Goal: Task Accomplishment & Management: Manage account settings

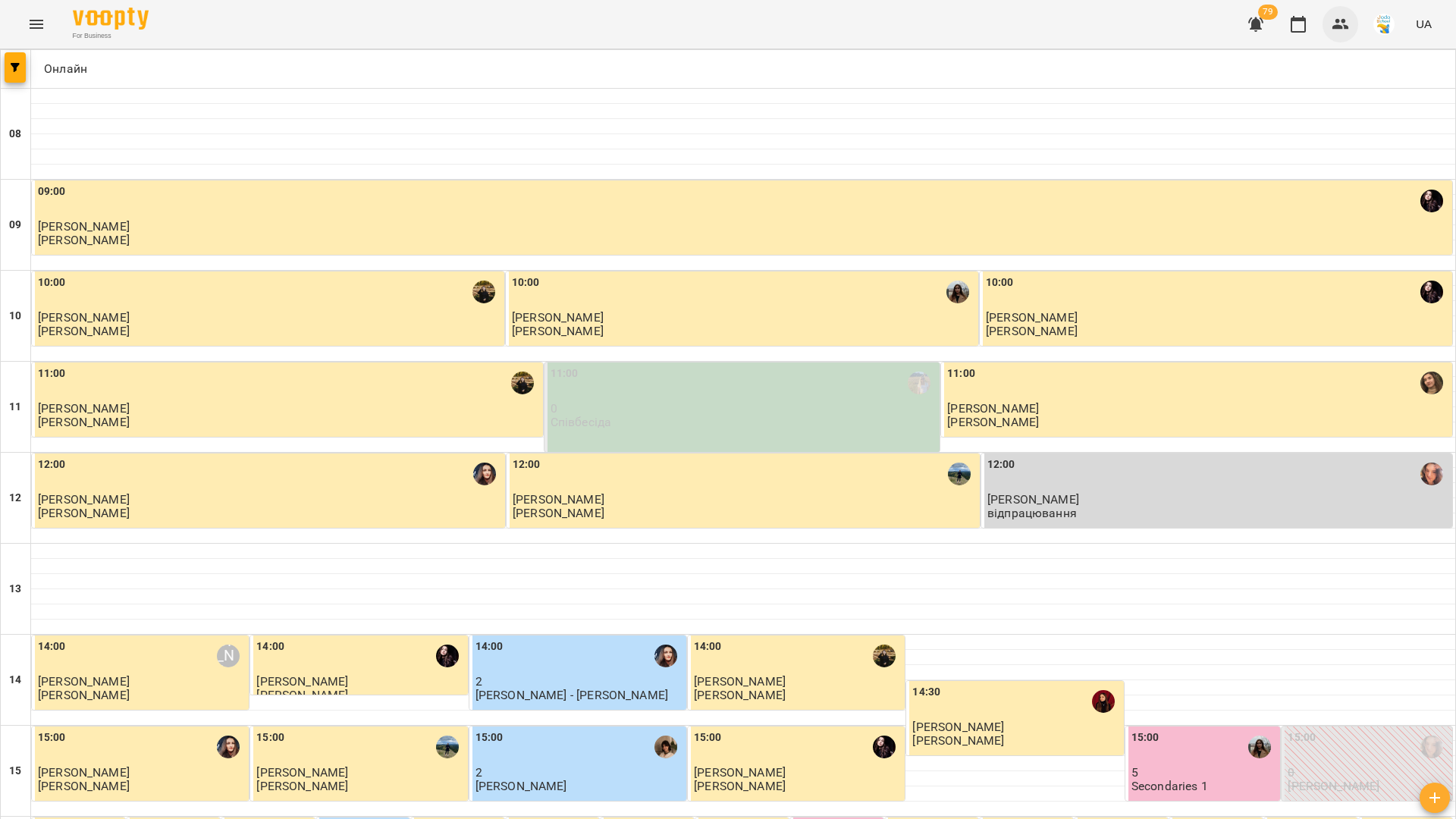
click at [1341, 28] on icon "button" at bounding box center [1341, 24] width 17 height 10
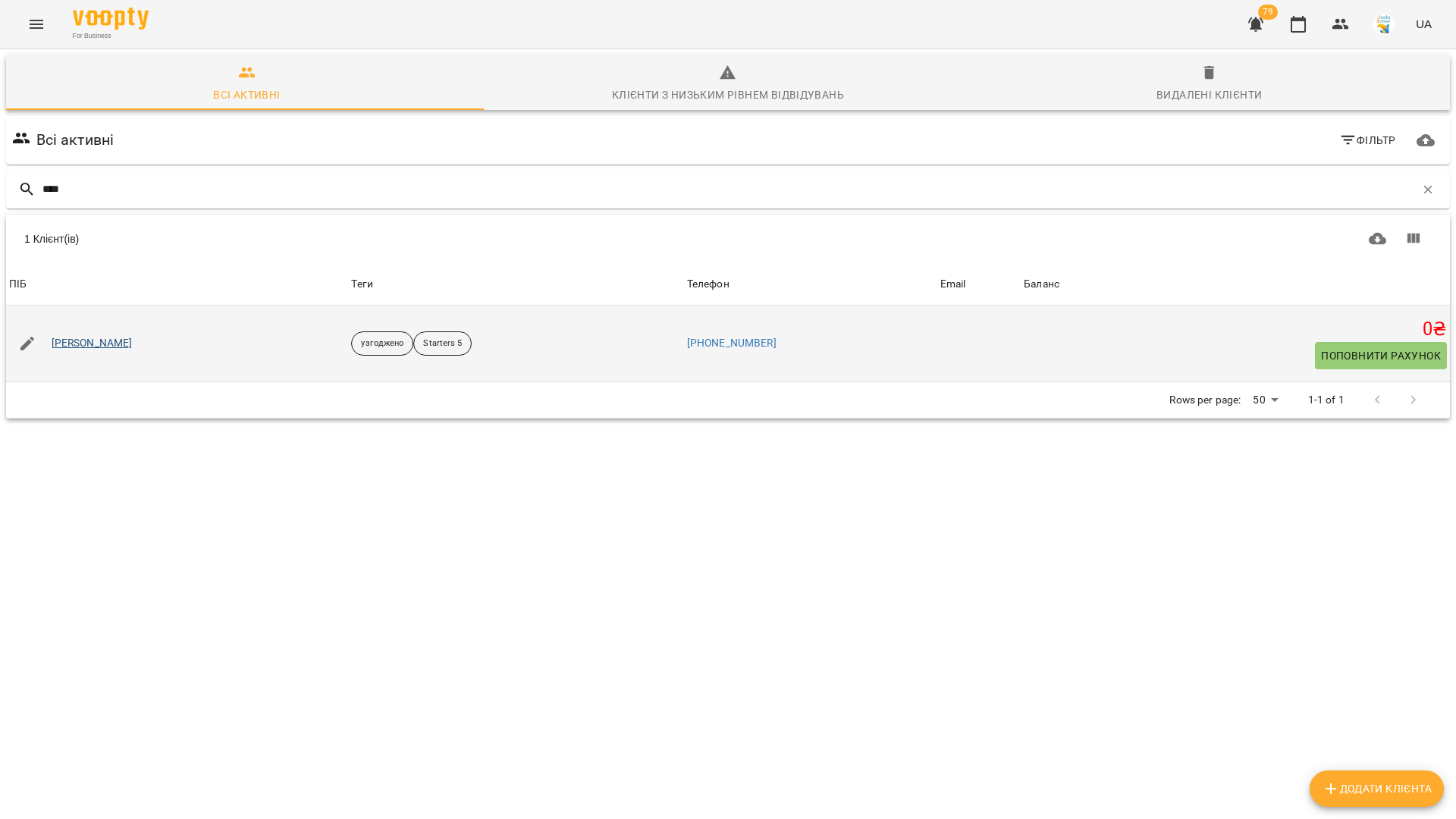
type input "****"
click at [87, 340] on link "[PERSON_NAME]" at bounding box center [91, 343] width 81 height 15
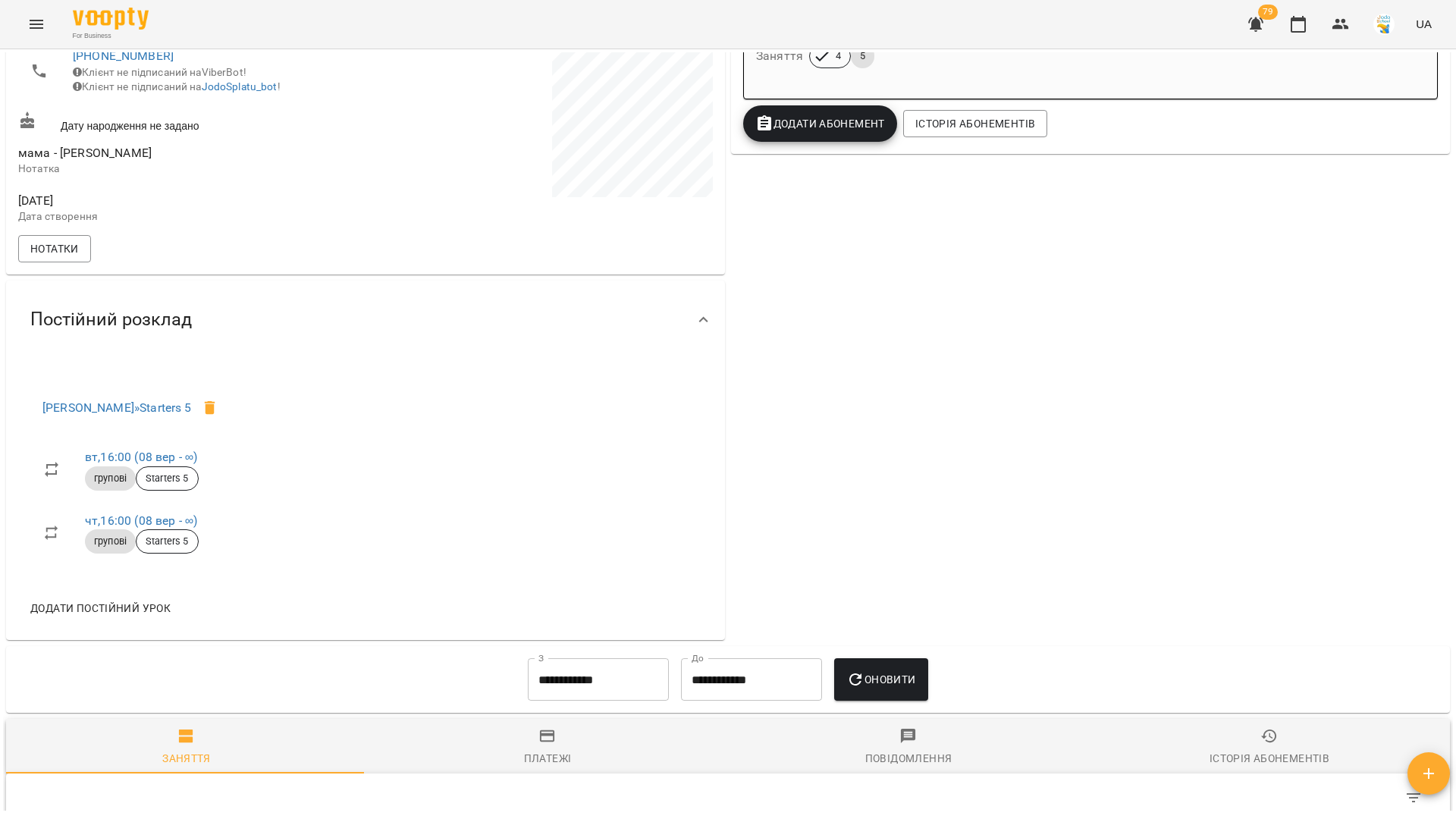
scroll to position [449, 0]
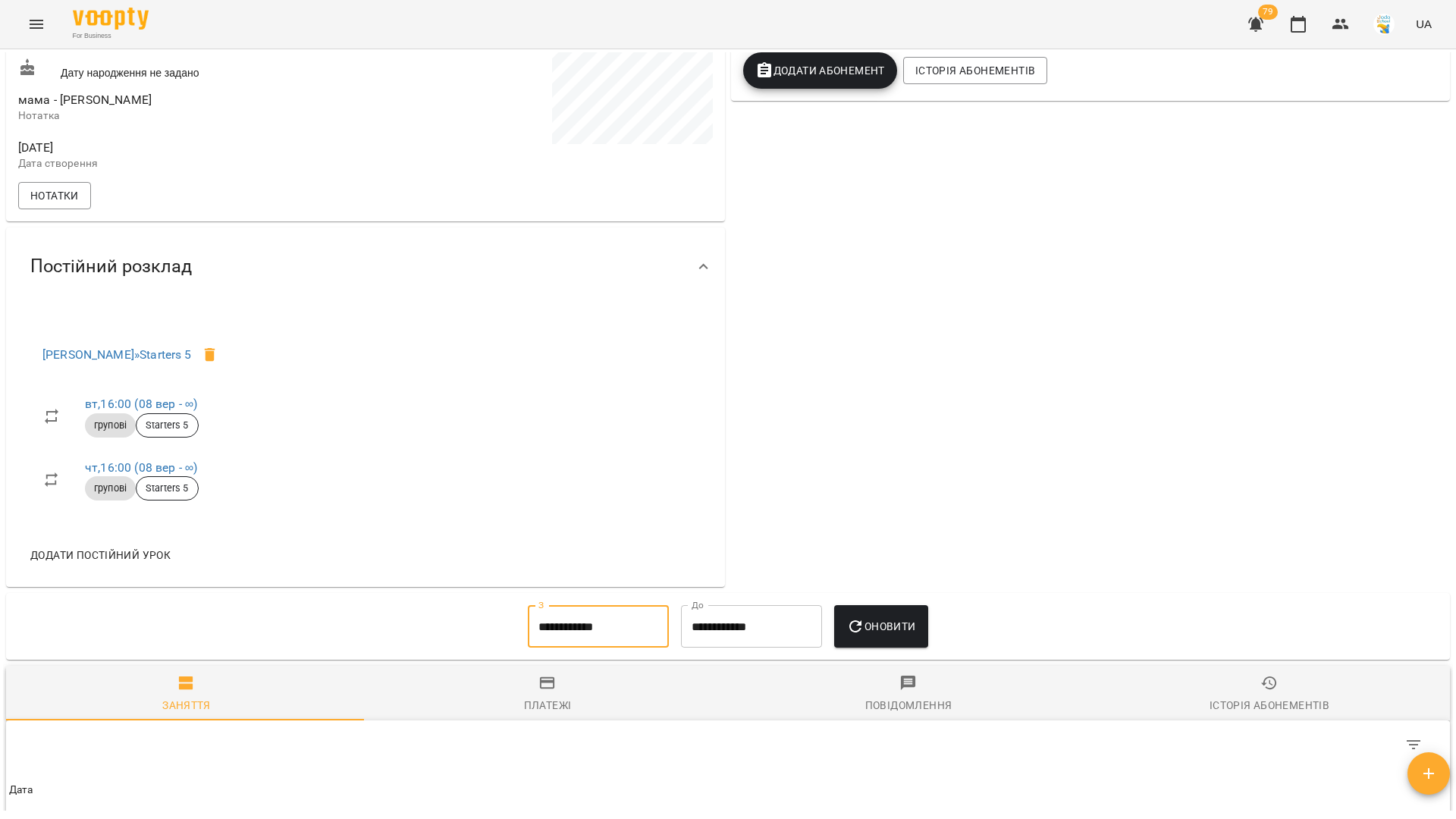
click at [532, 637] on input "**********" at bounding box center [598, 626] width 141 height 43
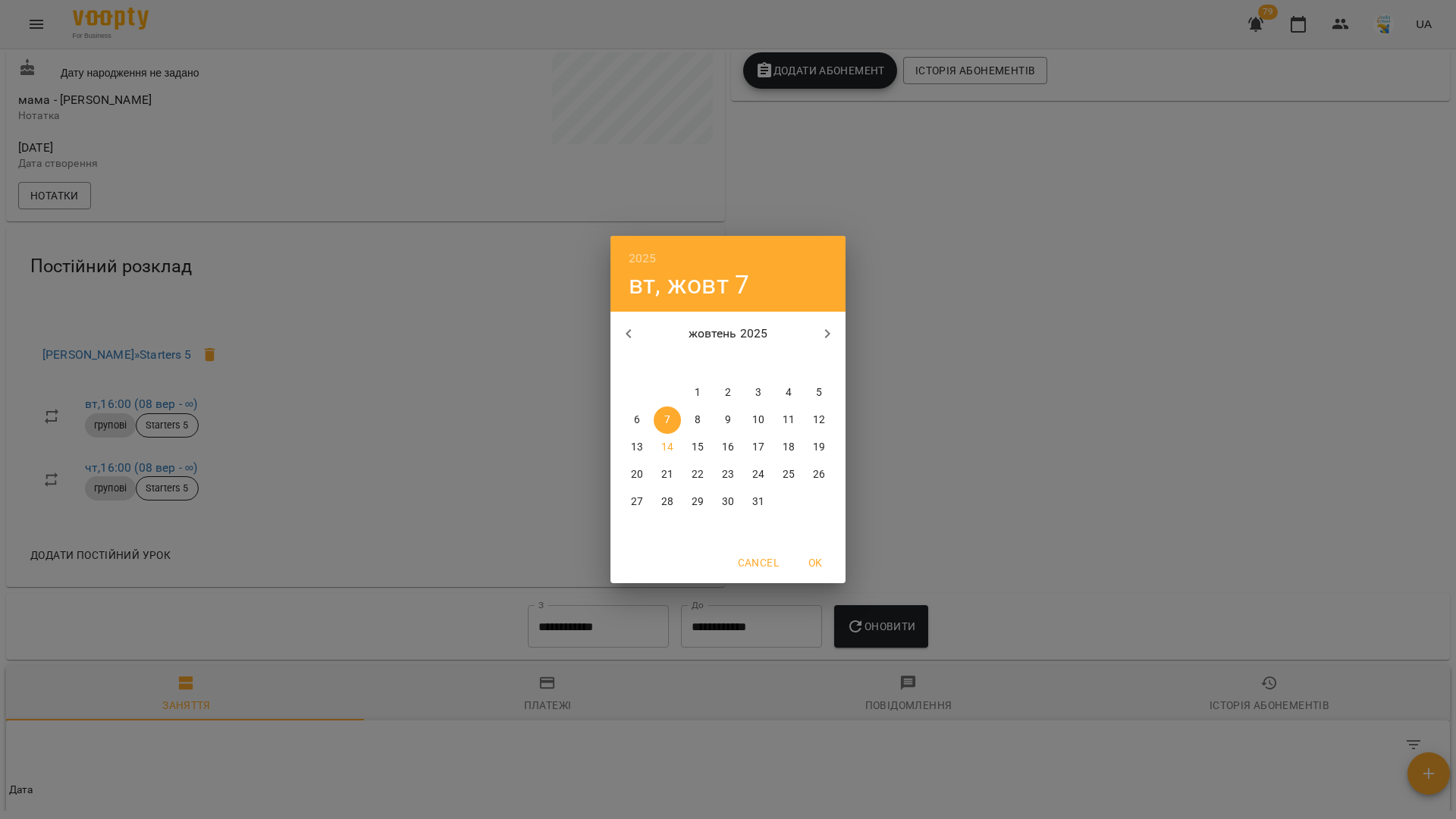
click at [635, 327] on icon "button" at bounding box center [628, 333] width 18 height 18
click at [644, 390] on span "1" at bounding box center [636, 393] width 28 height 15
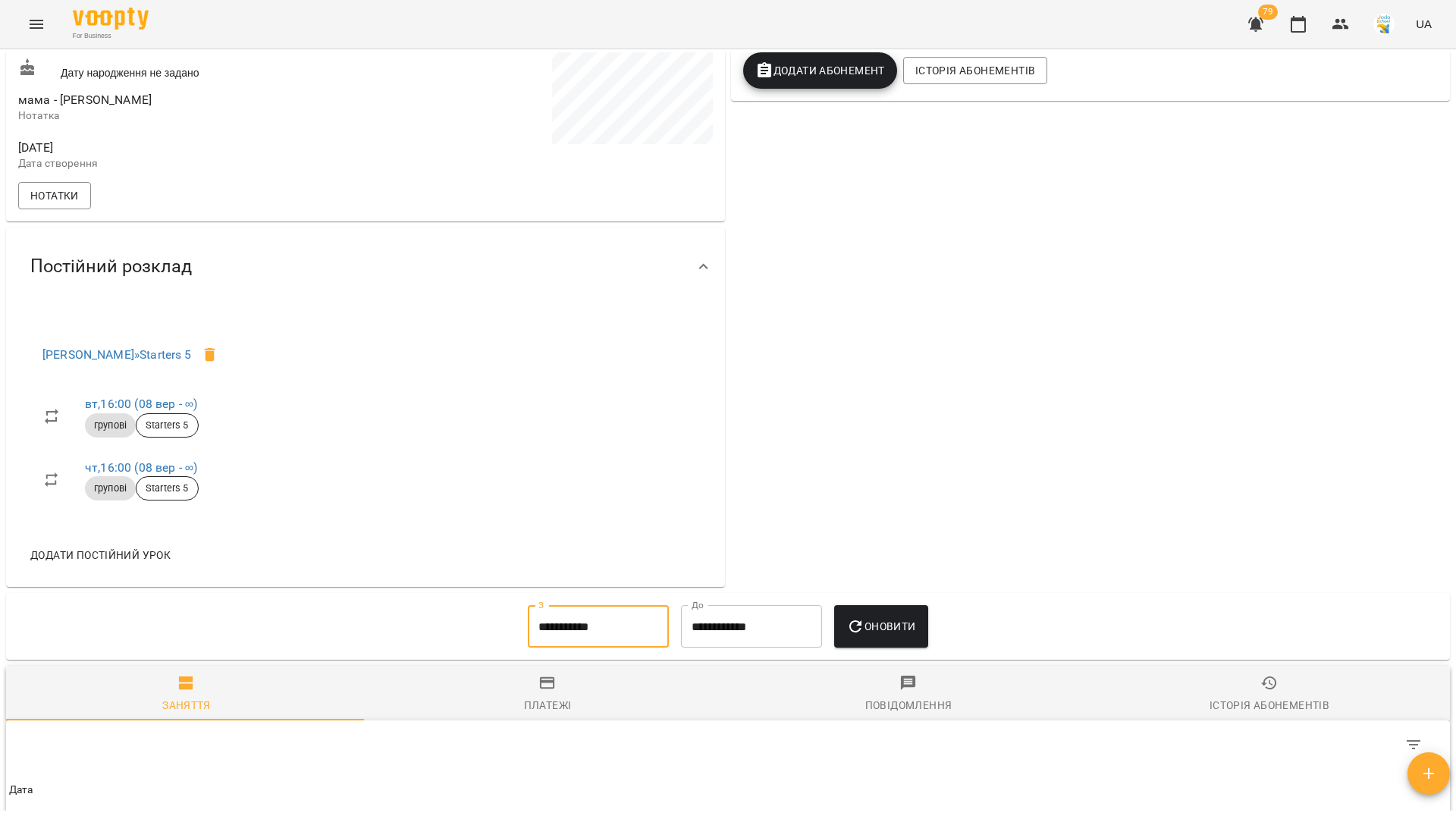
click at [867, 635] on span "Оновити" at bounding box center [881, 626] width 69 height 18
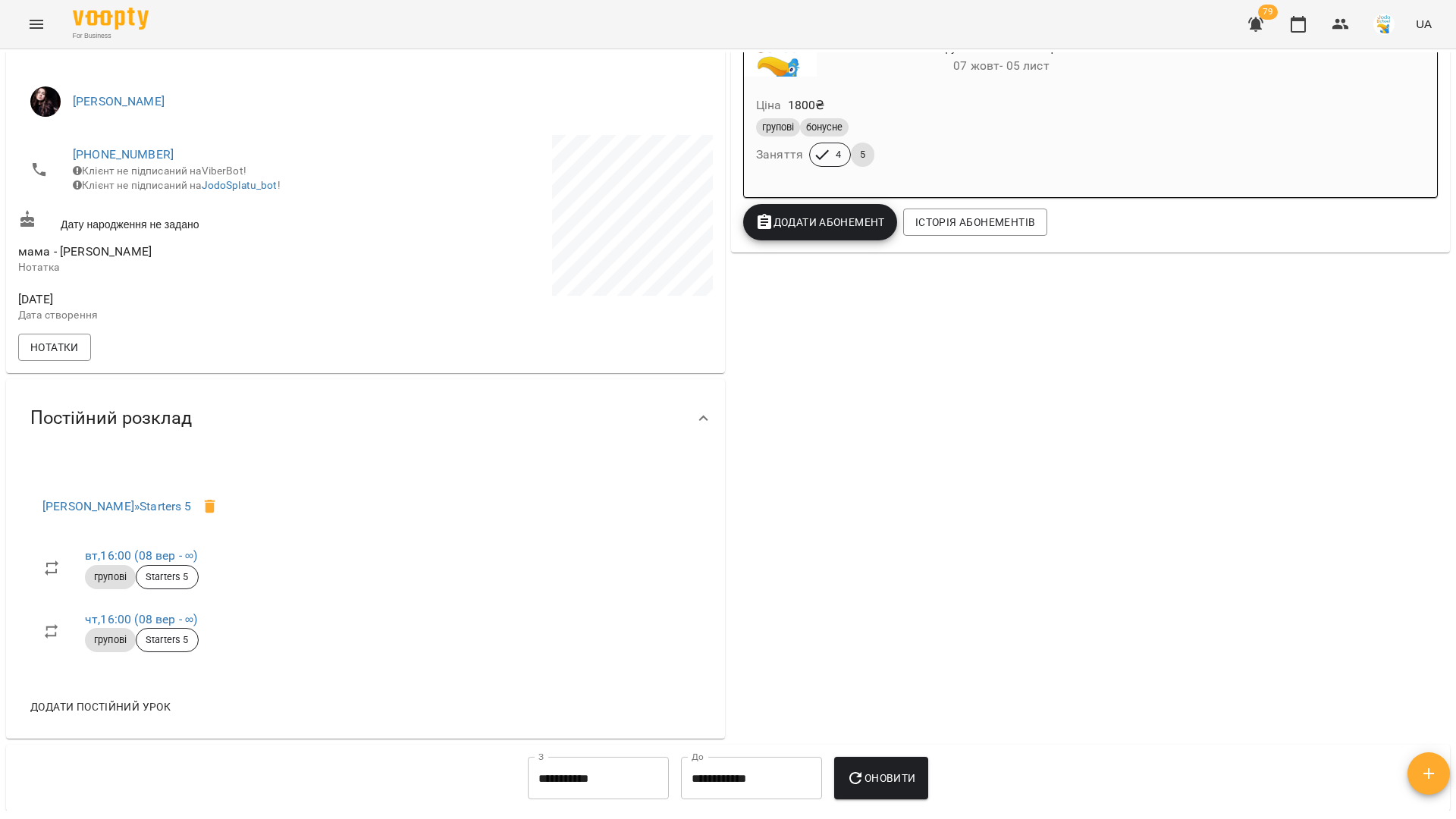
scroll to position [498, 0]
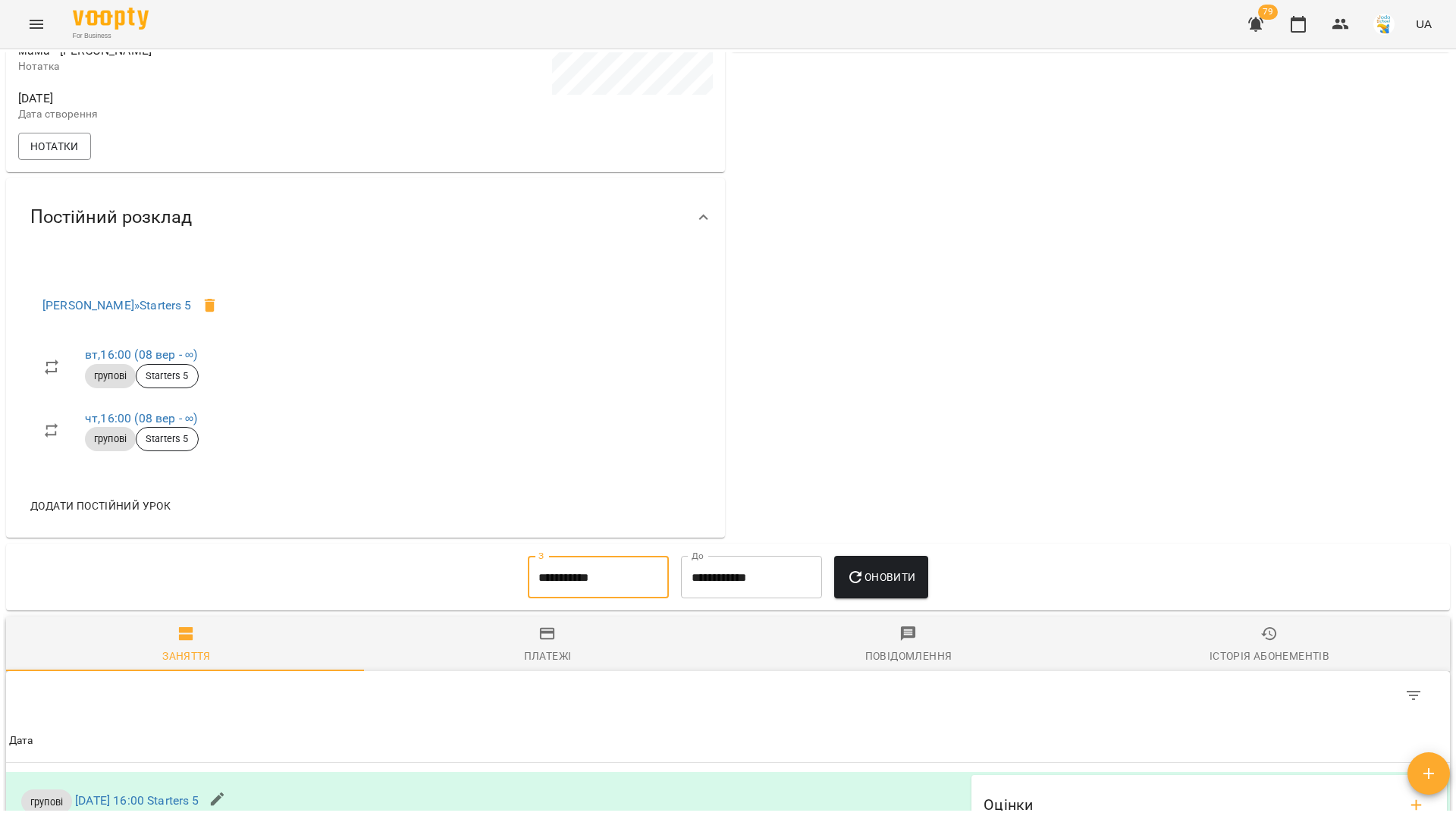
click at [534, 595] on input "**********" at bounding box center [598, 576] width 141 height 43
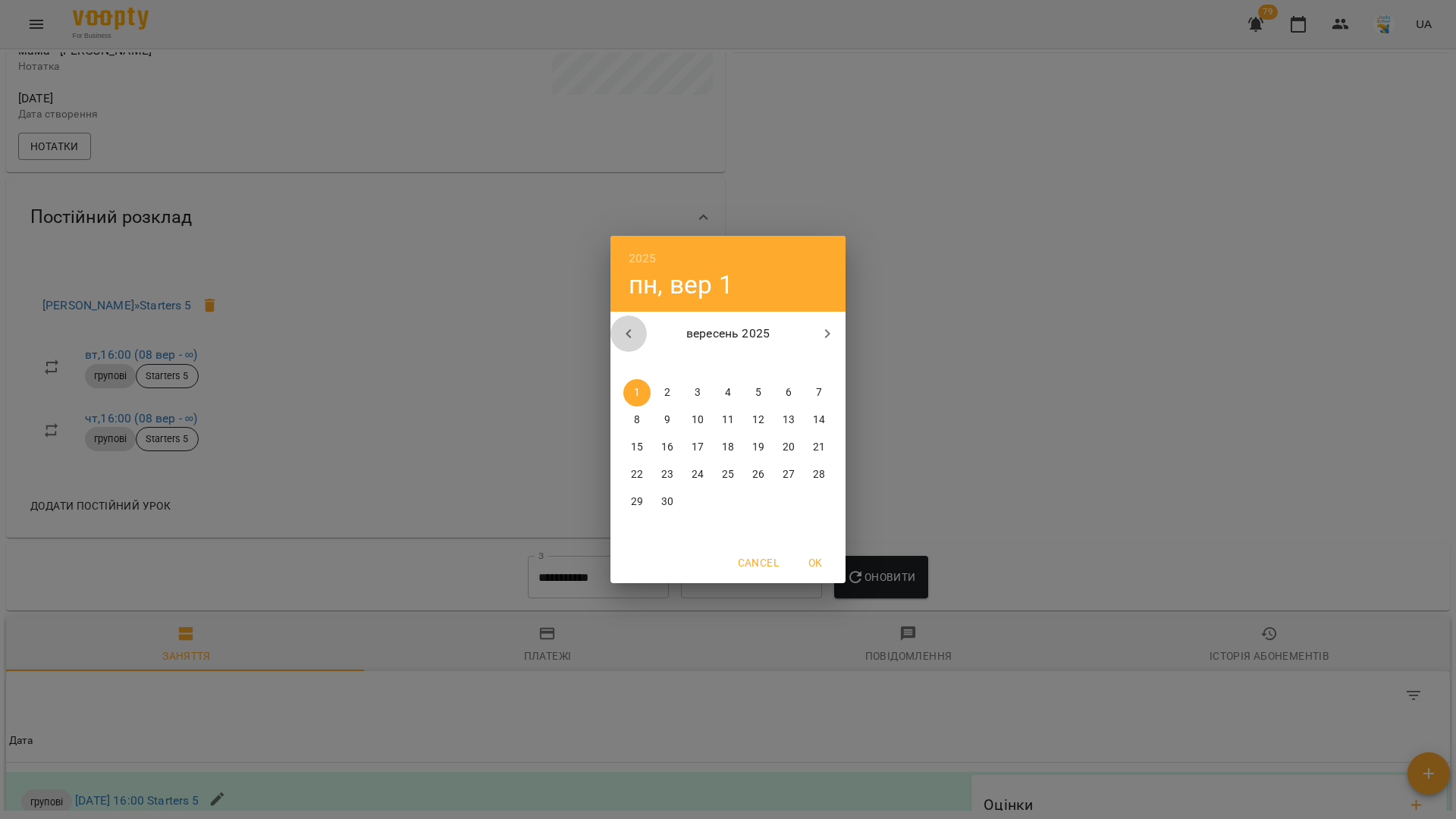
click at [633, 331] on icon "button" at bounding box center [628, 333] width 18 height 18
click at [662, 389] on span "1" at bounding box center [667, 393] width 28 height 15
type input "**********"
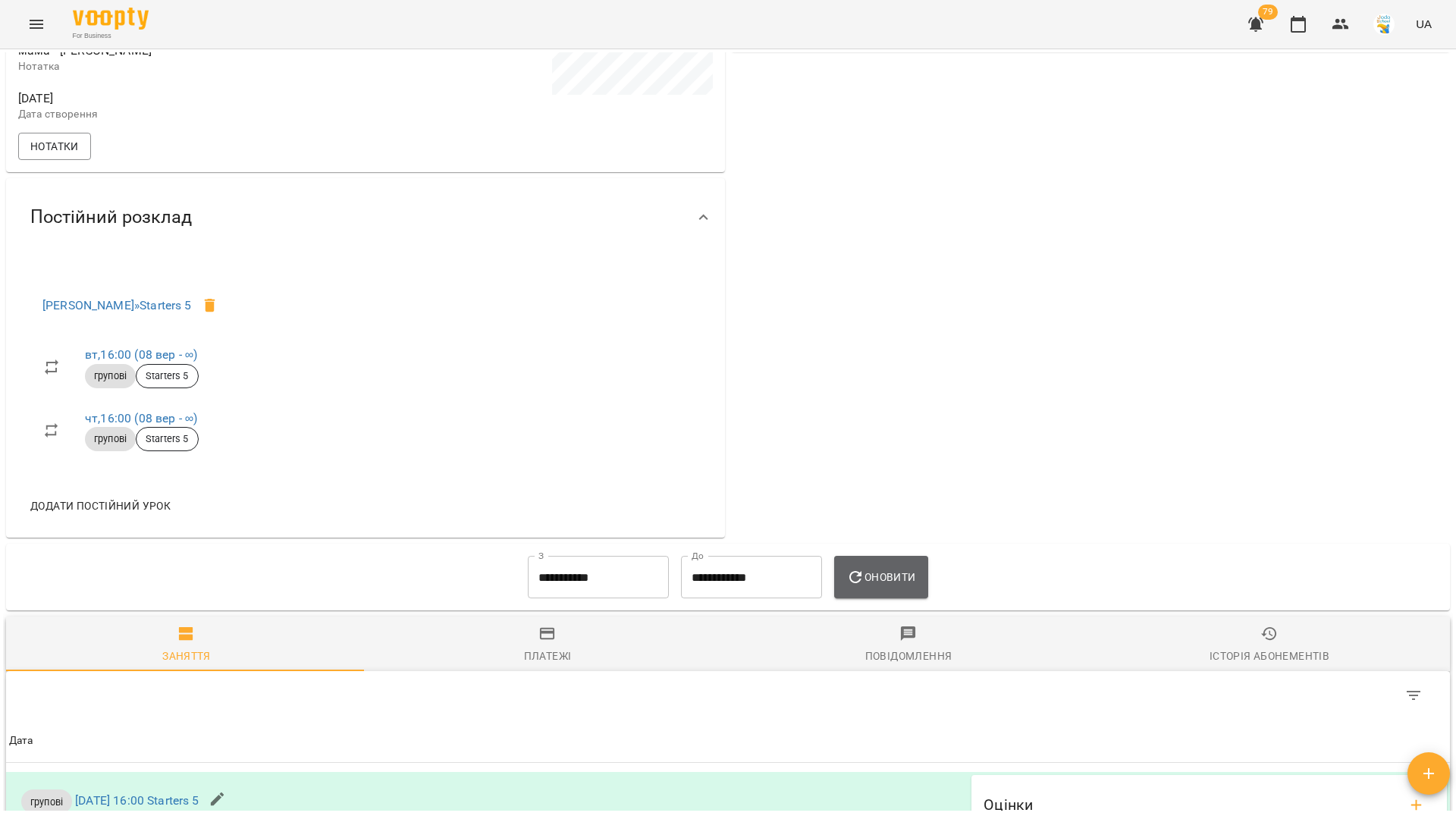
click at [866, 582] on span "Оновити" at bounding box center [881, 576] width 69 height 18
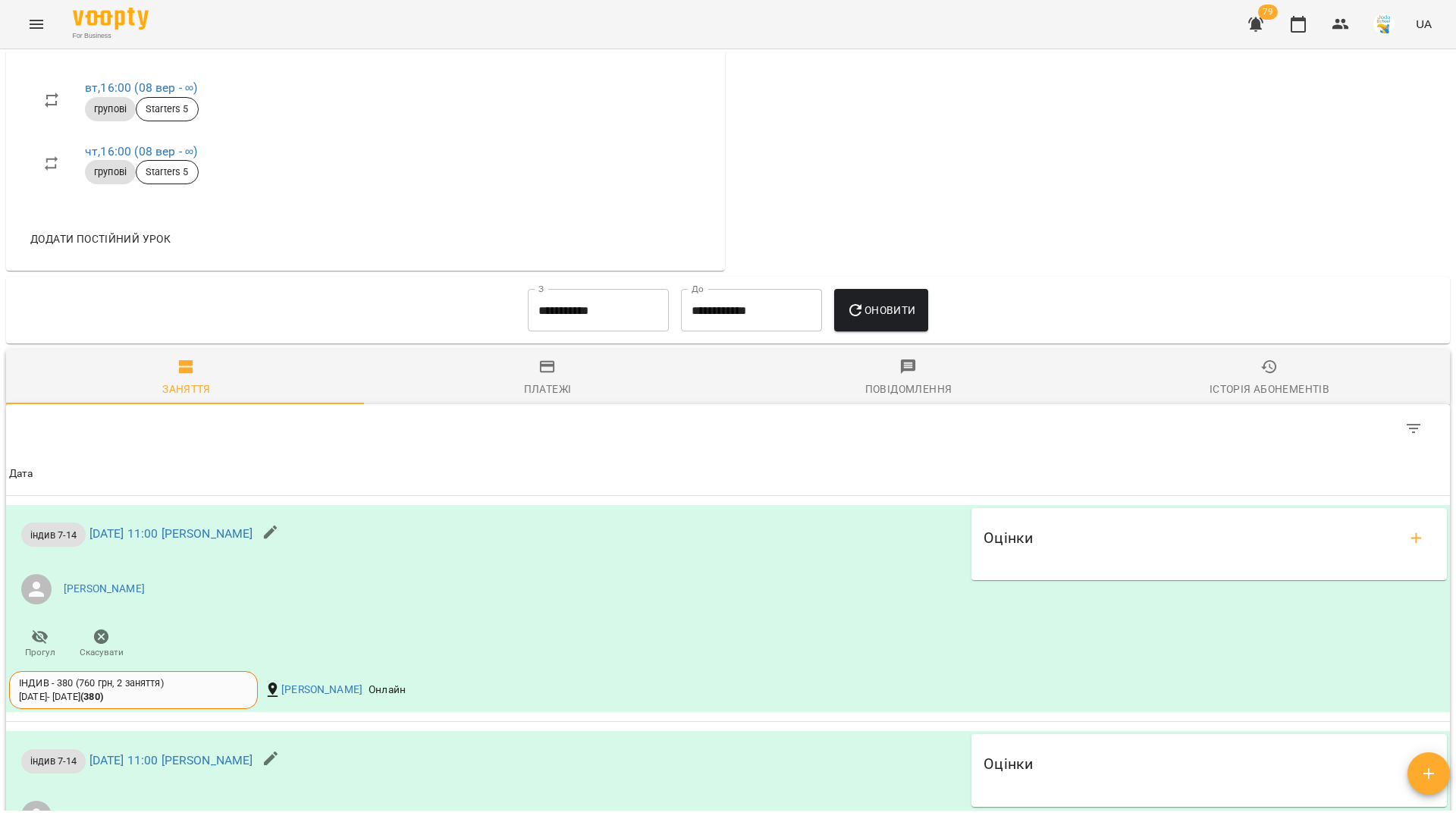
scroll to position [0, 0]
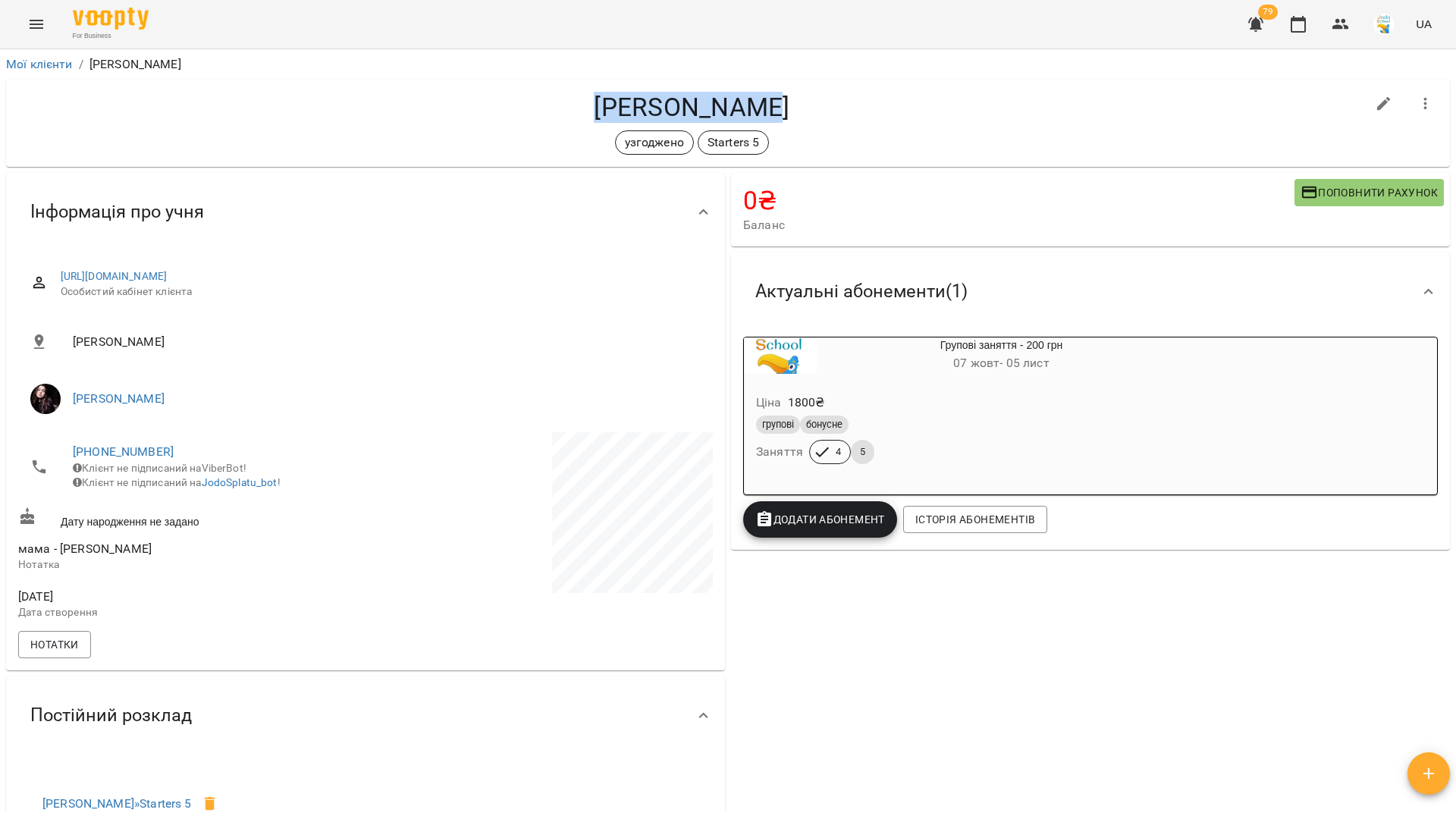
drag, startPoint x: 768, startPoint y: 103, endPoint x: 615, endPoint y: 100, distance: 153.0
click at [615, 100] on h4 "[PERSON_NAME]" at bounding box center [691, 107] width 1348 height 31
copy h4 "[PERSON_NAME]"
click at [1338, 29] on icon "button" at bounding box center [1340, 24] width 18 height 18
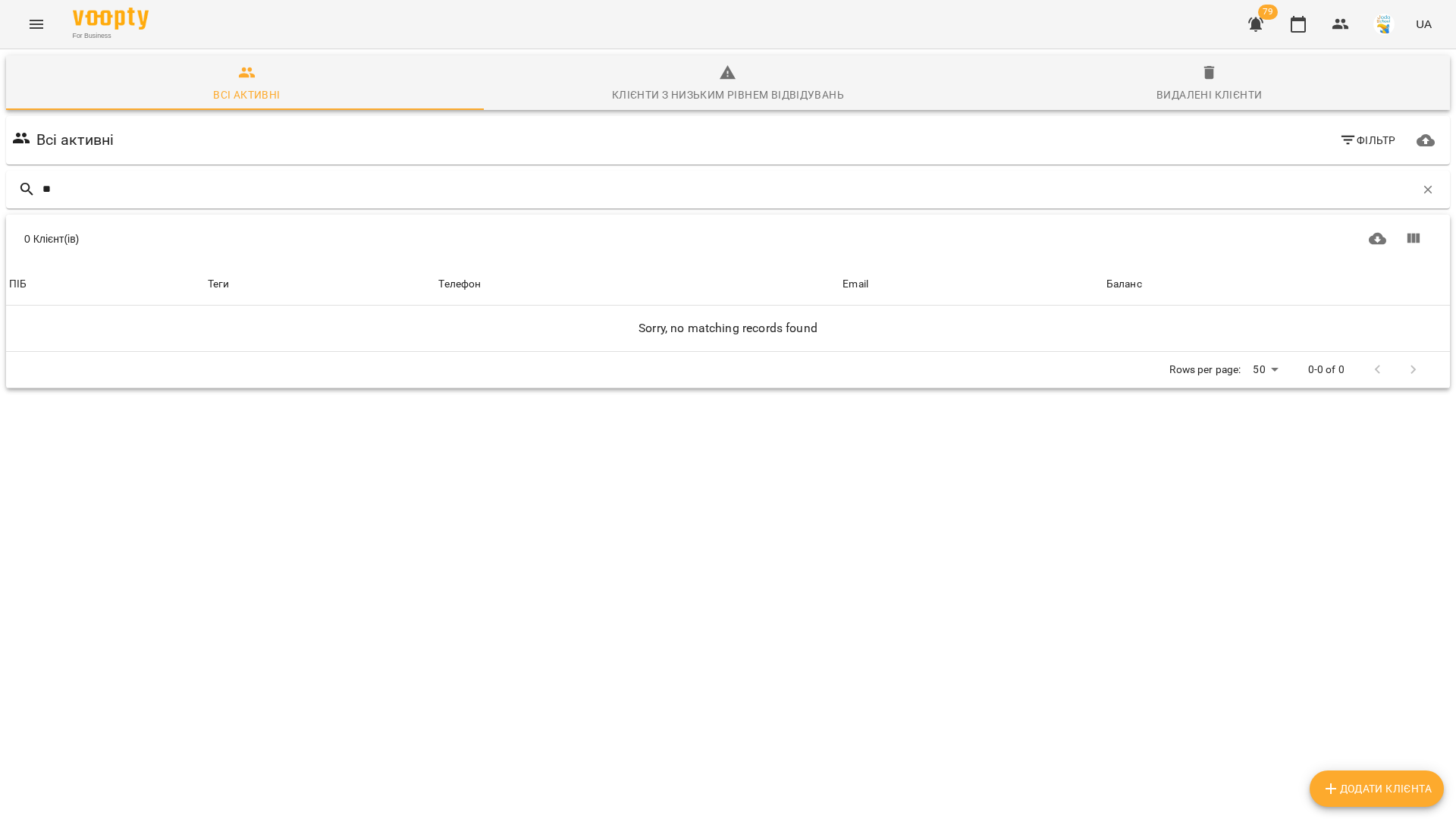
type input "*"
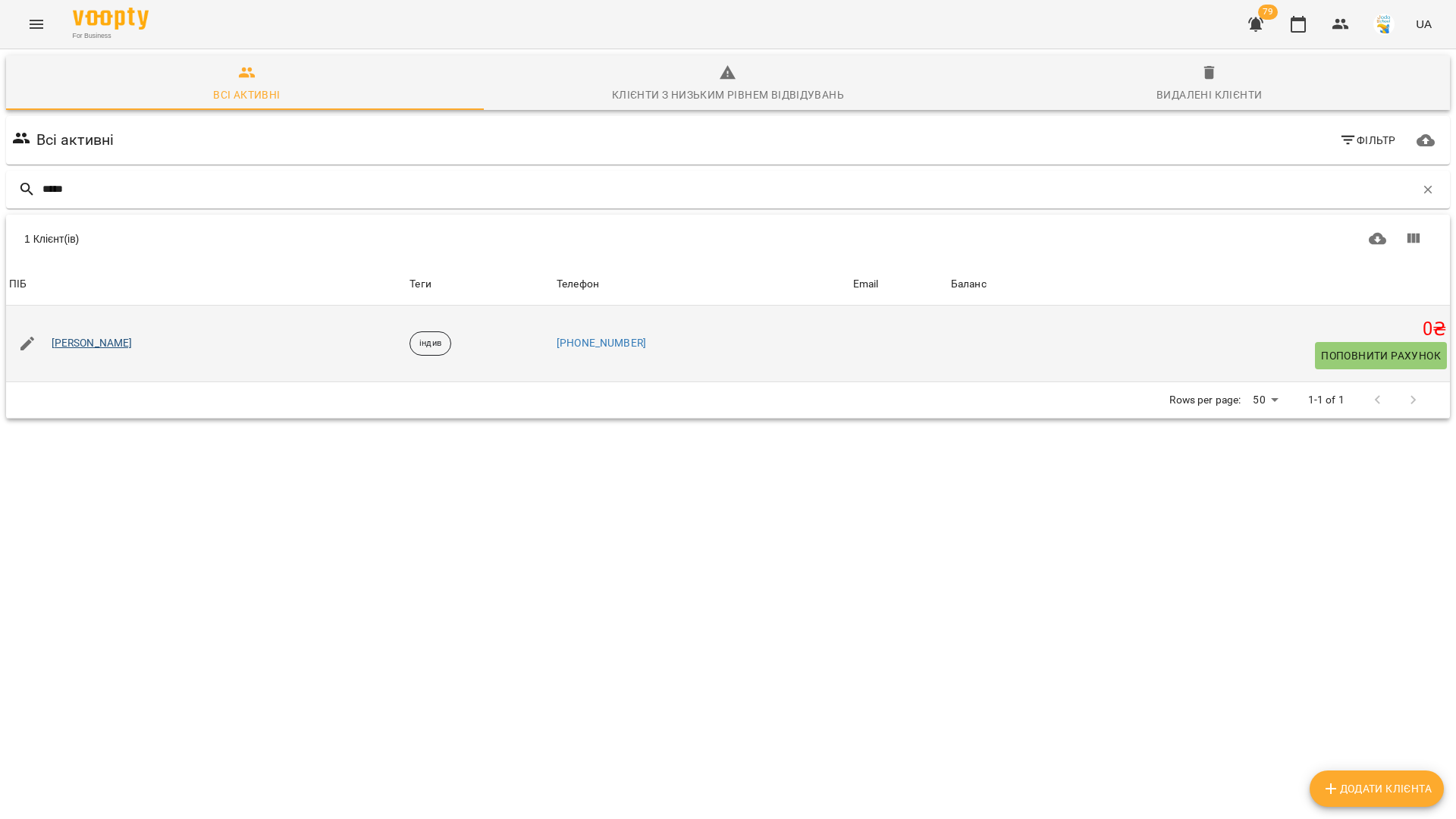
type input "*****"
click at [117, 341] on link "[PERSON_NAME]" at bounding box center [91, 343] width 81 height 15
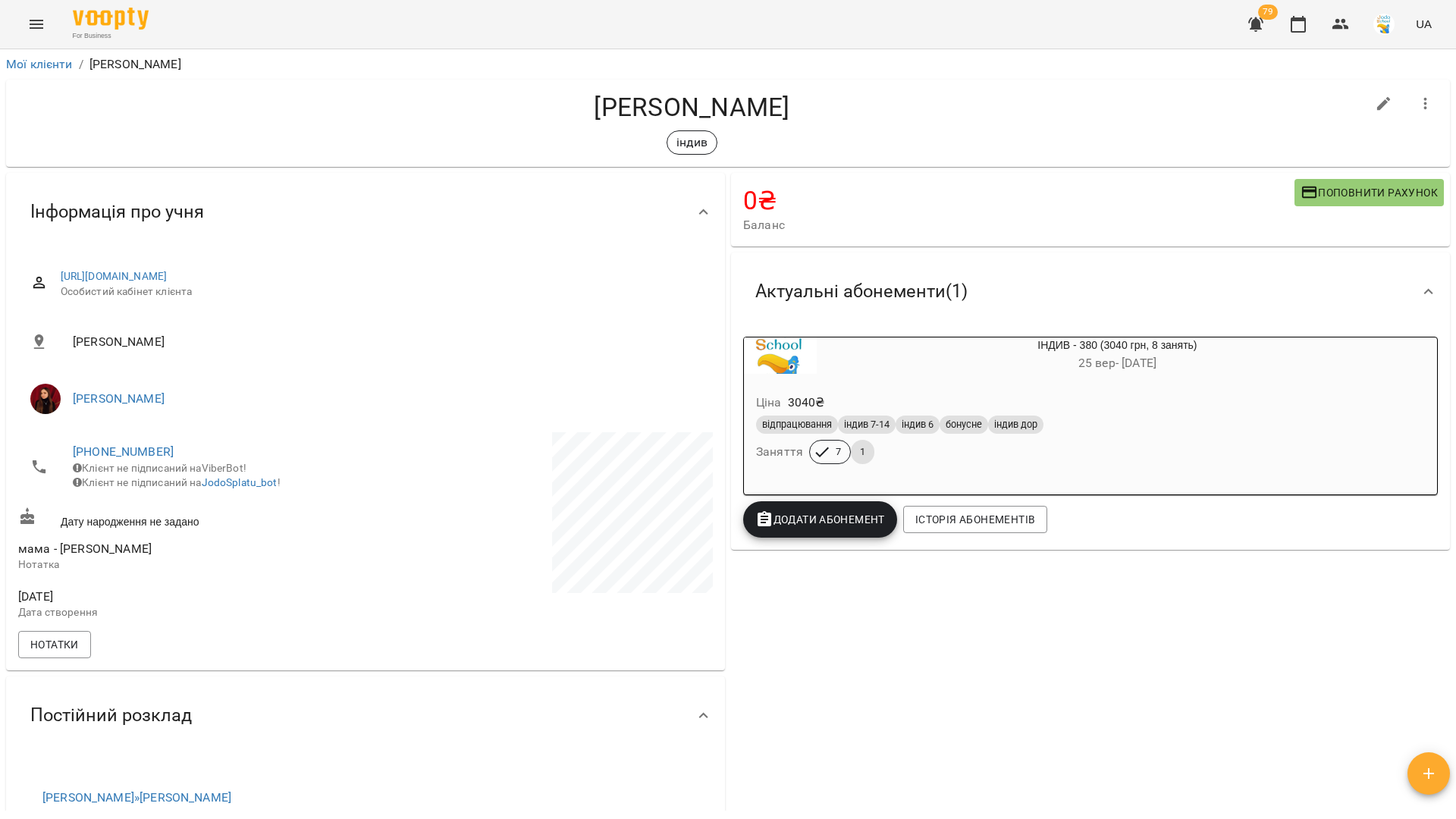
click at [1021, 365] on h6 "[DATE] - [DATE]" at bounding box center [1117, 363] width 601 height 21
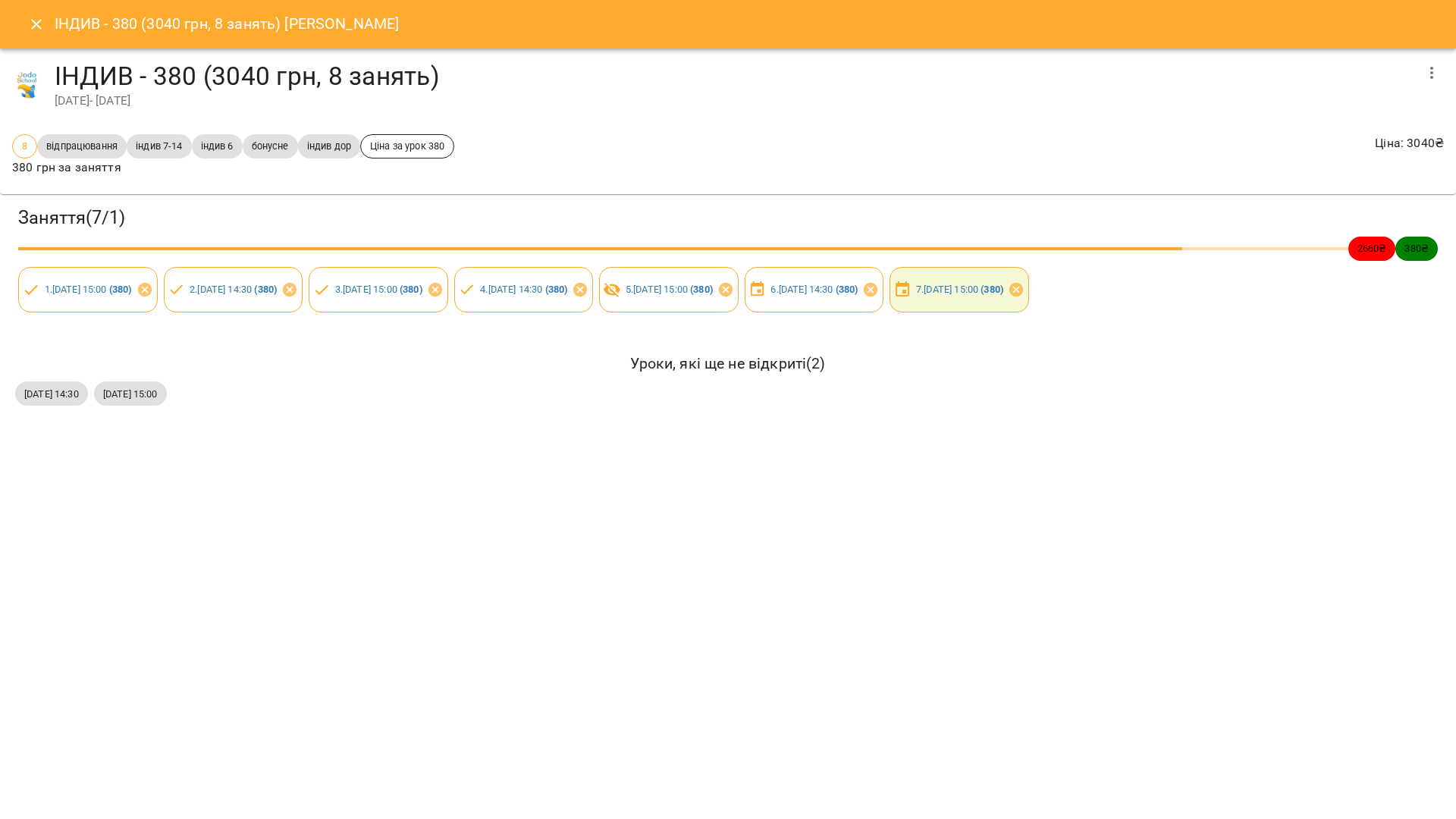
click at [36, 29] on icon "Close" at bounding box center [36, 24] width 18 height 18
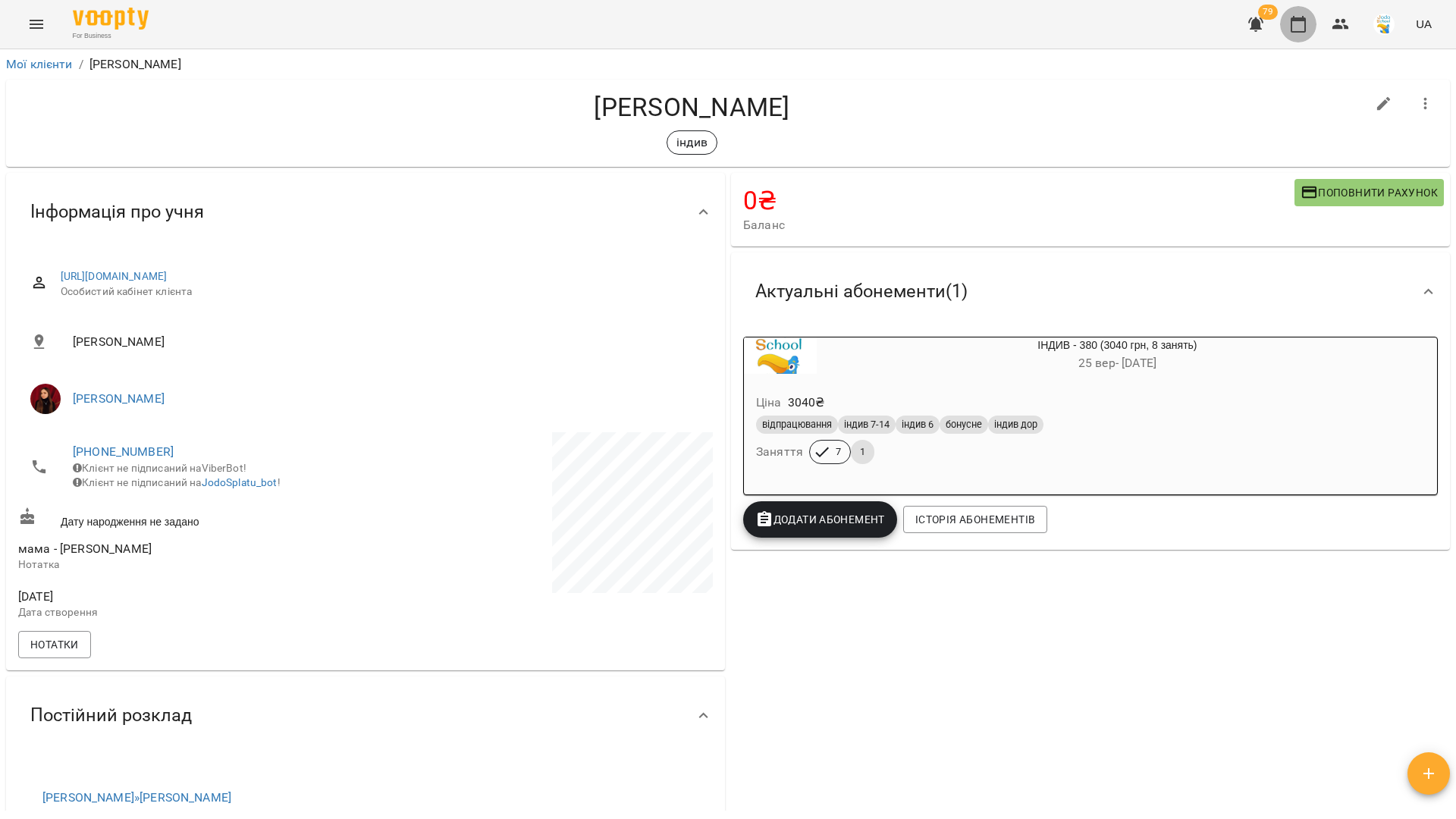
click at [1307, 35] on button "button" at bounding box center [1298, 24] width 36 height 36
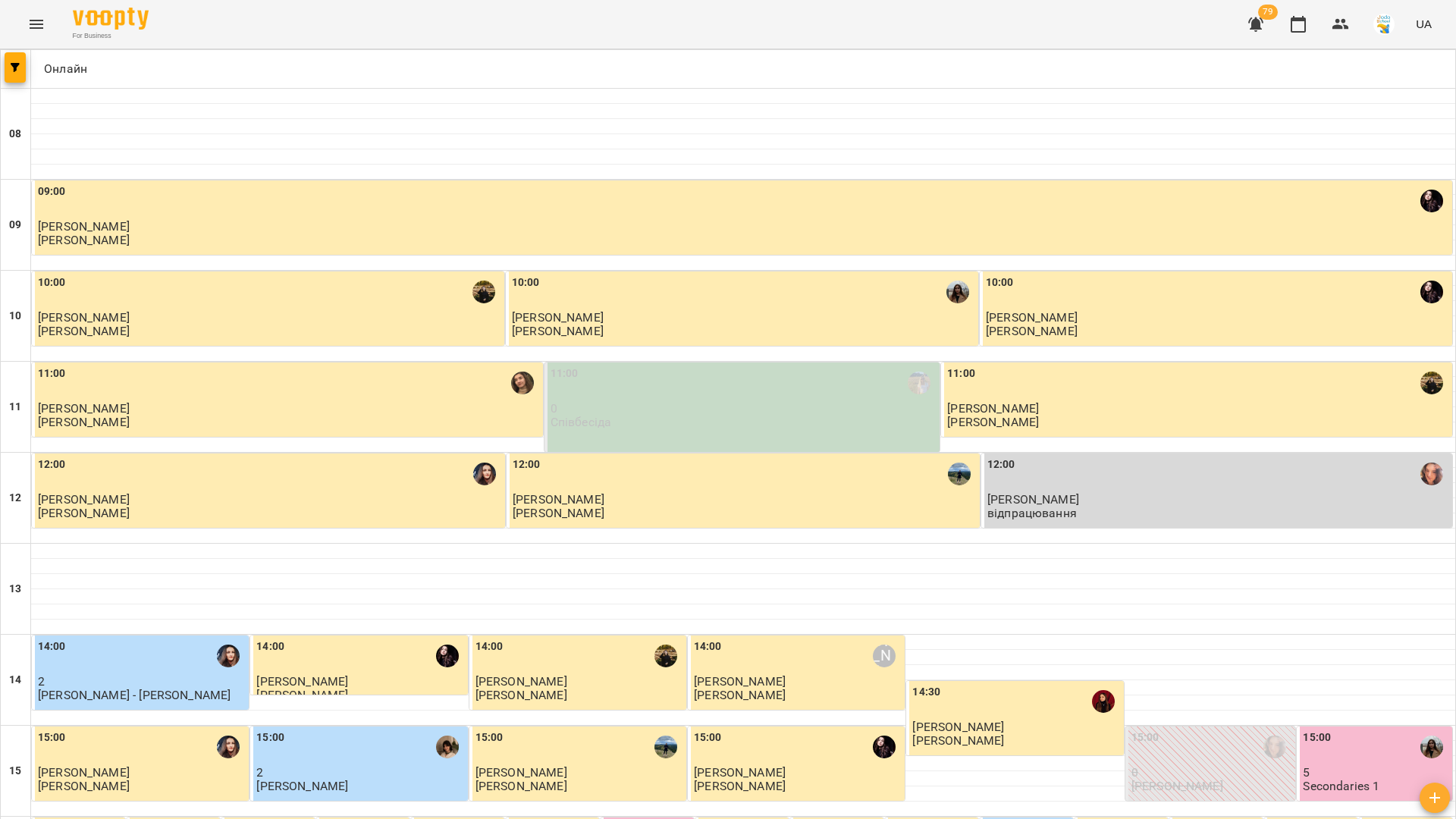
type input "**********"
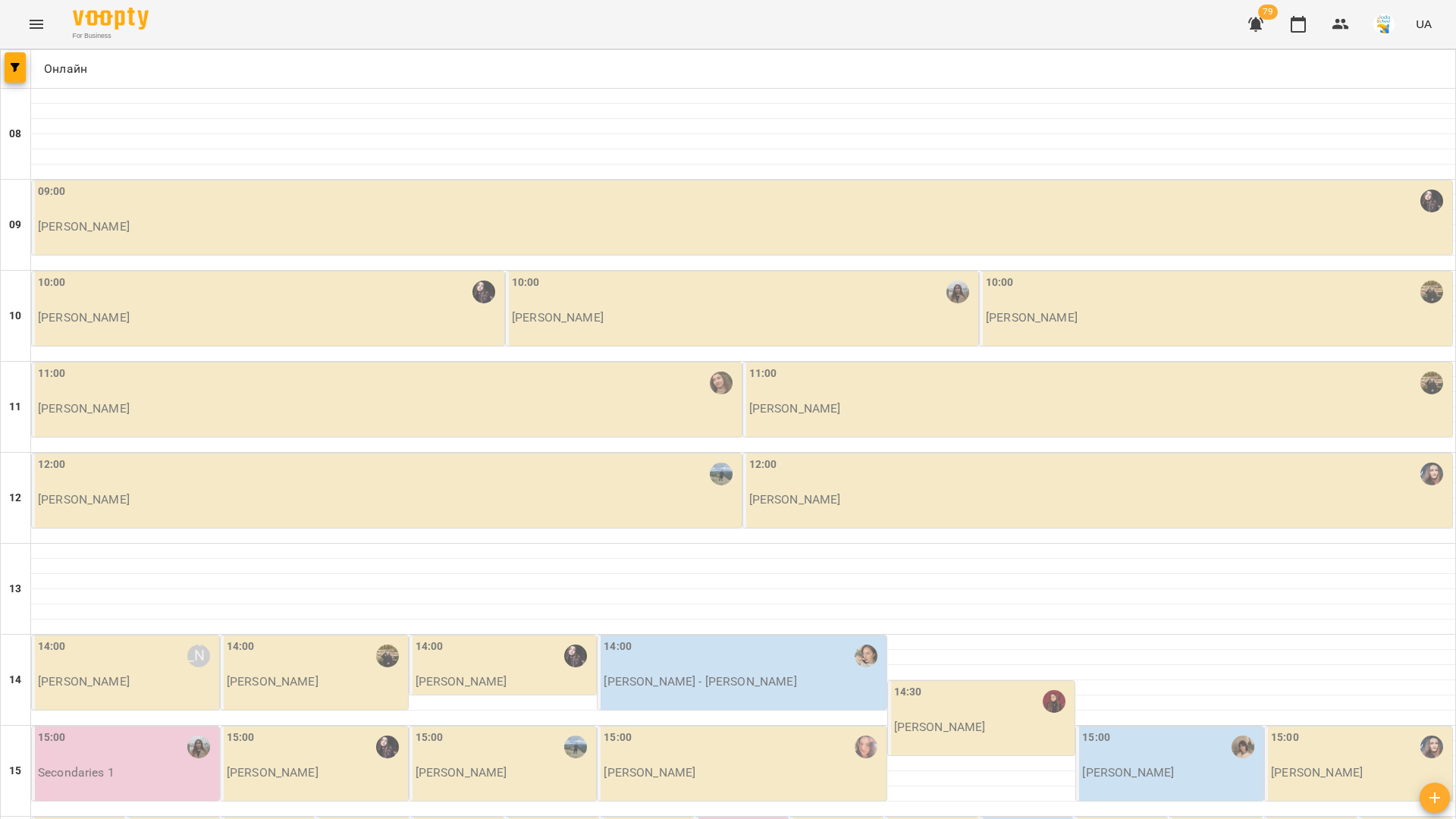
scroll to position [73, 0]
type input "**********"
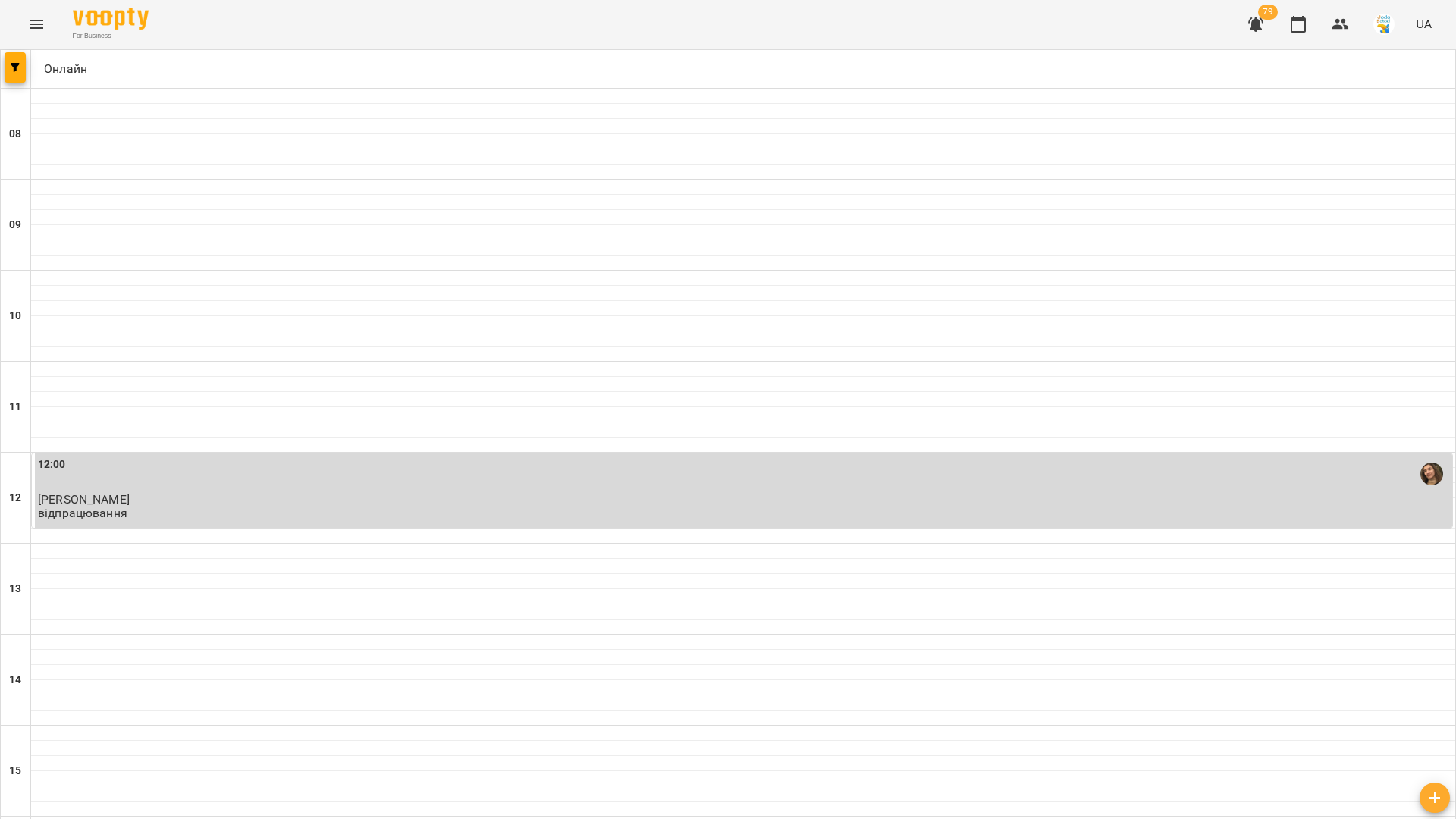
type input "**********"
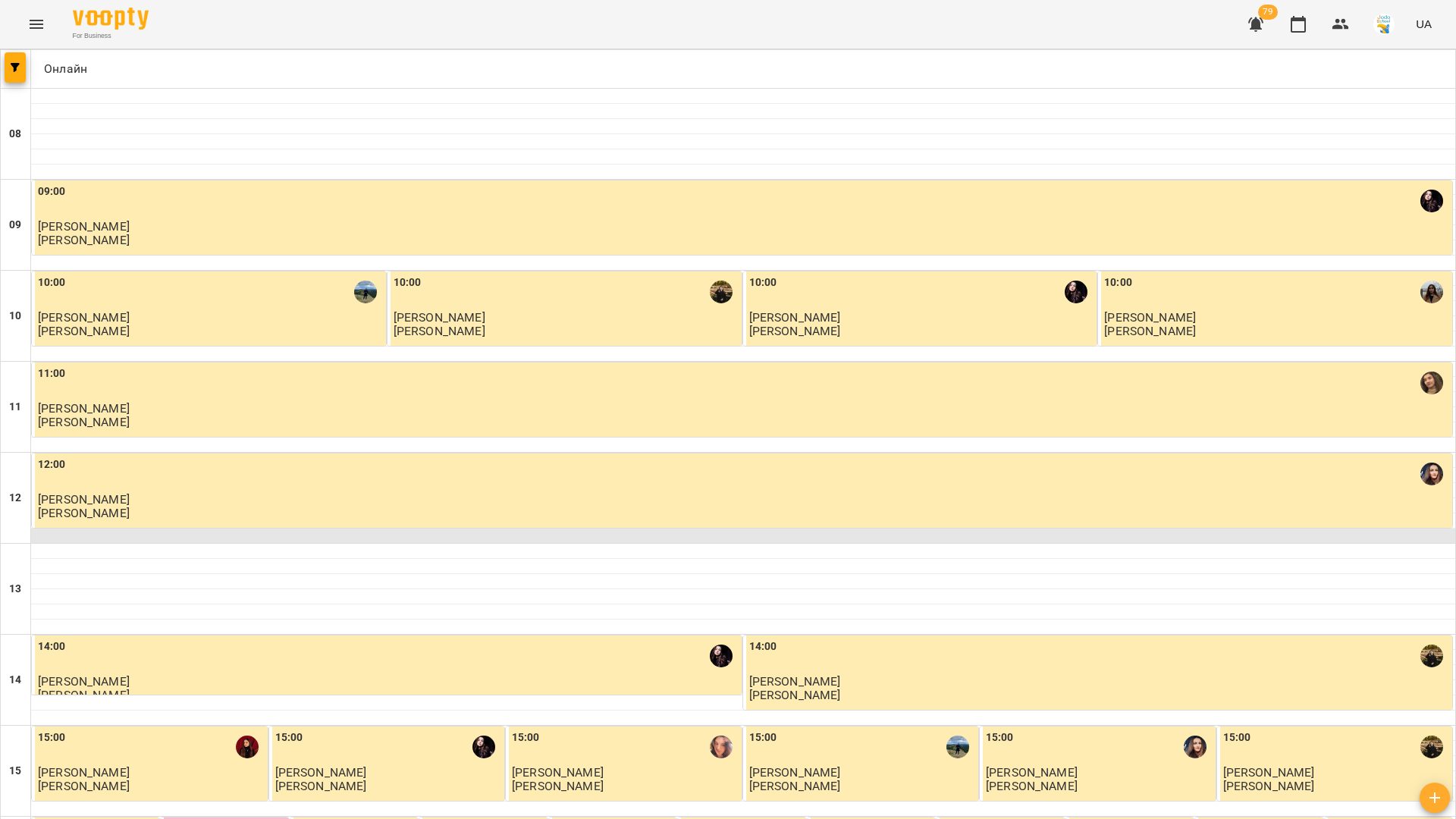
scroll to position [83, 0]
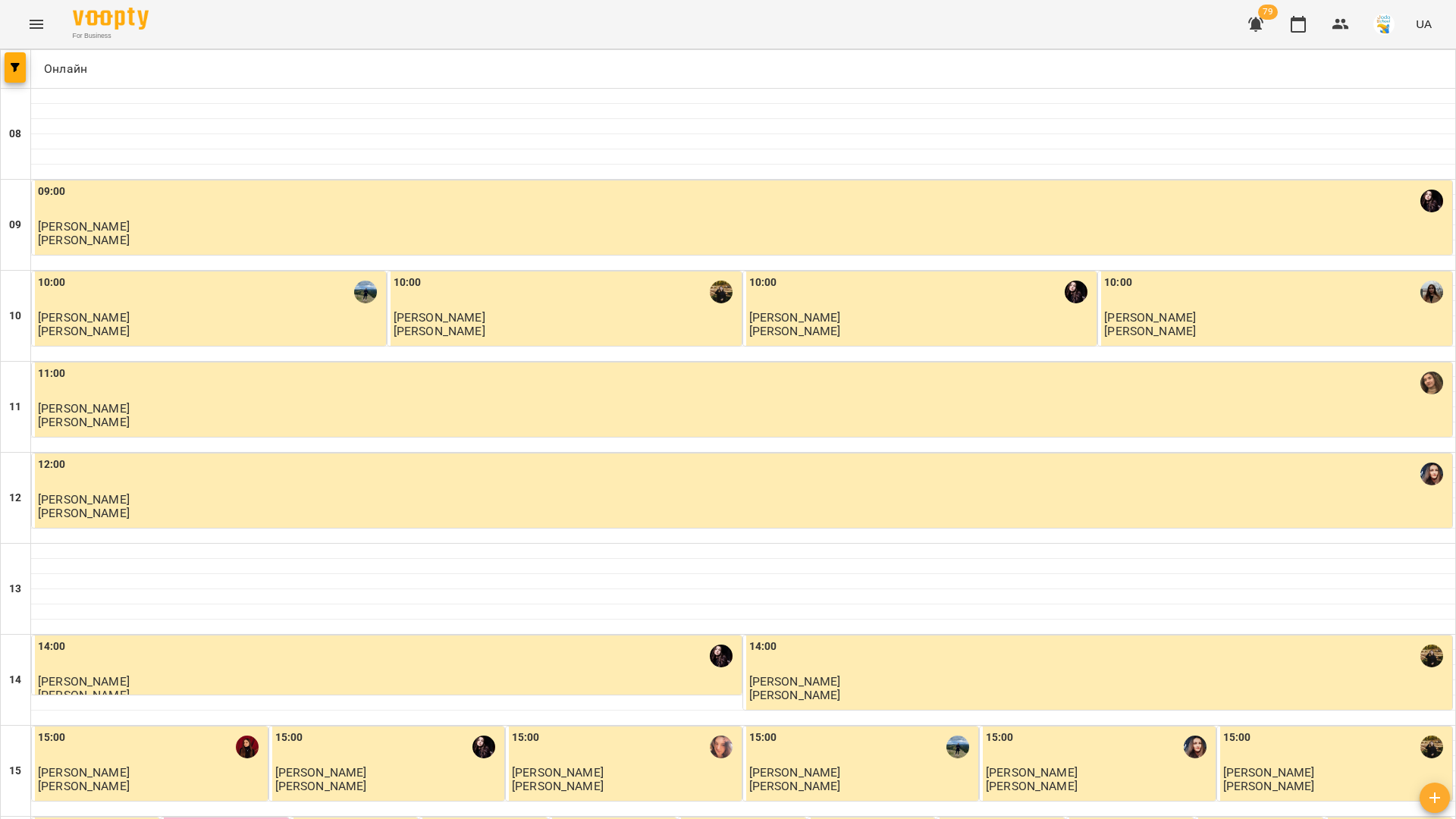
click at [108, 765] on span "[PERSON_NAME]" at bounding box center [84, 771] width 91 height 14
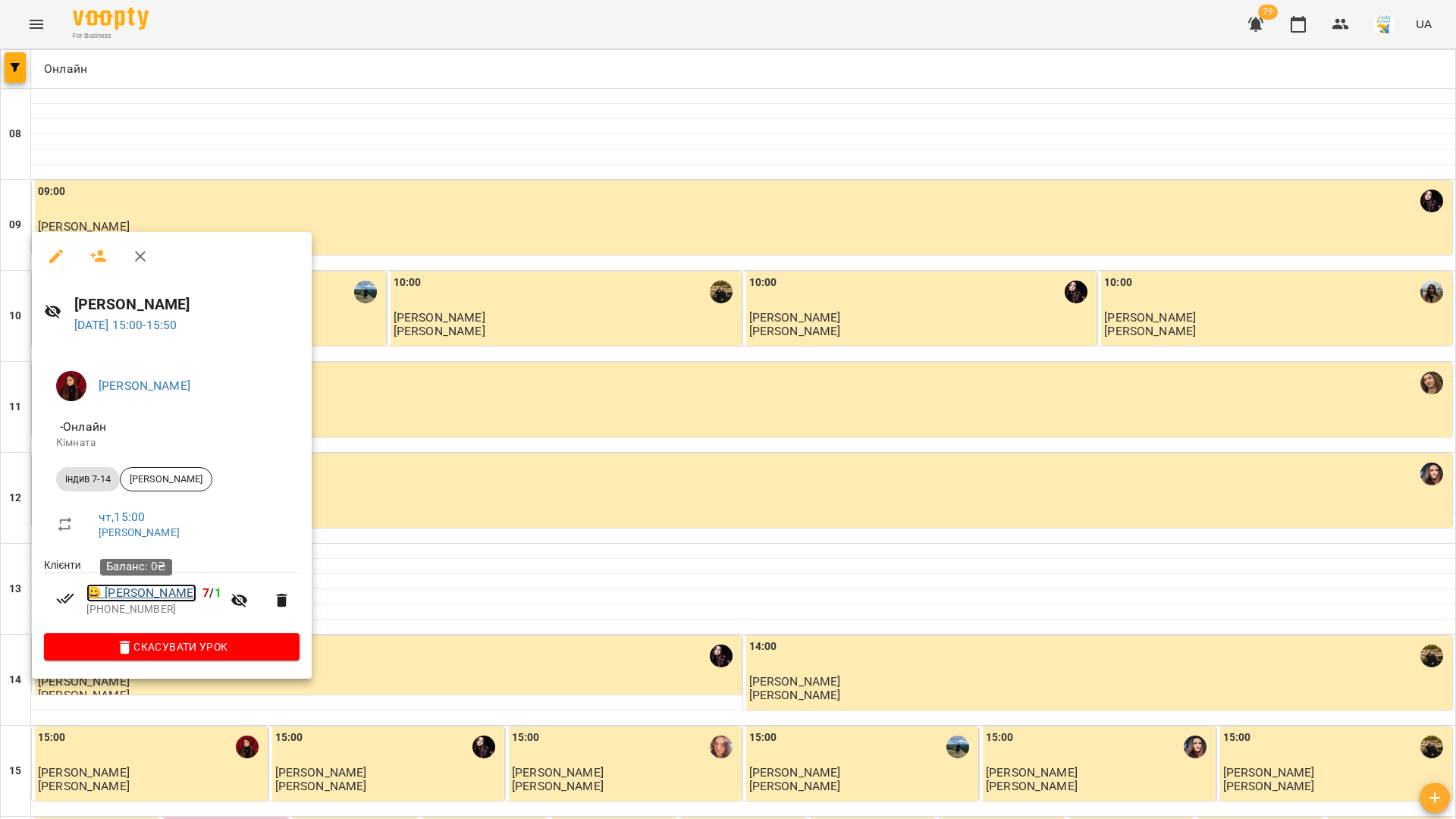
click at [147, 594] on link "😀 [PERSON_NAME]" at bounding box center [142, 593] width 110 height 18
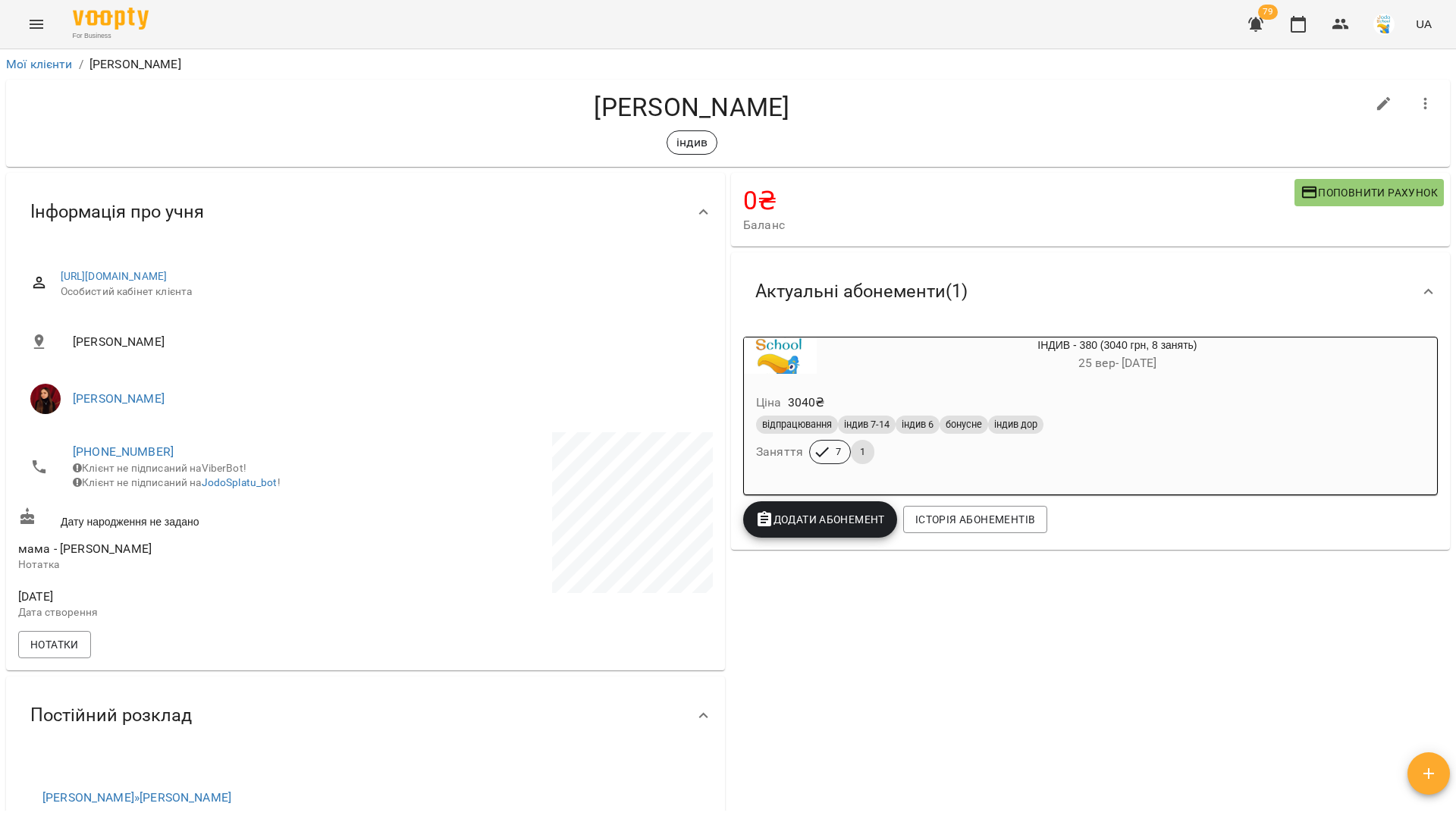
click at [1112, 433] on div "відпрацювання індив 7-14 індив 6 бонусне індив дор" at bounding box center [1080, 424] width 650 height 18
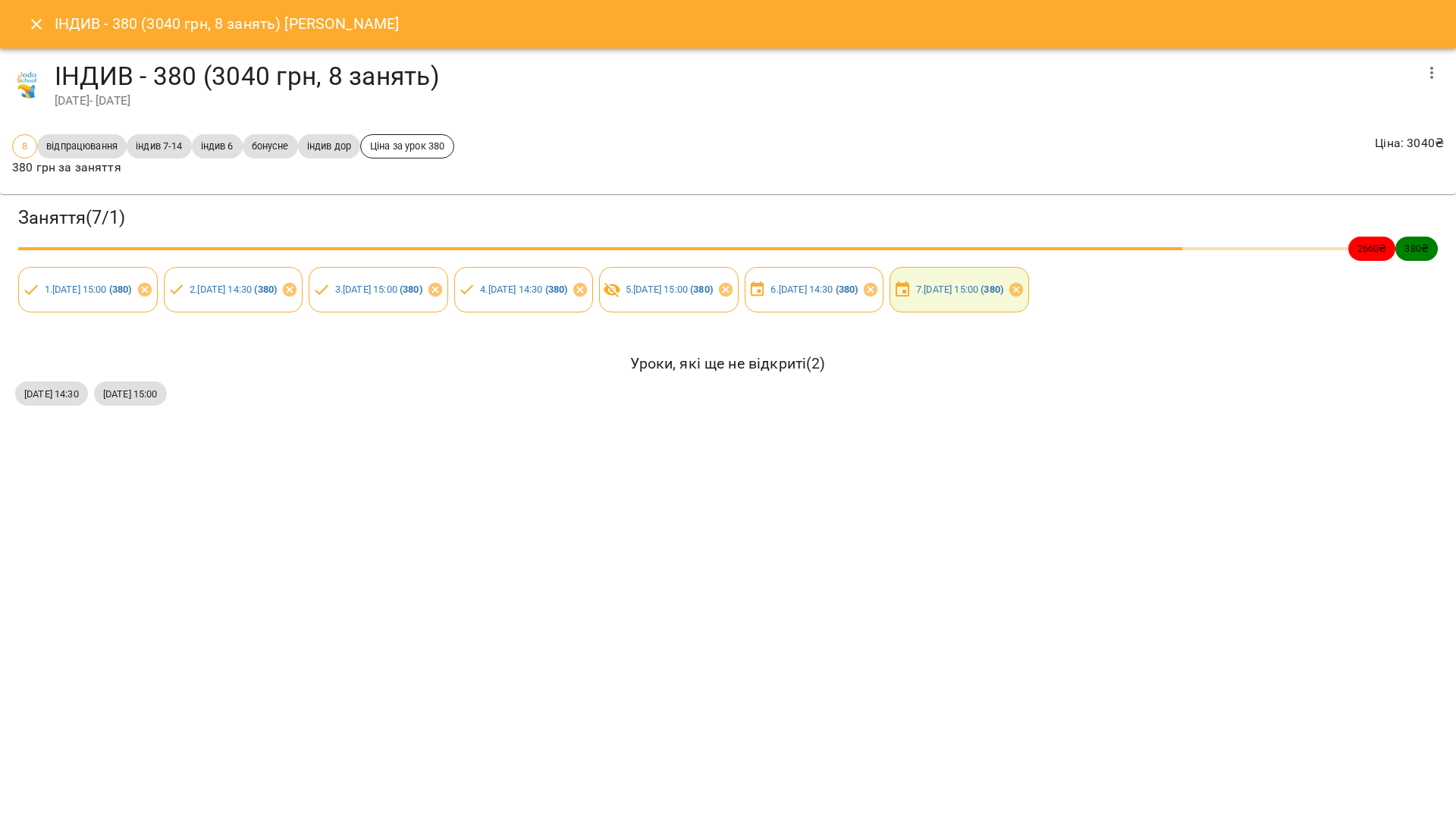
click at [37, 28] on icon "Close" at bounding box center [36, 24] width 18 height 18
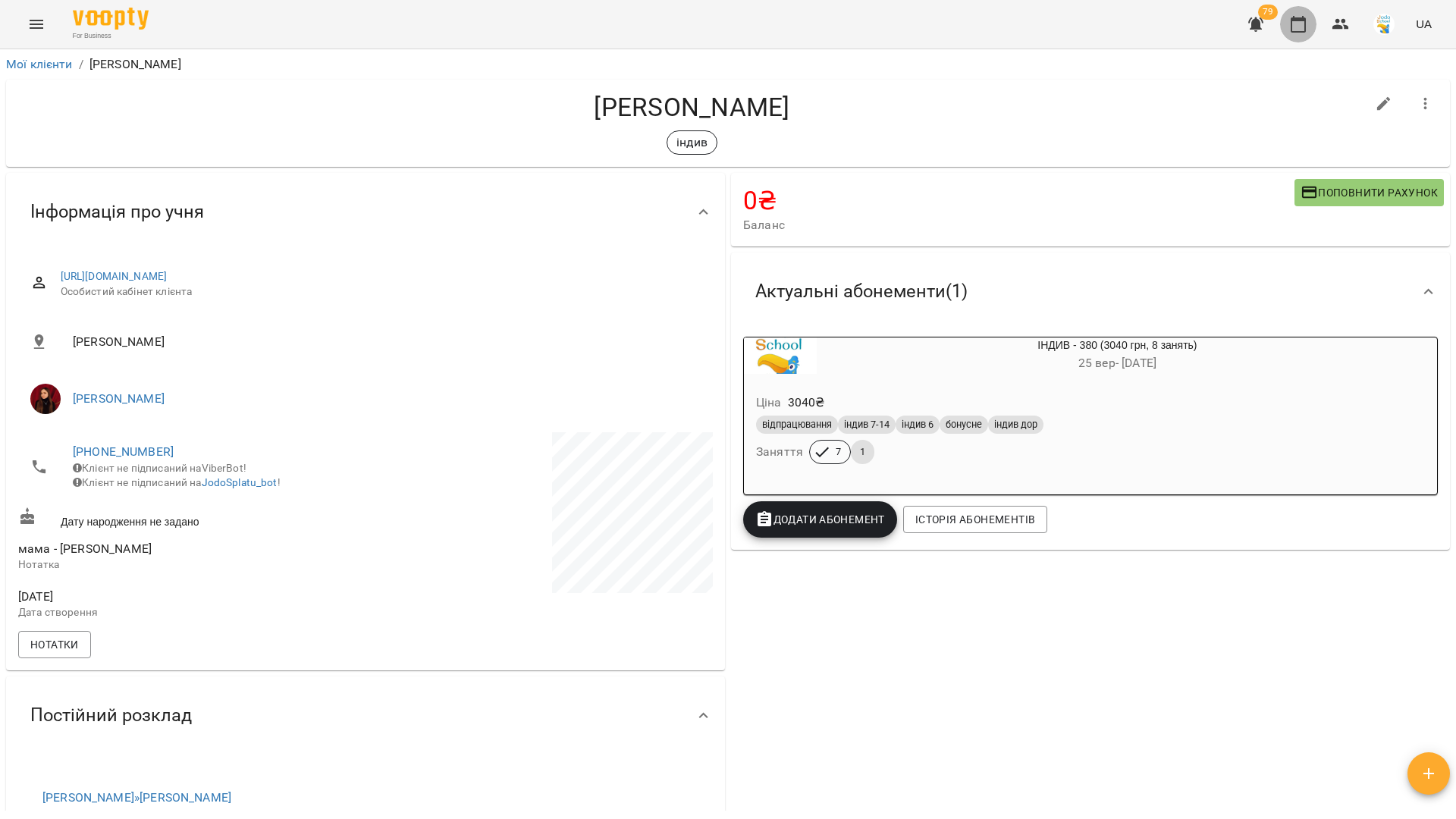
click at [1306, 20] on icon "button" at bounding box center [1298, 25] width 15 height 17
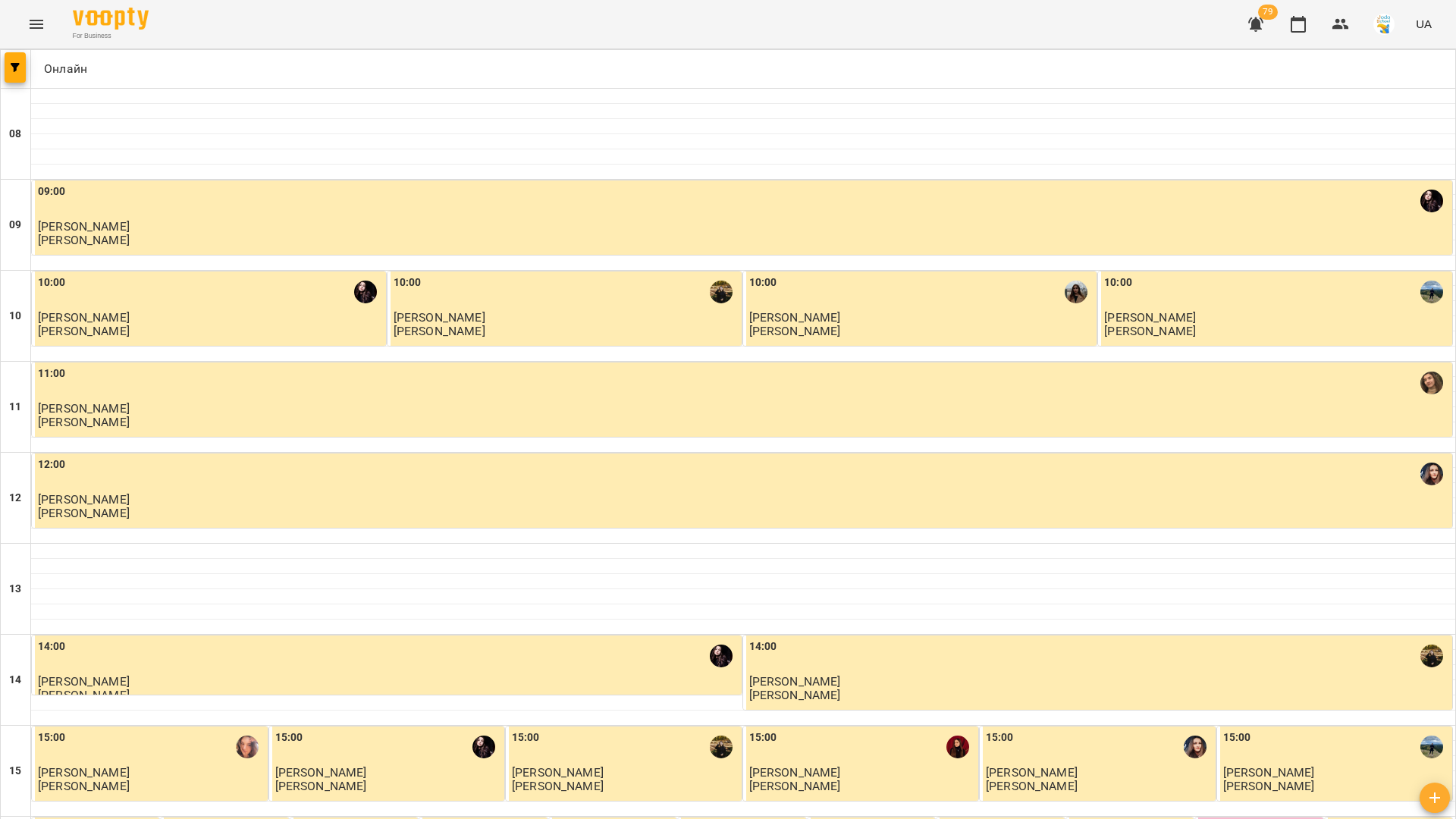
scroll to position [628, 0]
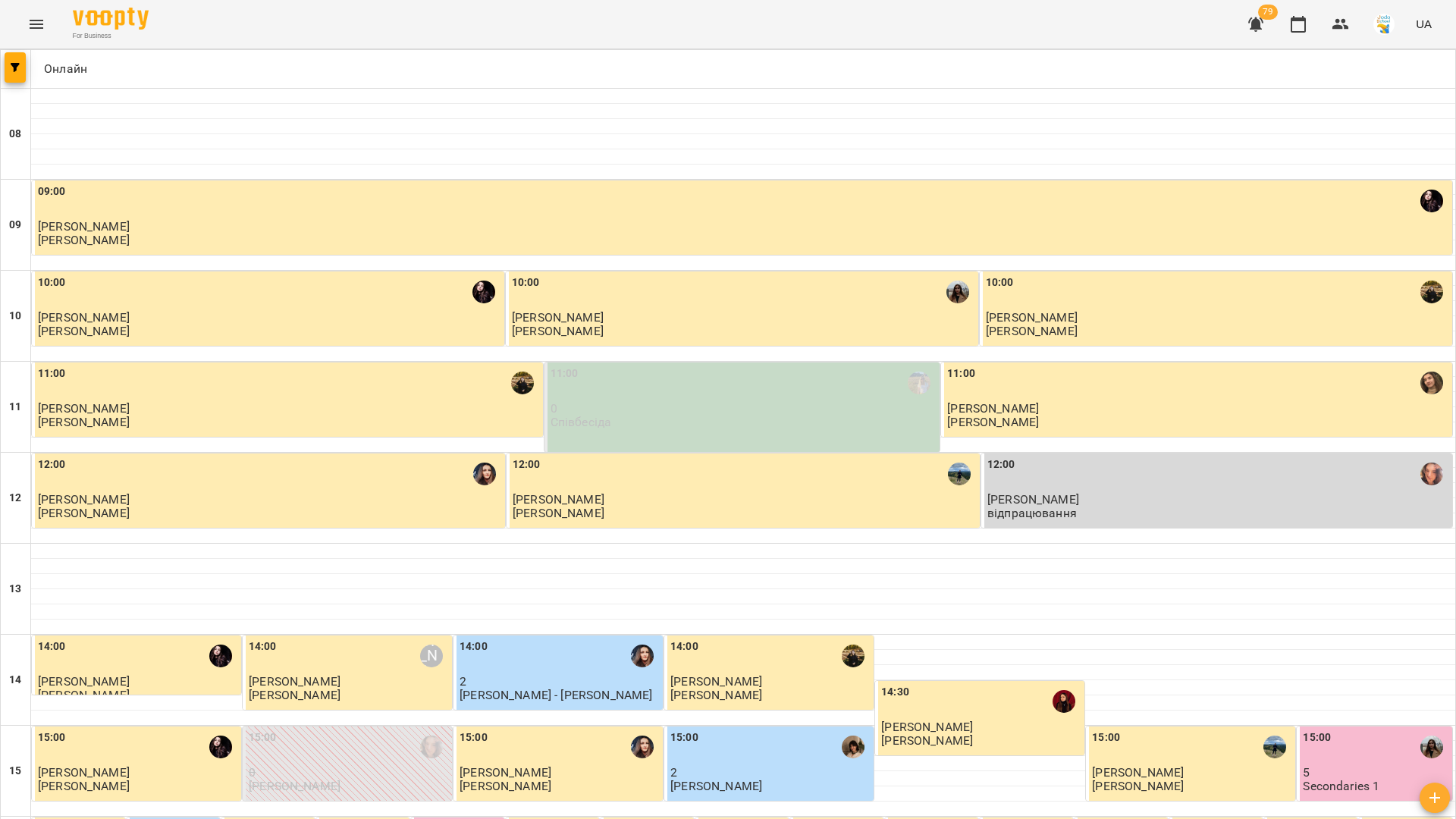
scroll to position [645, 0]
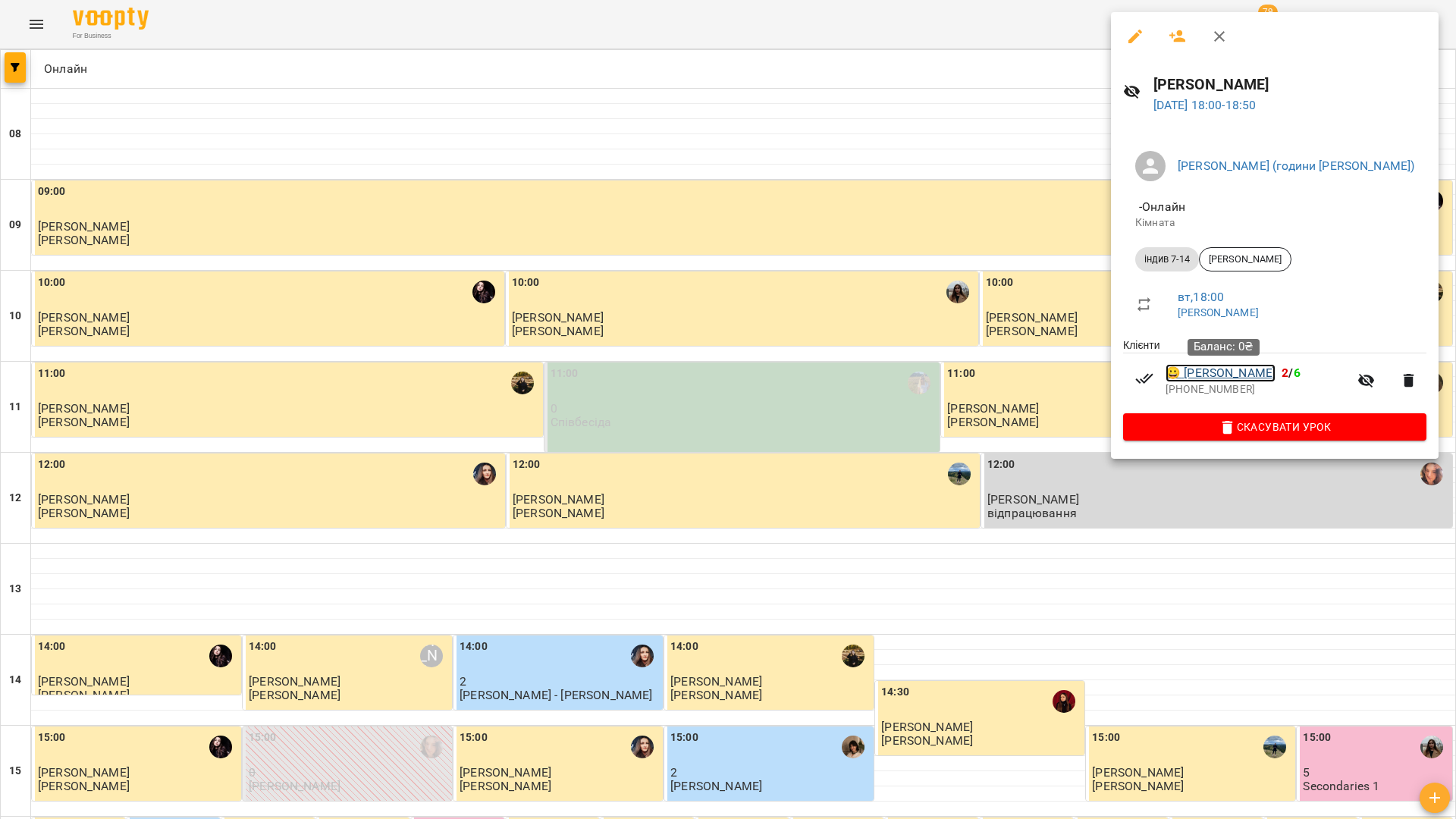
click at [1264, 373] on link "😀 [PERSON_NAME]" at bounding box center [1220, 373] width 110 height 18
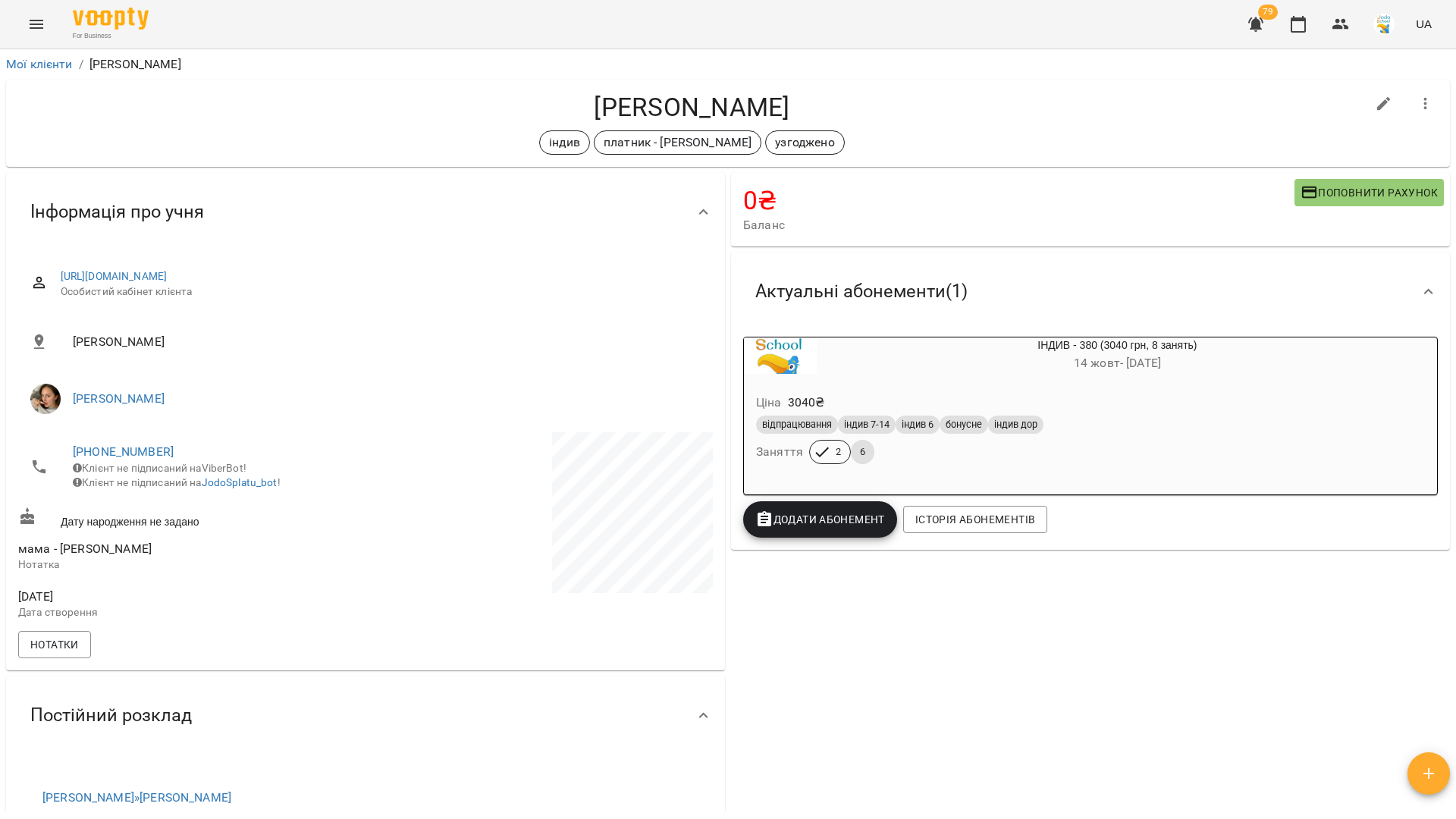
drag, startPoint x: 798, startPoint y: 105, endPoint x: 592, endPoint y: 102, distance: 206.0
click at [592, 102] on h4 "[PERSON_NAME]" at bounding box center [691, 107] width 1348 height 31
copy h4 "[PERSON_NAME]"
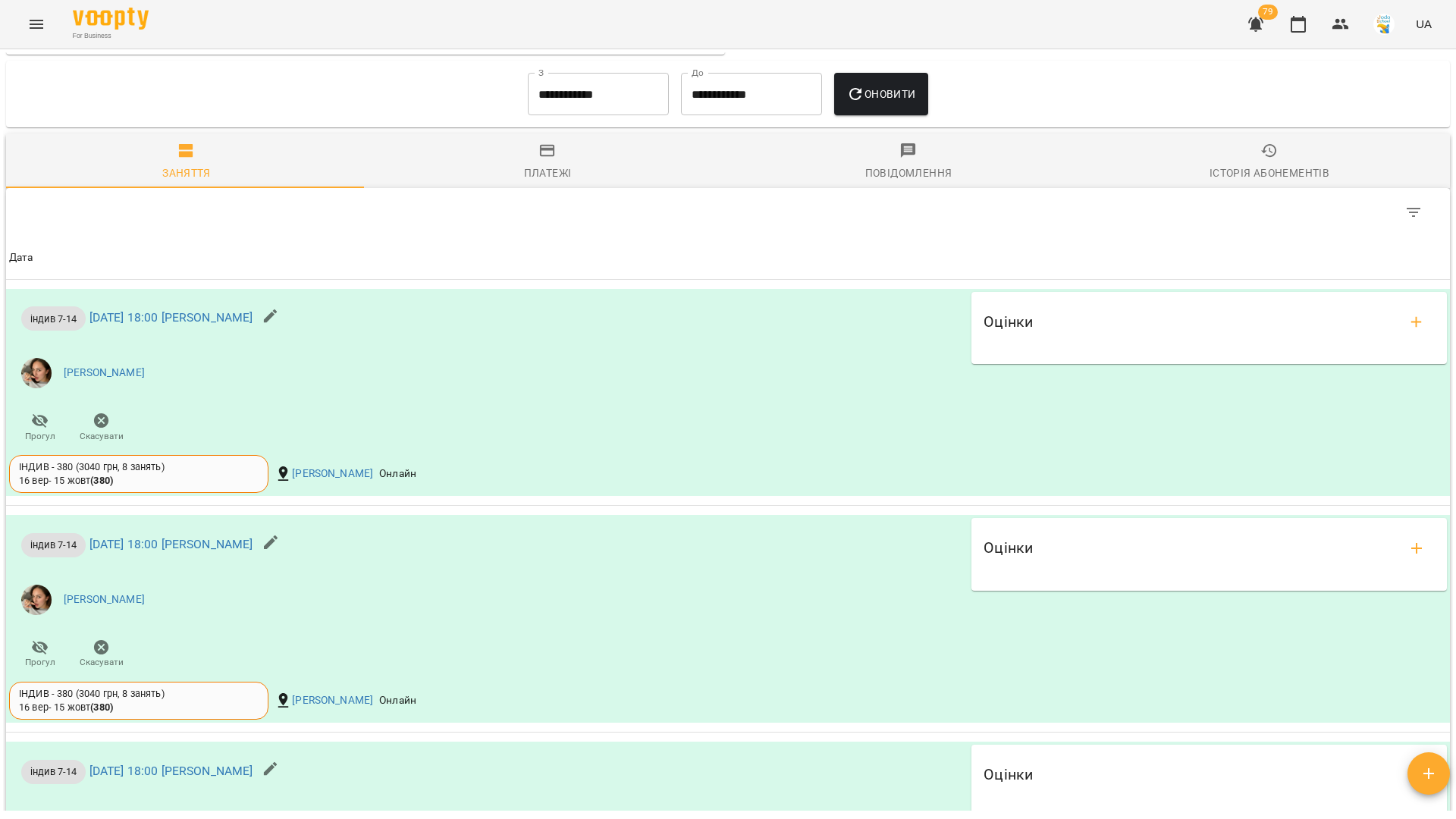
scroll to position [1541, 0]
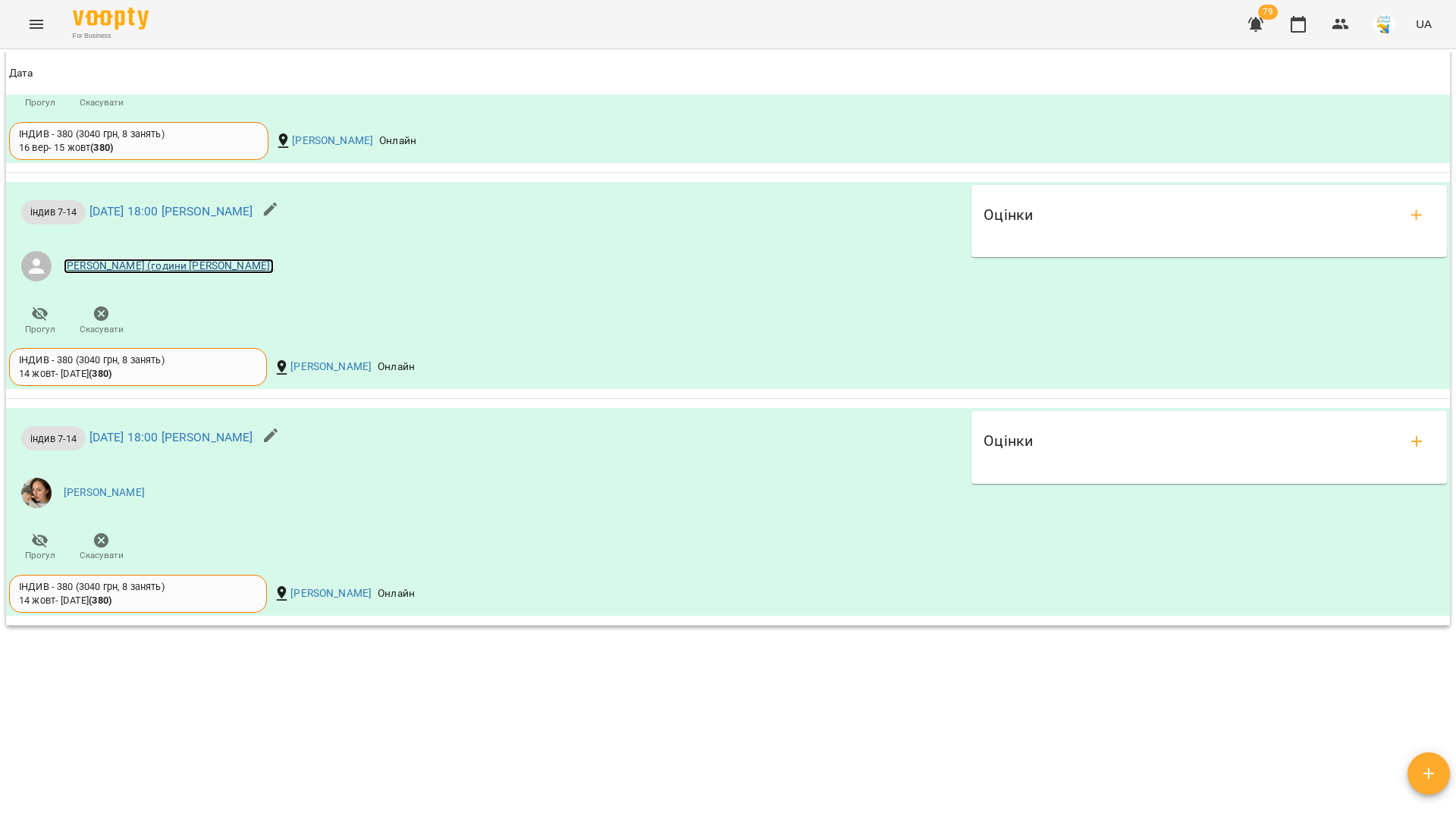
click at [119, 271] on link "[PERSON_NAME] (години [PERSON_NAME])" at bounding box center [168, 266] width 210 height 15
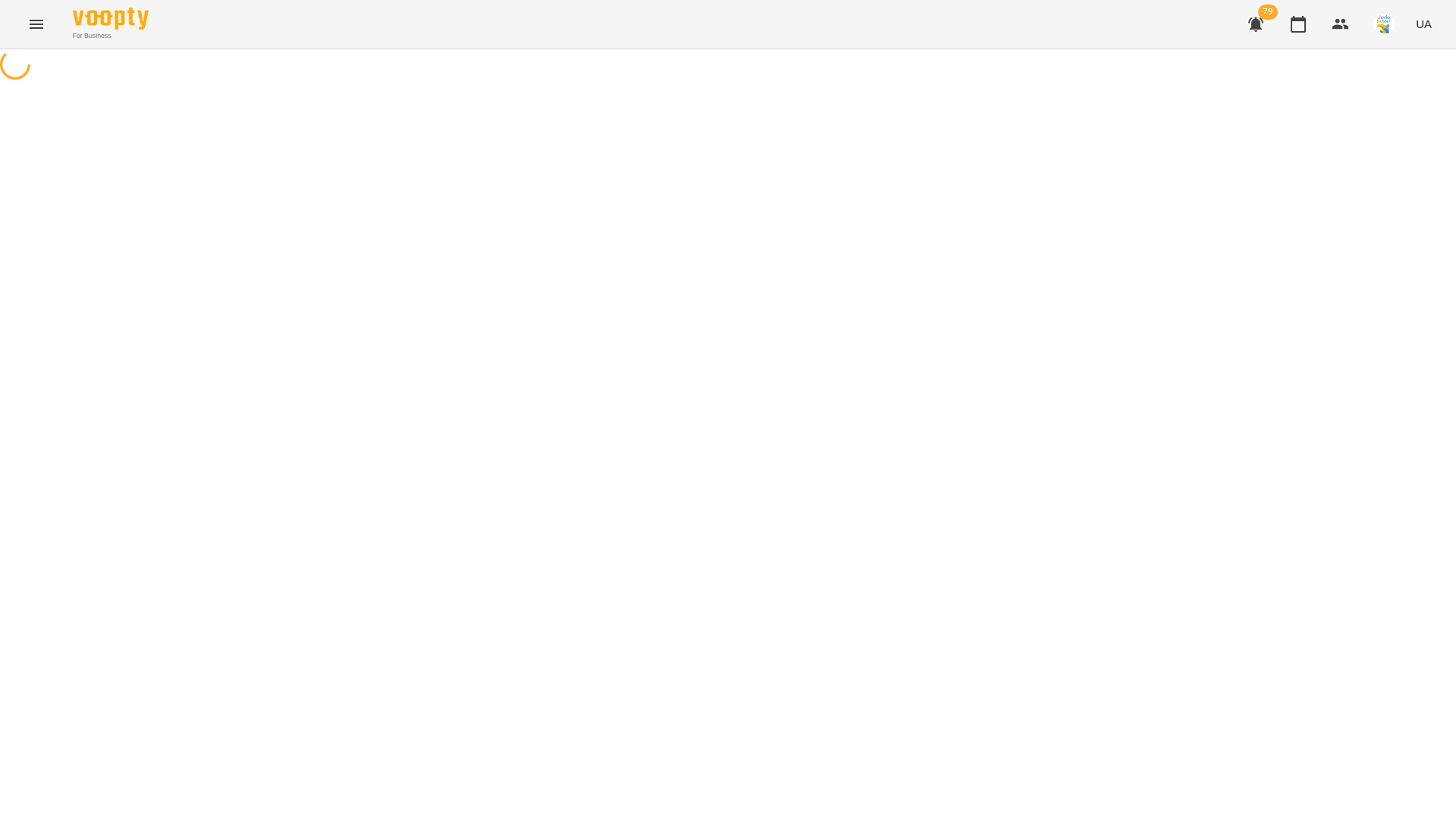
click at [120, 84] on div at bounding box center [728, 67] width 1456 height 34
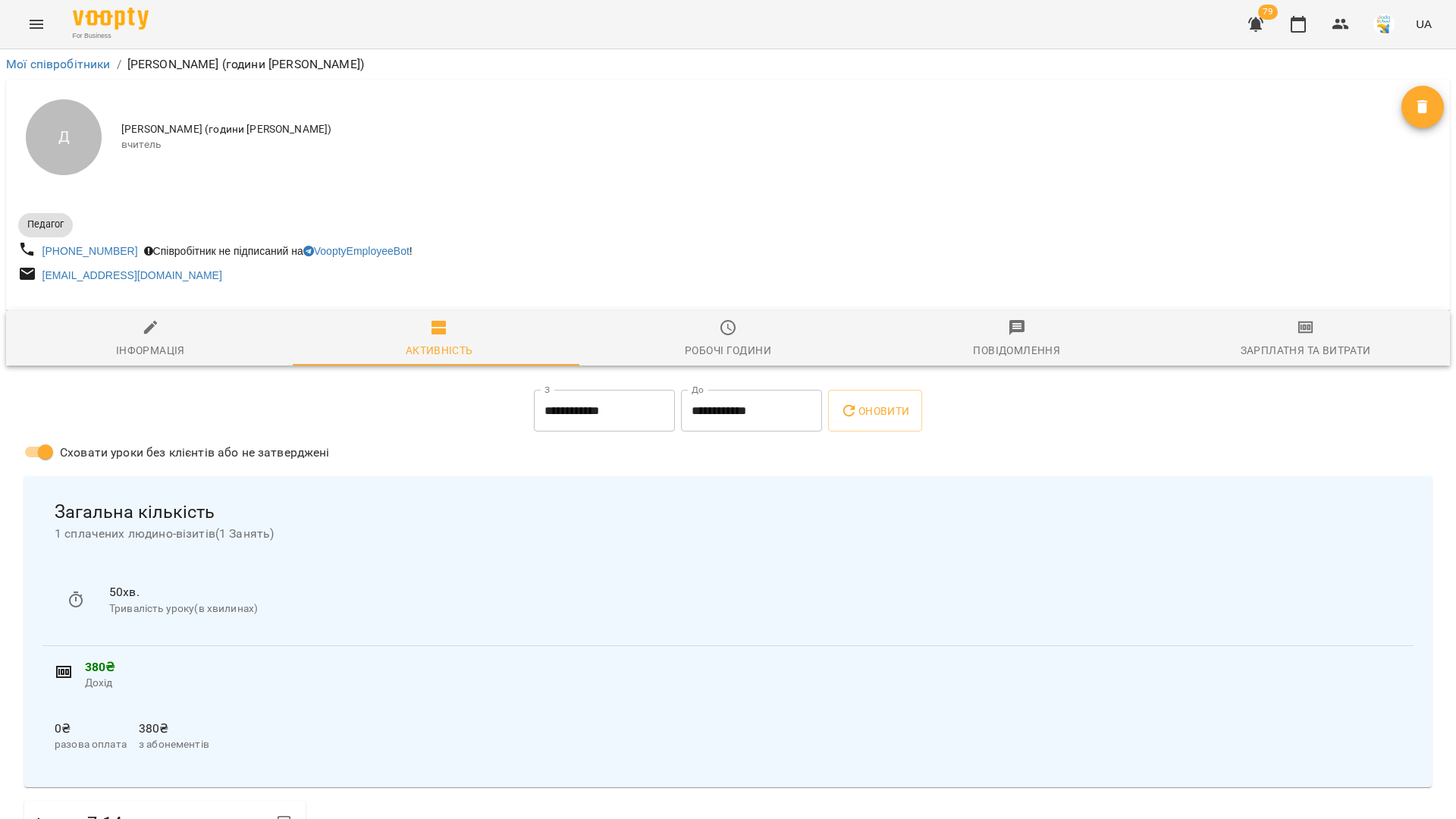
click at [153, 333] on icon "button" at bounding box center [150, 327] width 18 height 18
select select "**"
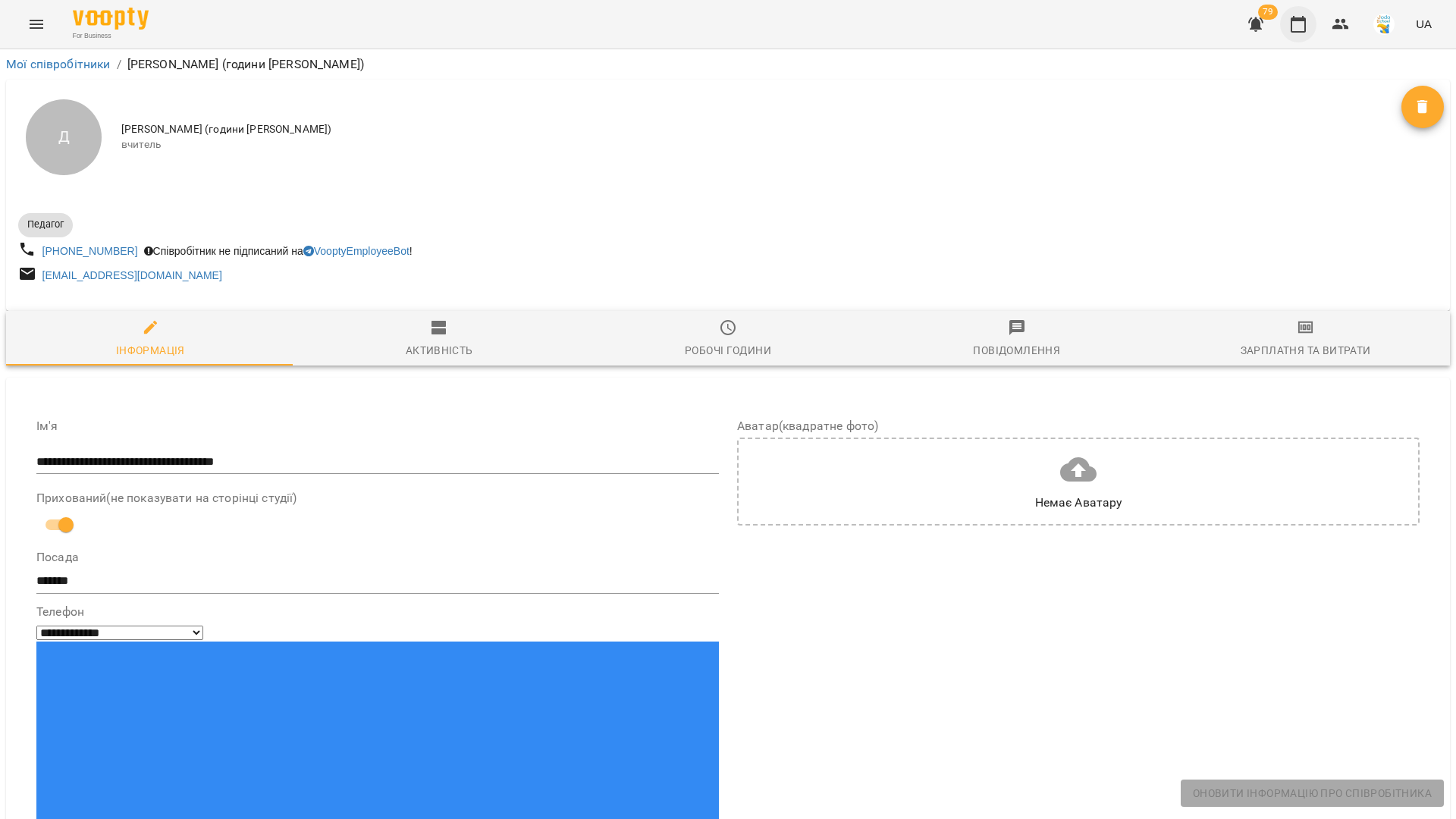
click at [1299, 28] on icon "button" at bounding box center [1297, 24] width 18 height 18
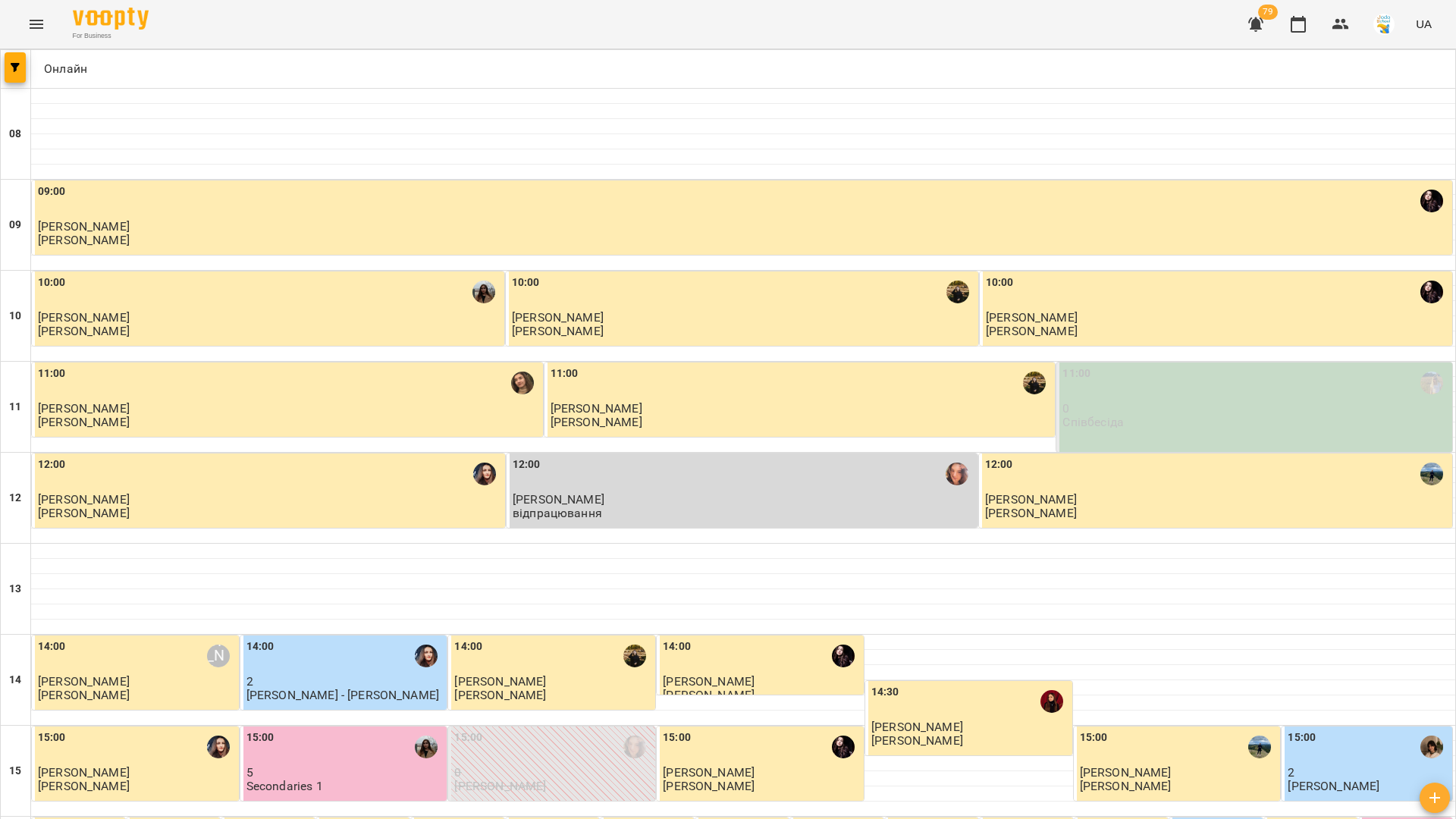
scroll to position [645, 0]
click at [5, 62] on button "button" at bounding box center [15, 68] width 21 height 30
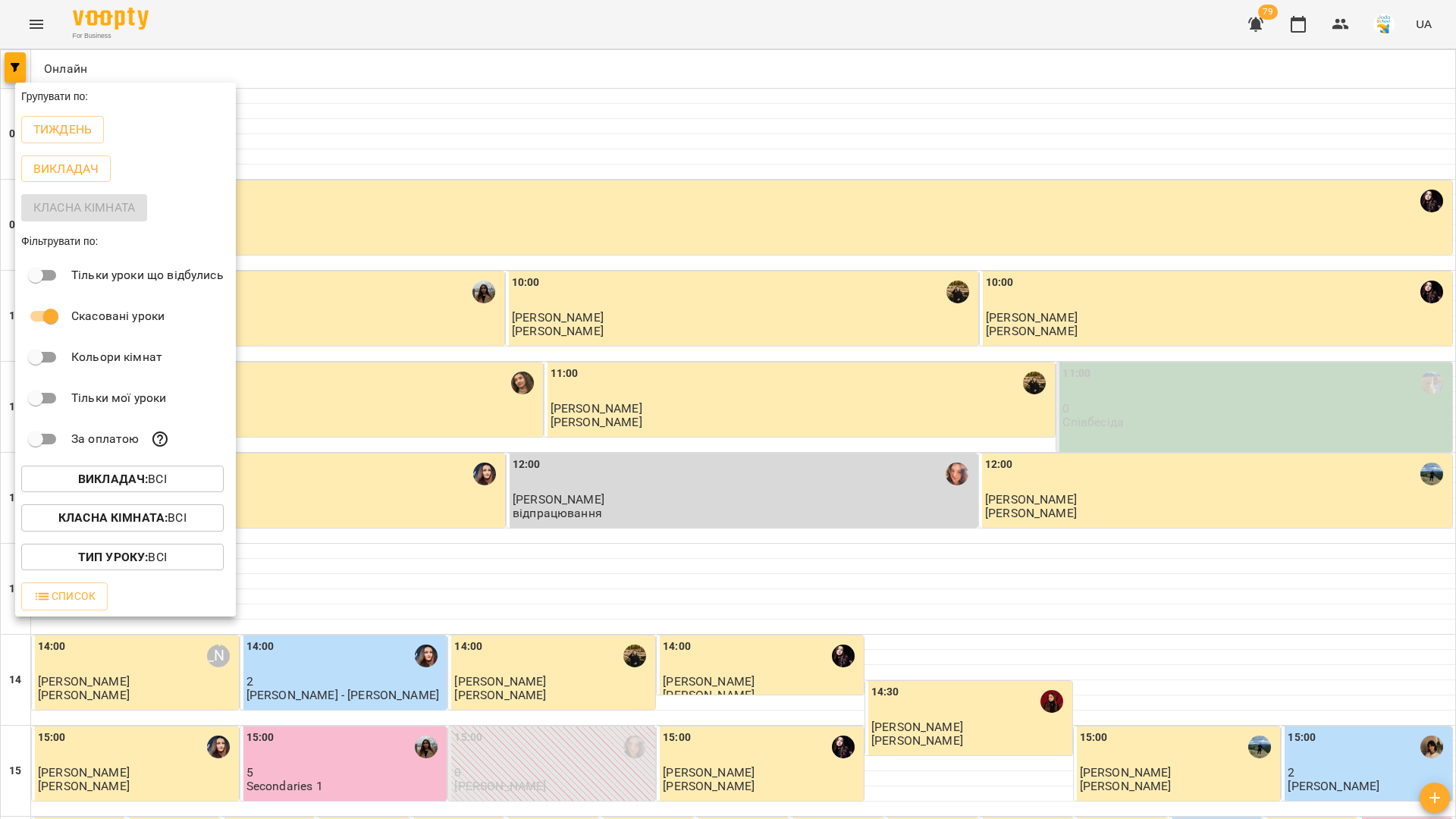
click at [147, 484] on b "Викладач :" at bounding box center [112, 478] width 69 height 14
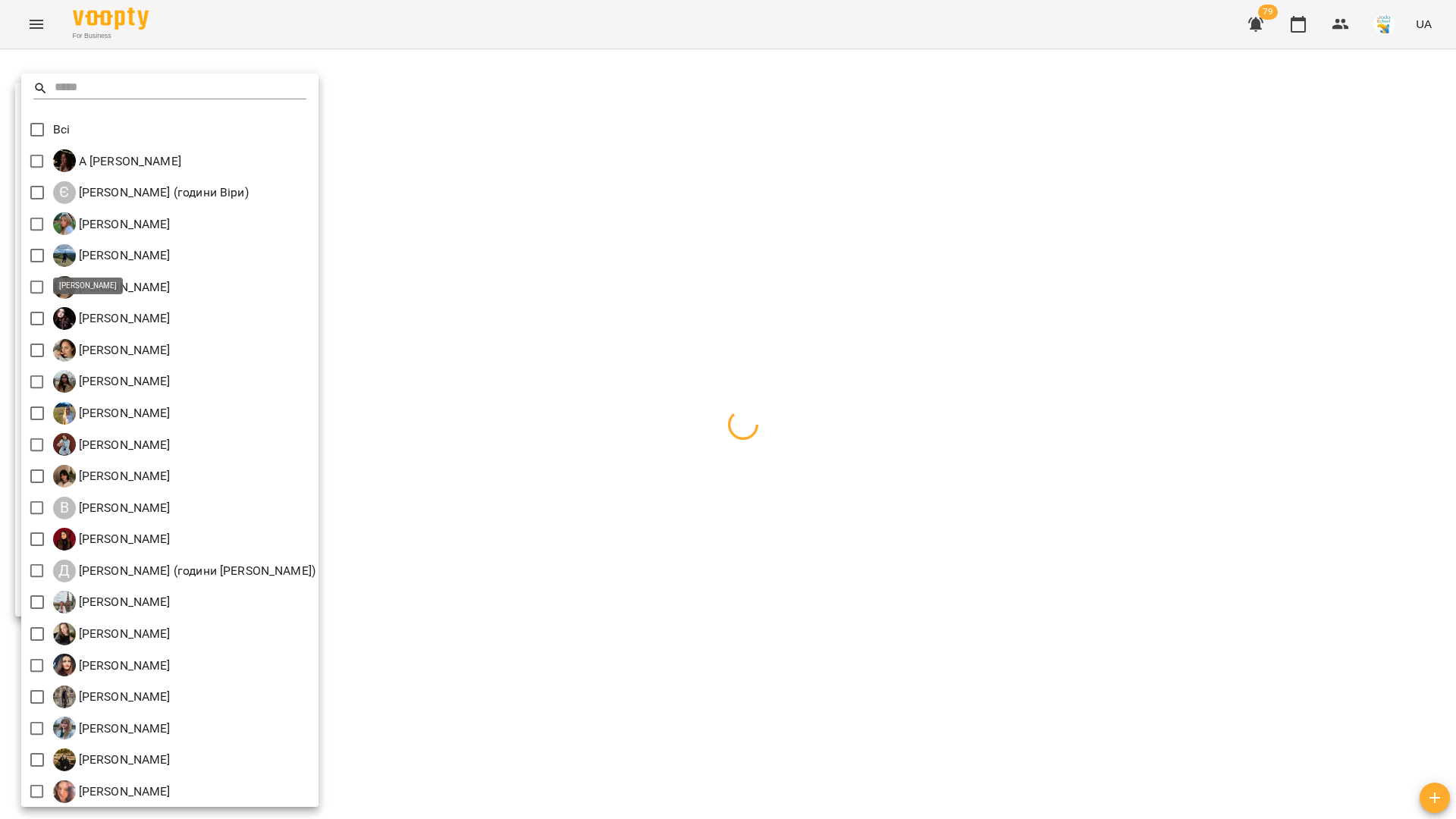
scroll to position [3, 0]
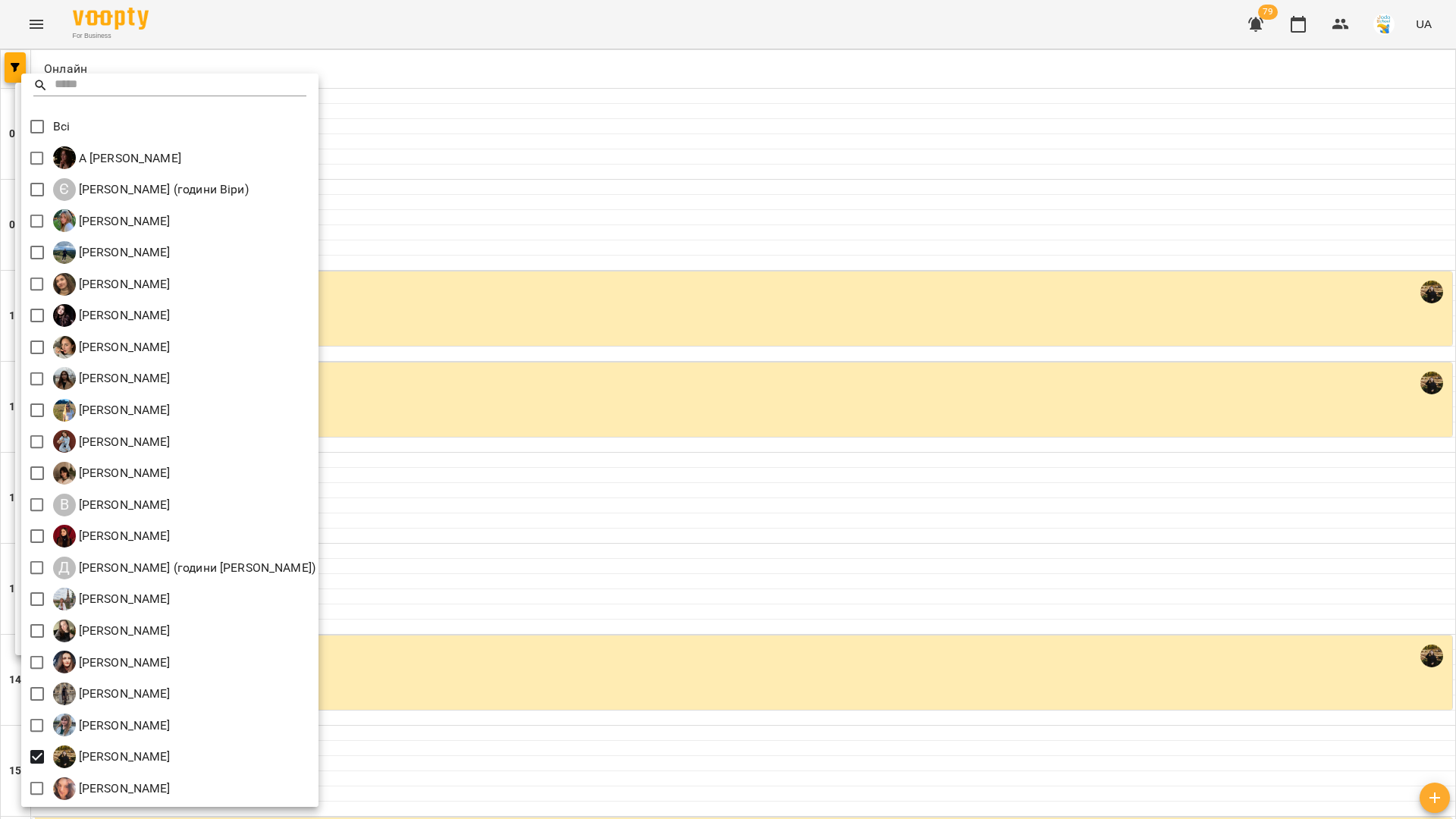
click at [548, 433] on div at bounding box center [728, 409] width 1456 height 819
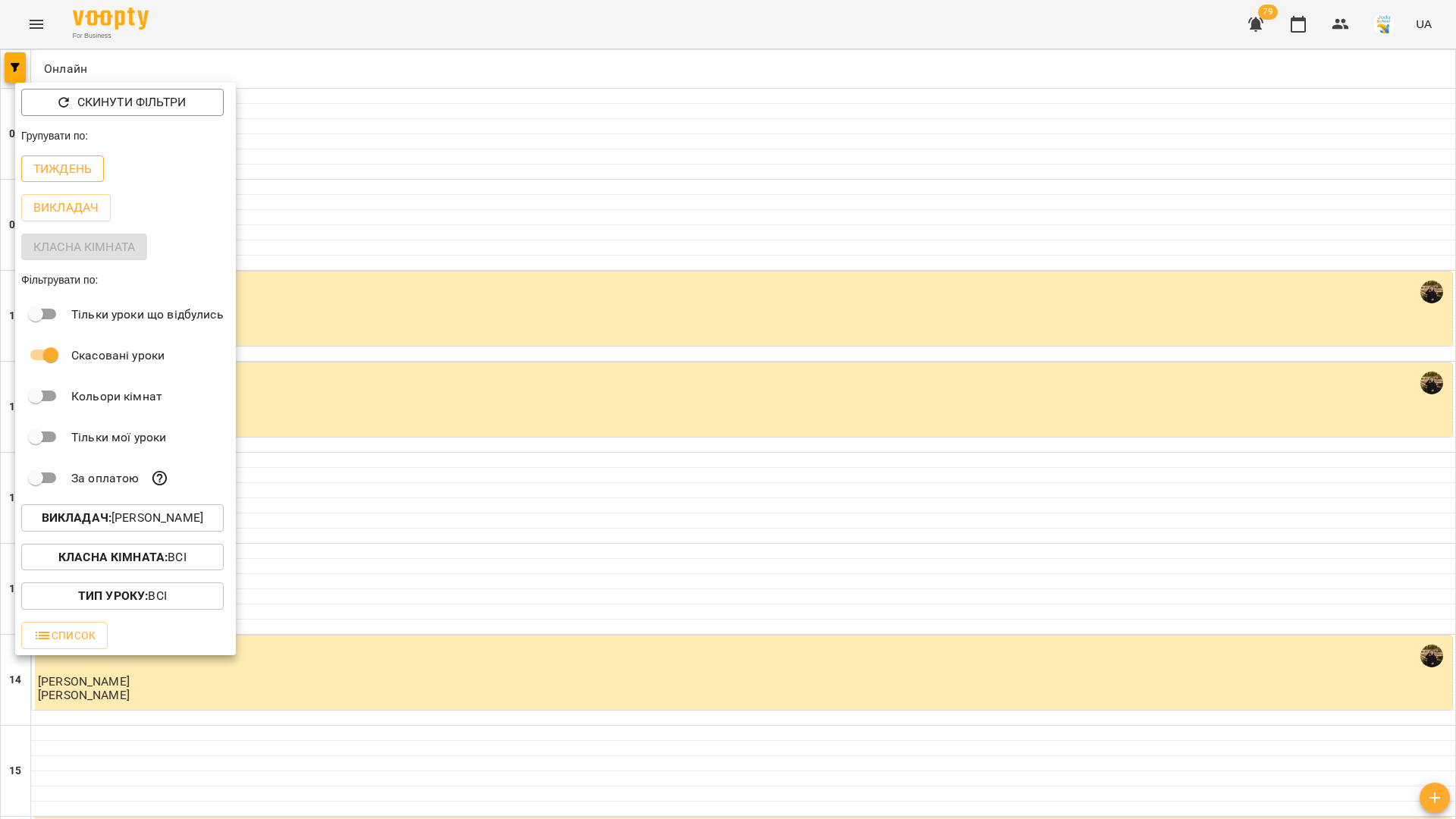
click at [78, 169] on p "Тиждень" at bounding box center [62, 168] width 58 height 18
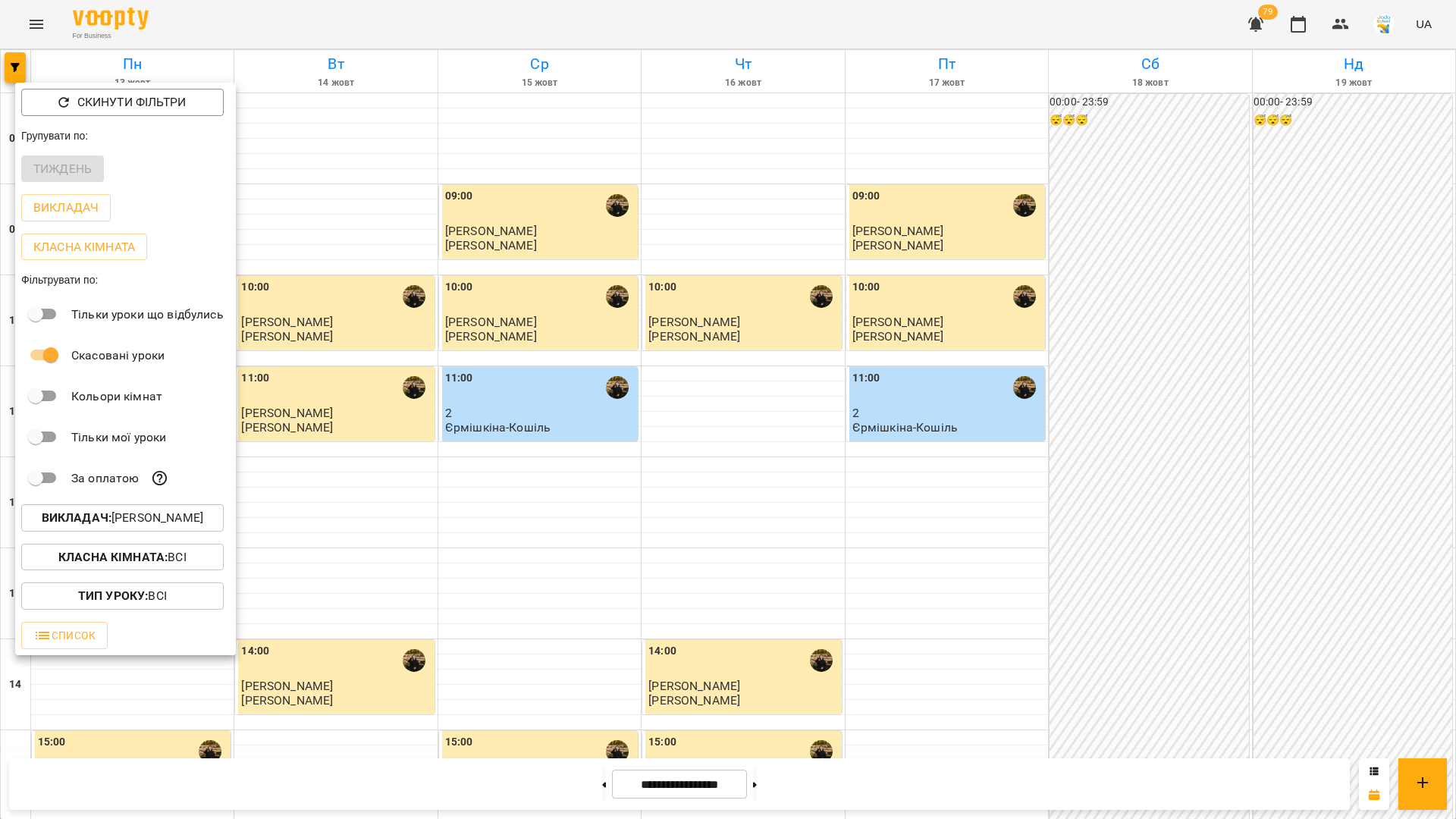
click at [534, 521] on div at bounding box center [728, 409] width 1456 height 819
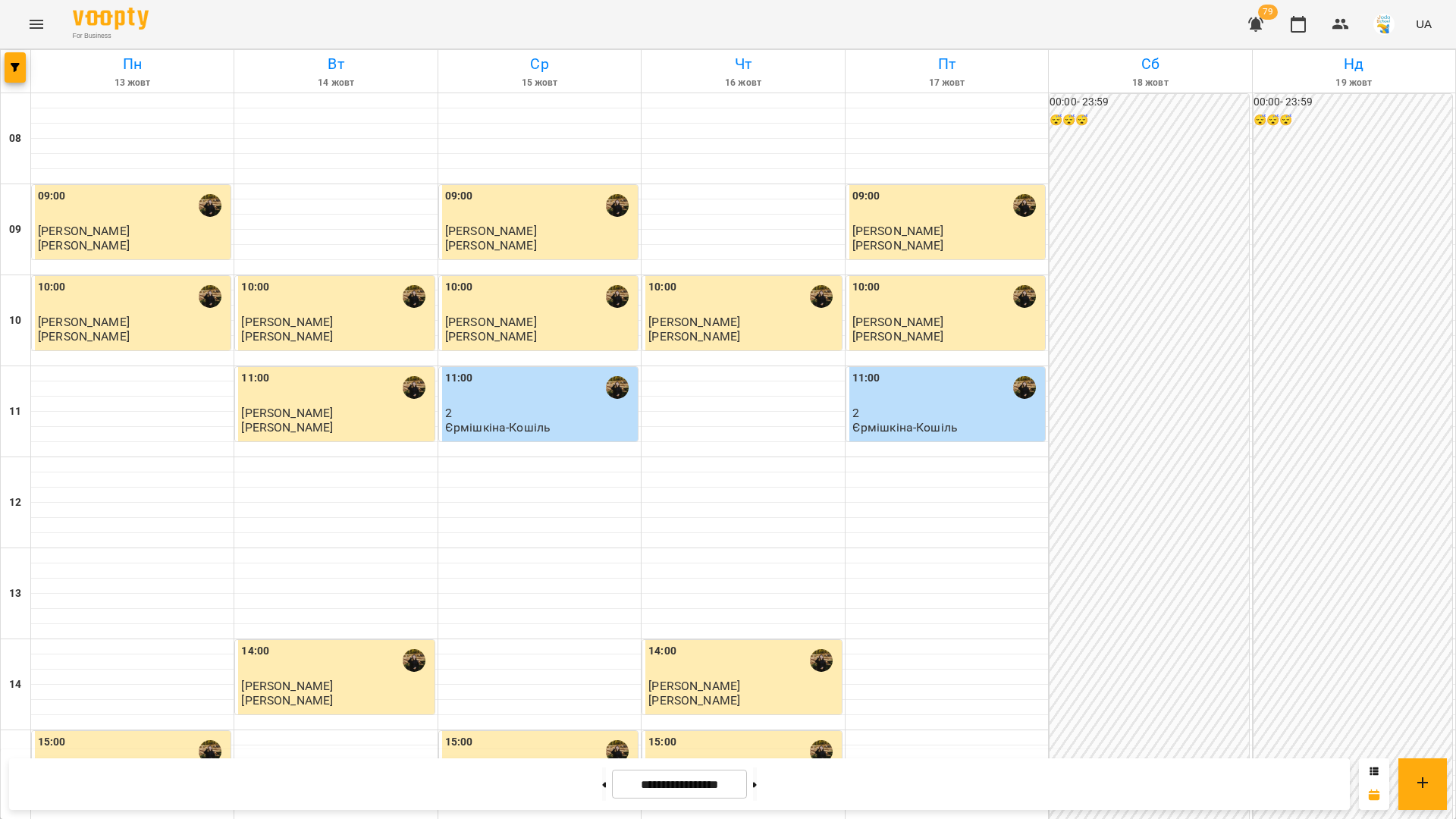
scroll to position [406, 0]
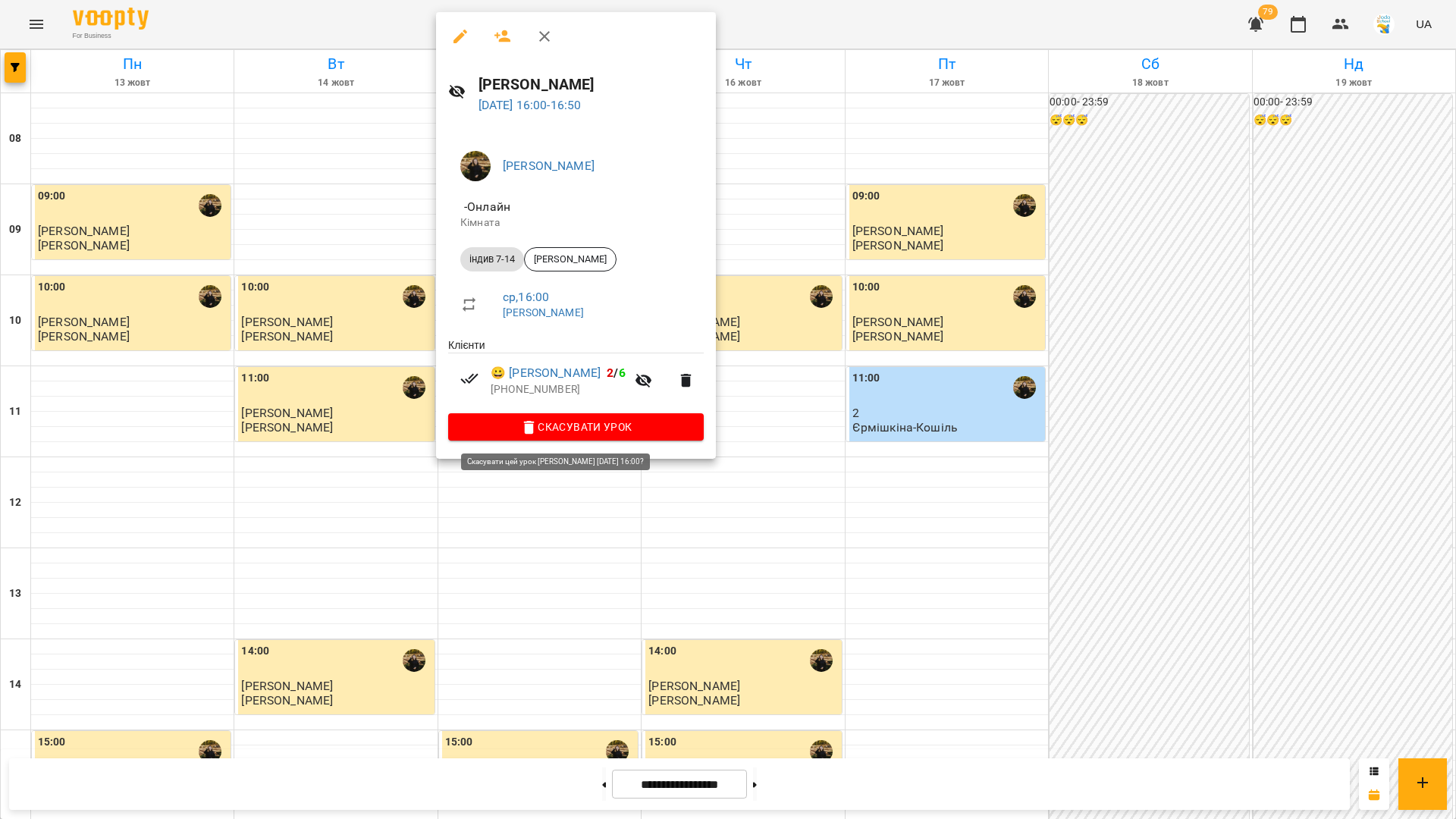
click at [591, 436] on span "Скасувати Урок" at bounding box center [575, 426] width 231 height 18
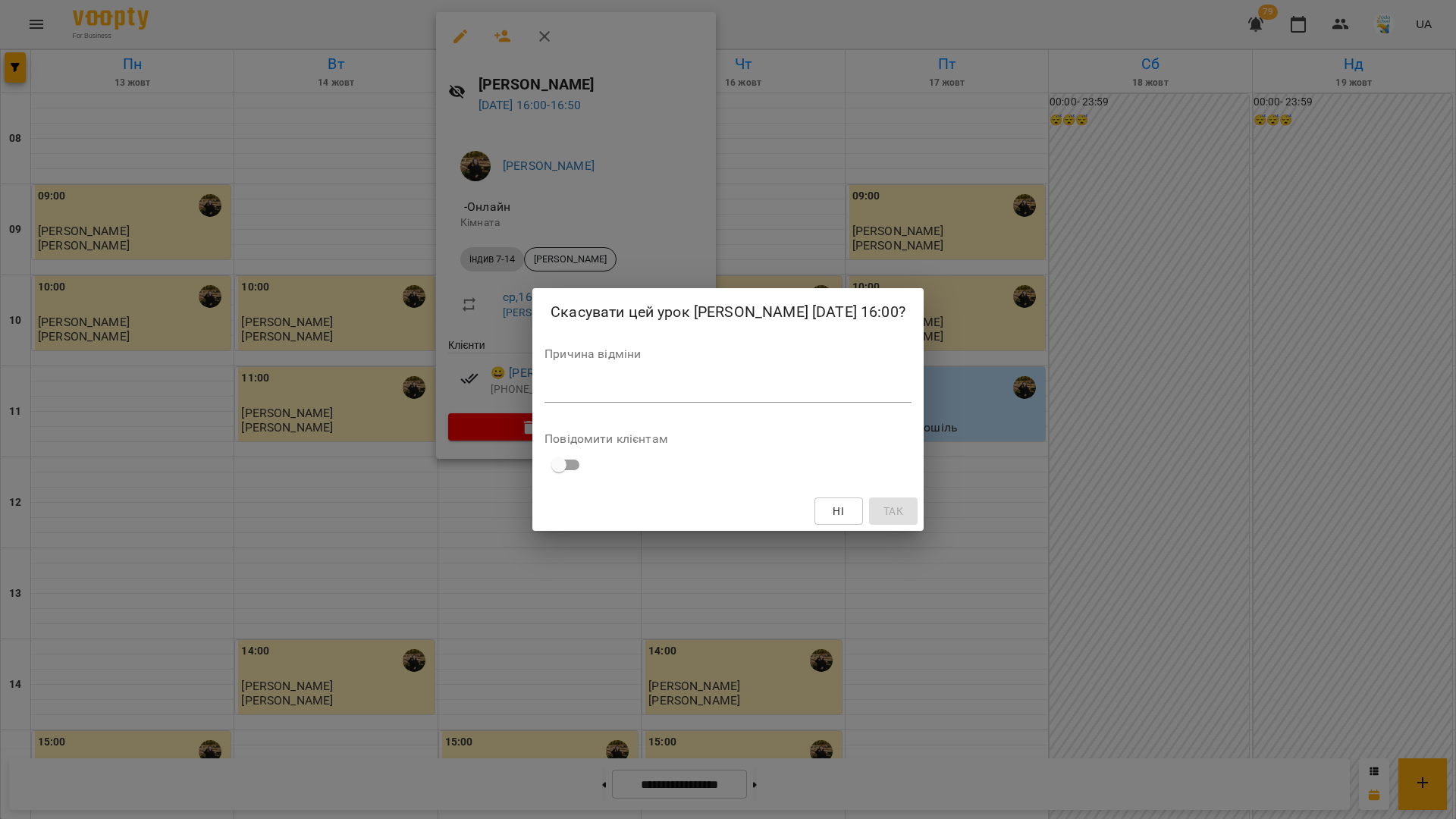
click at [655, 398] on textarea at bounding box center [728, 390] width 367 height 14
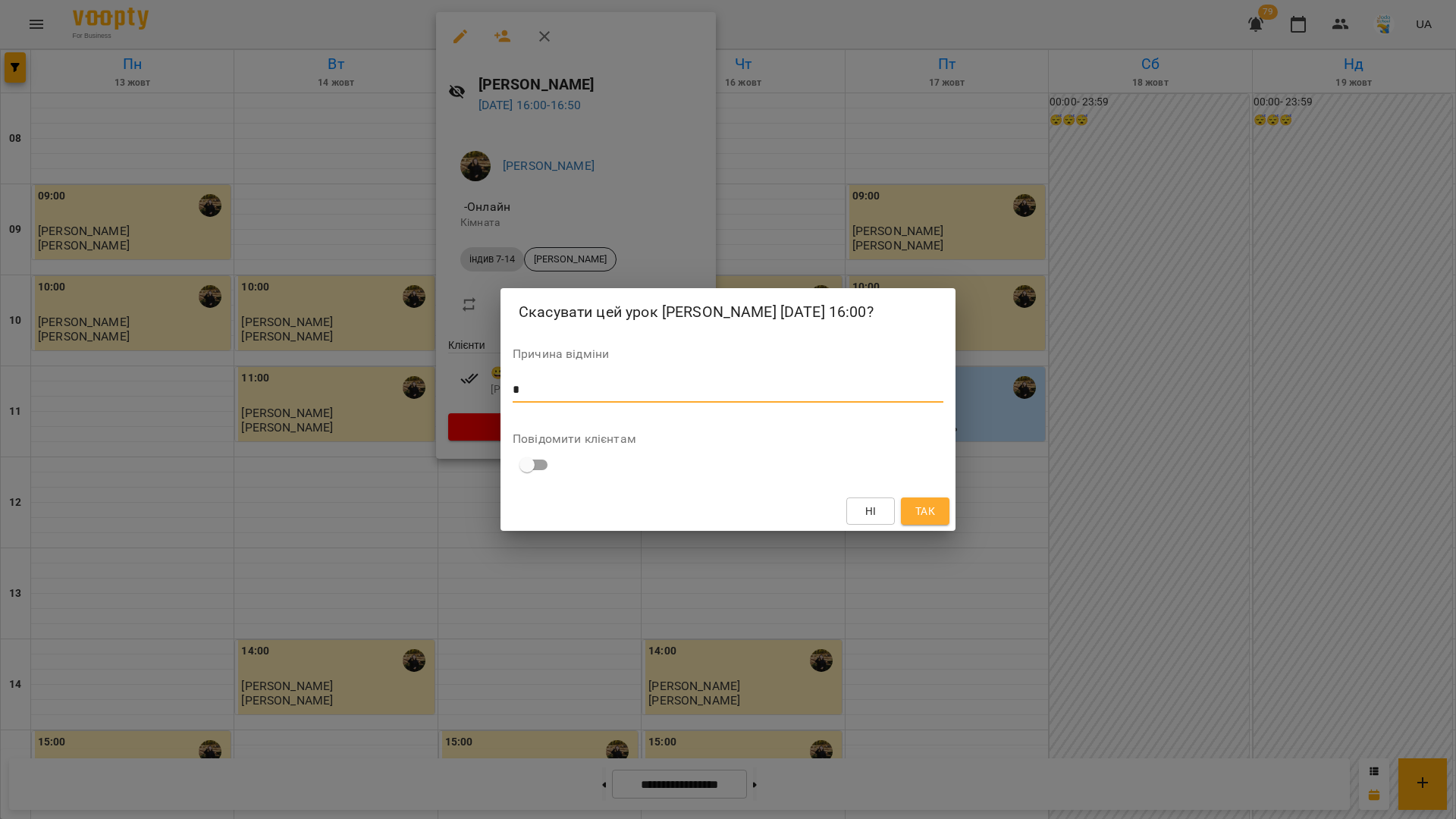
type textarea "*"
click at [926, 520] on span "Так" at bounding box center [924, 511] width 20 height 18
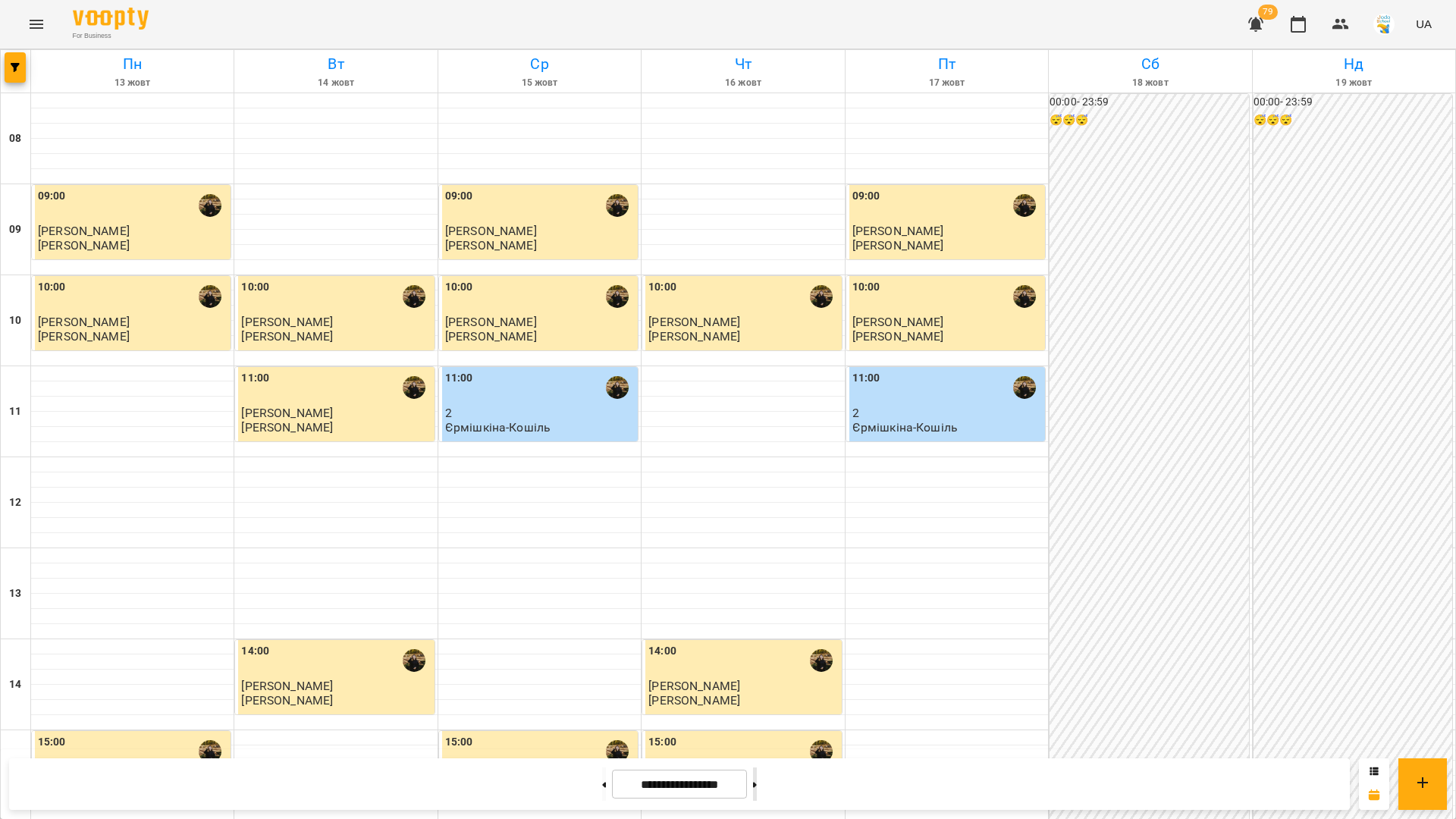
click at [757, 781] on button at bounding box center [755, 784] width 4 height 33
type input "**********"
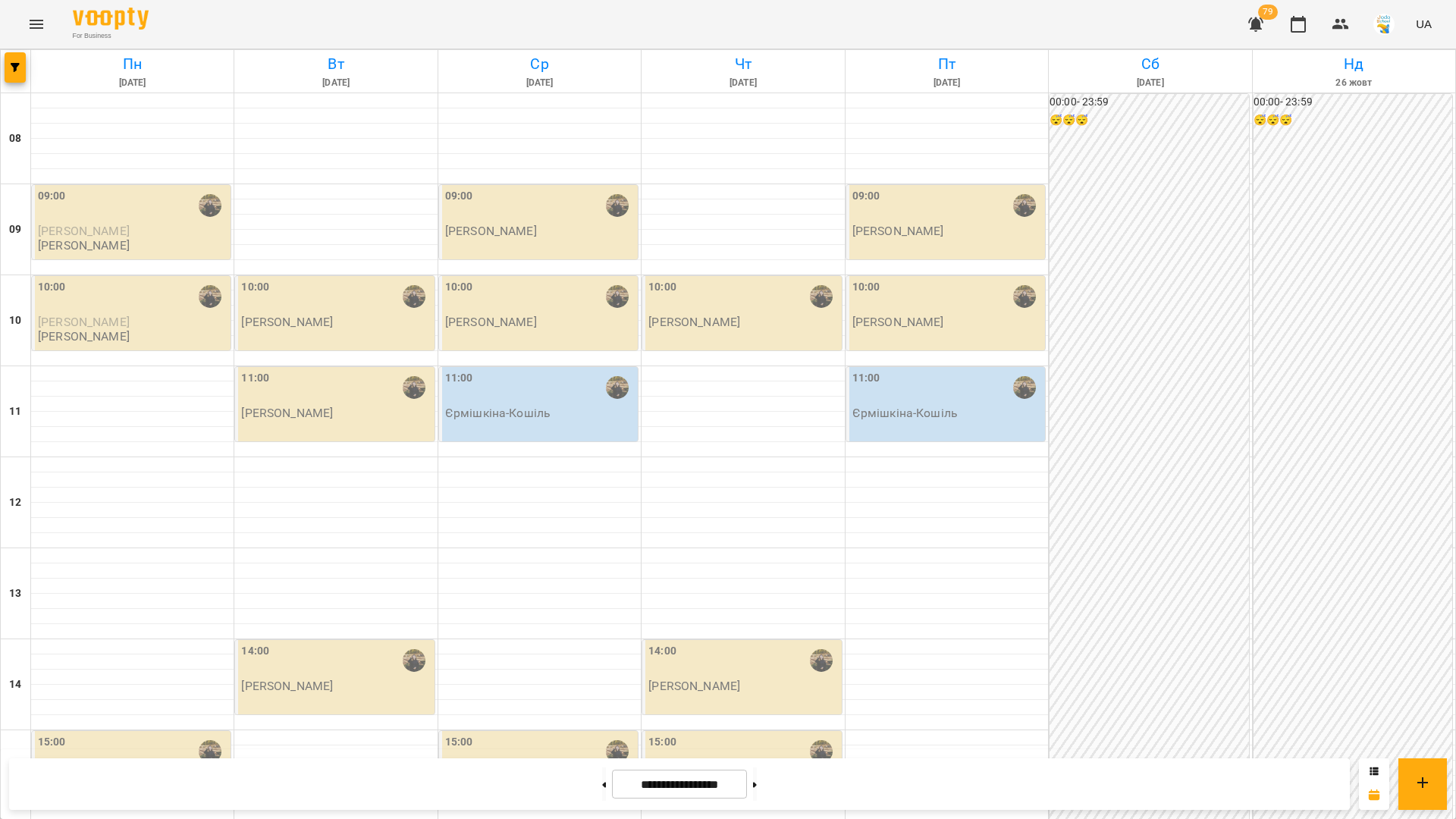
scroll to position [596, 0]
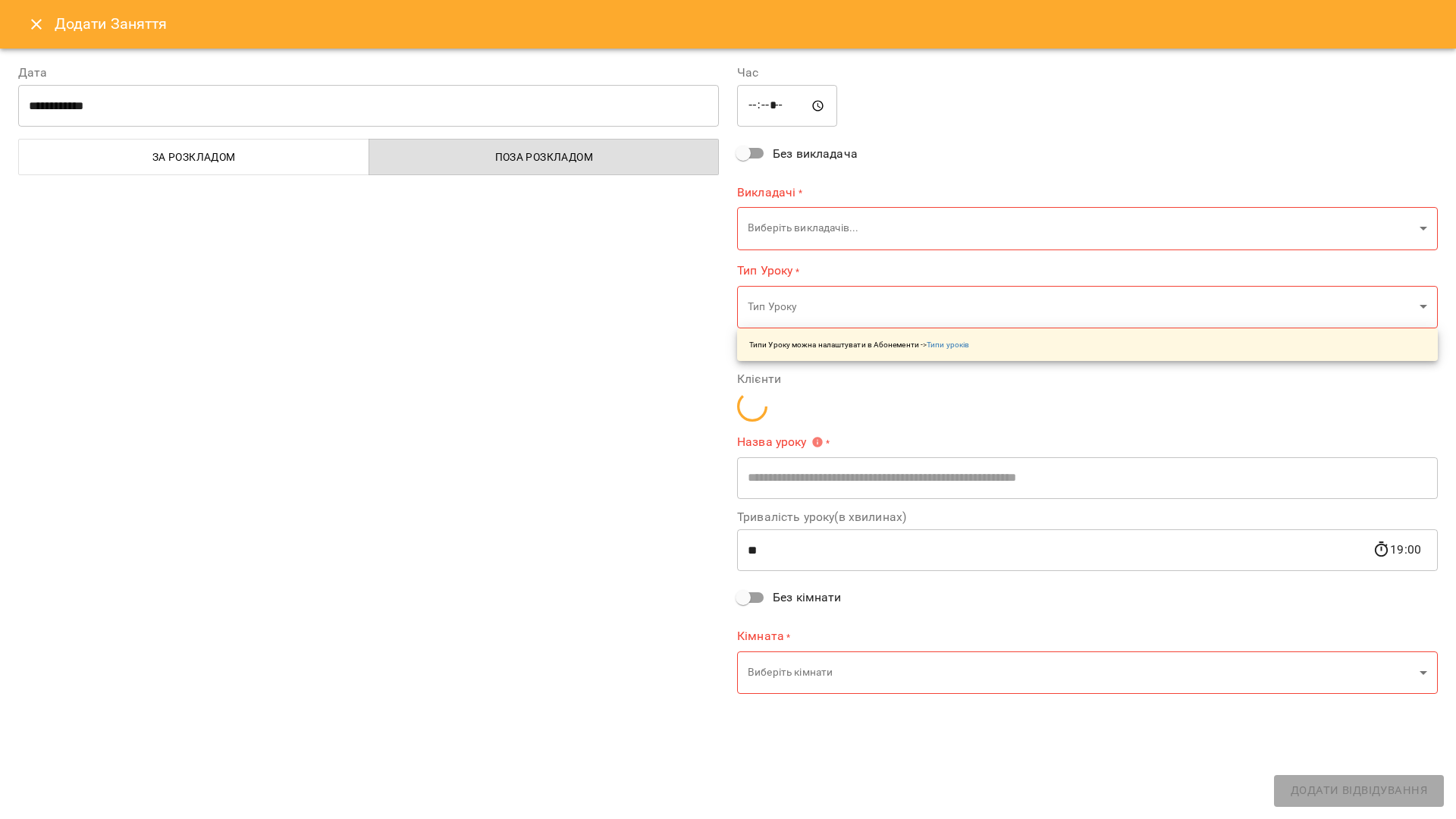
type input "**********"
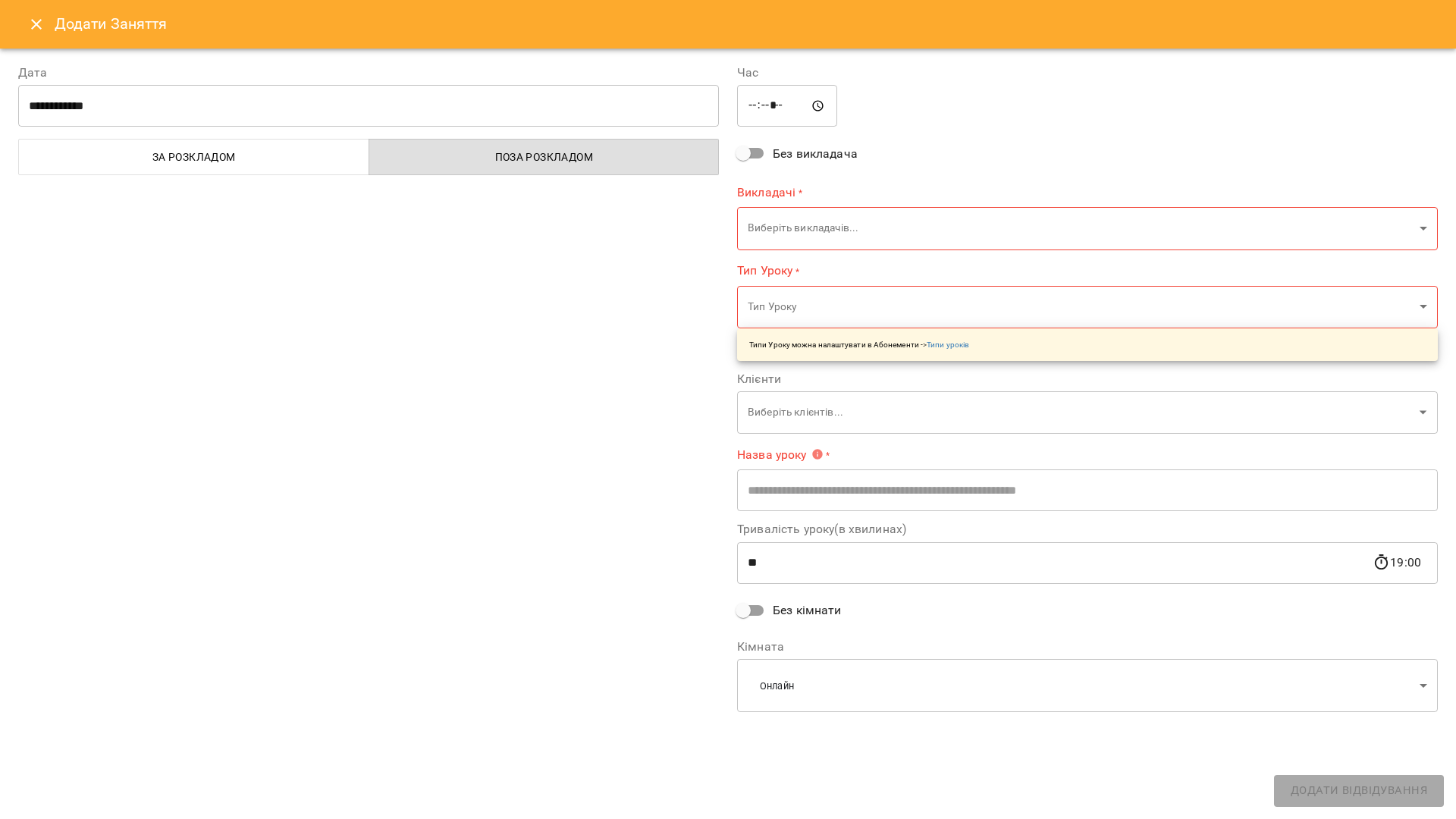
click at [765, 226] on body "For Business 79 UA [DATE] [DATE] [DATE] [DATE] [DATE] [DATE] Нд [DATE] 09 10 11…" at bounding box center [728, 717] width 1456 height 1435
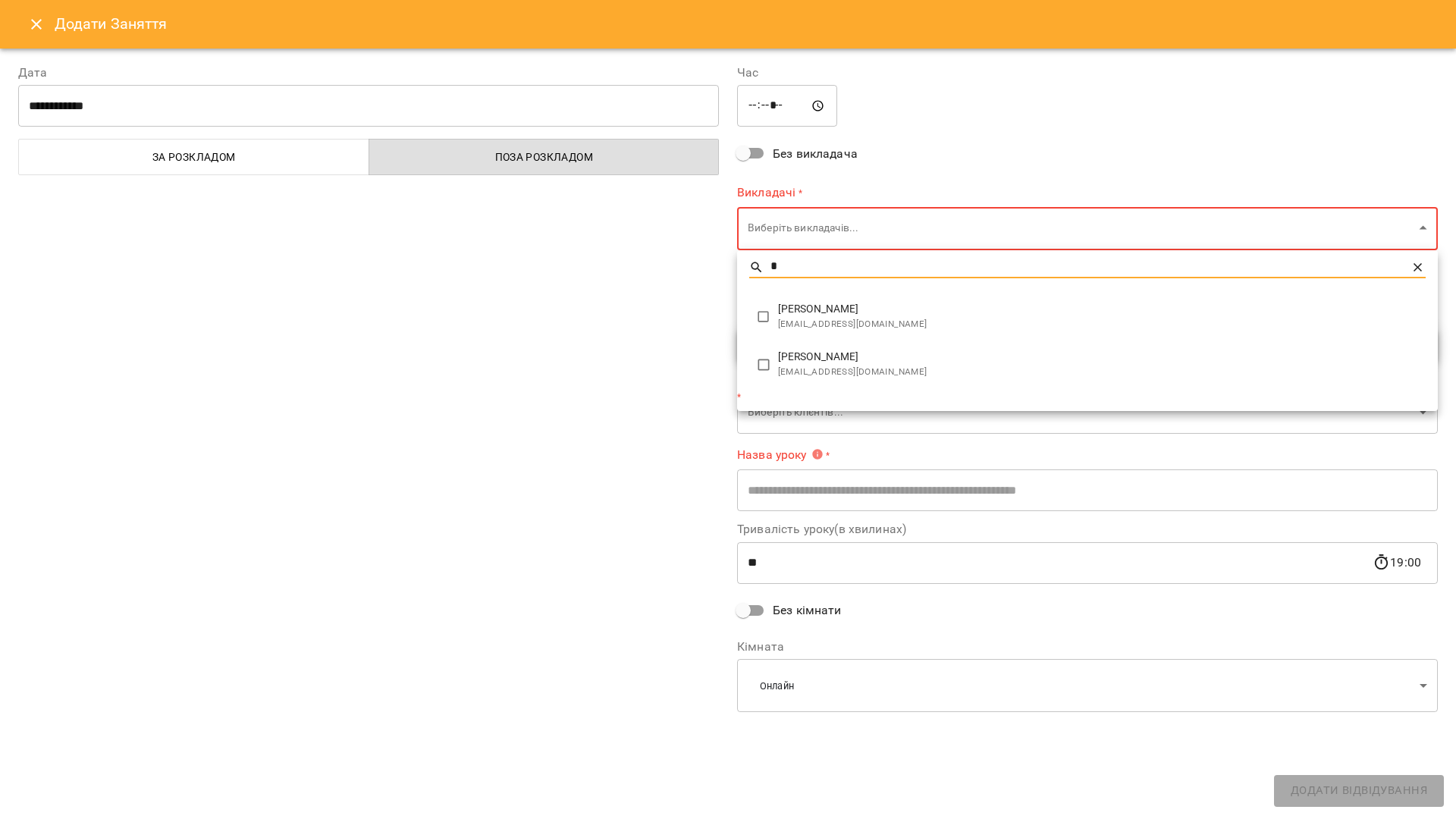
type input "*"
type input "**********"
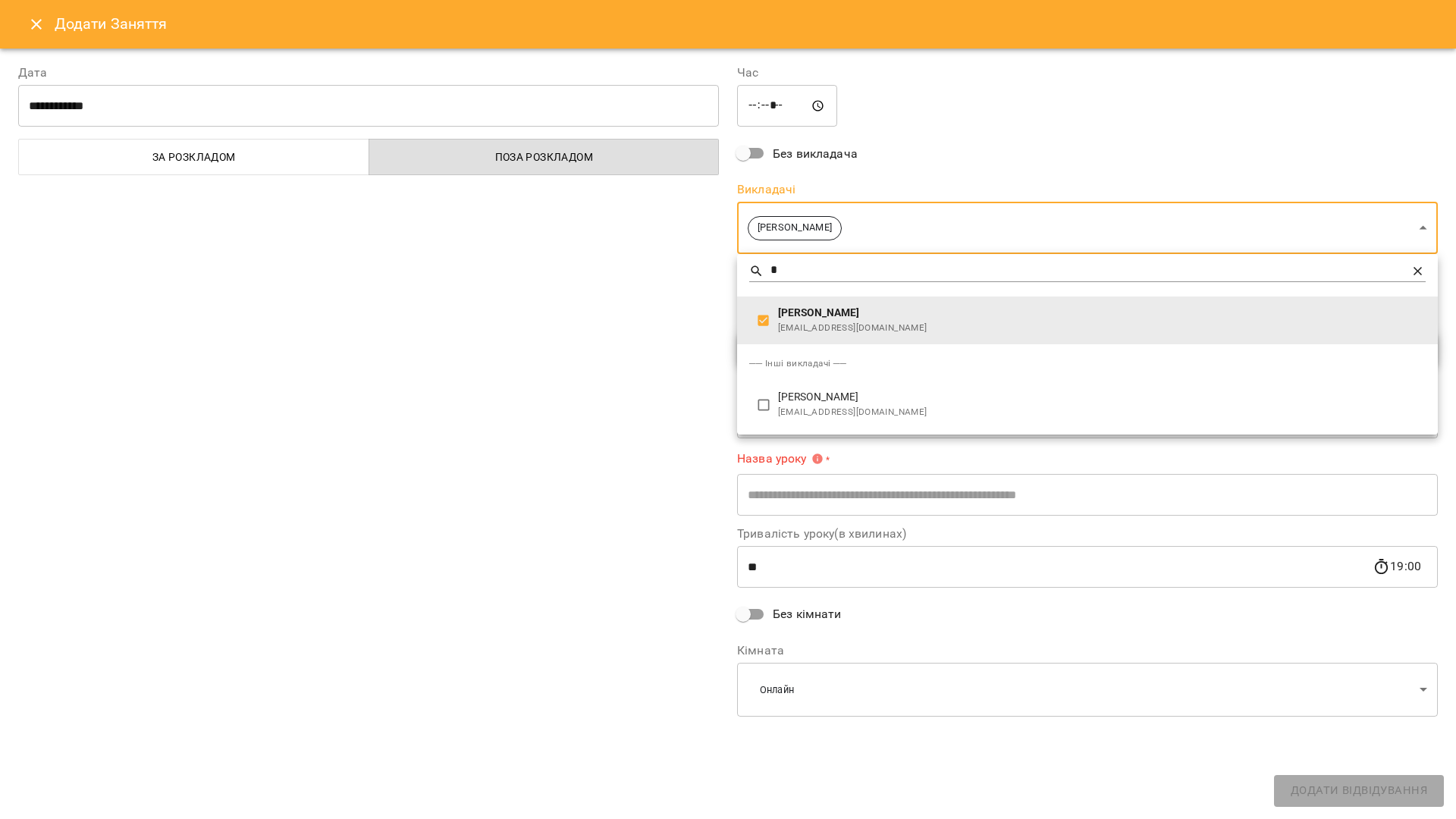
click at [683, 346] on div at bounding box center [728, 409] width 1456 height 819
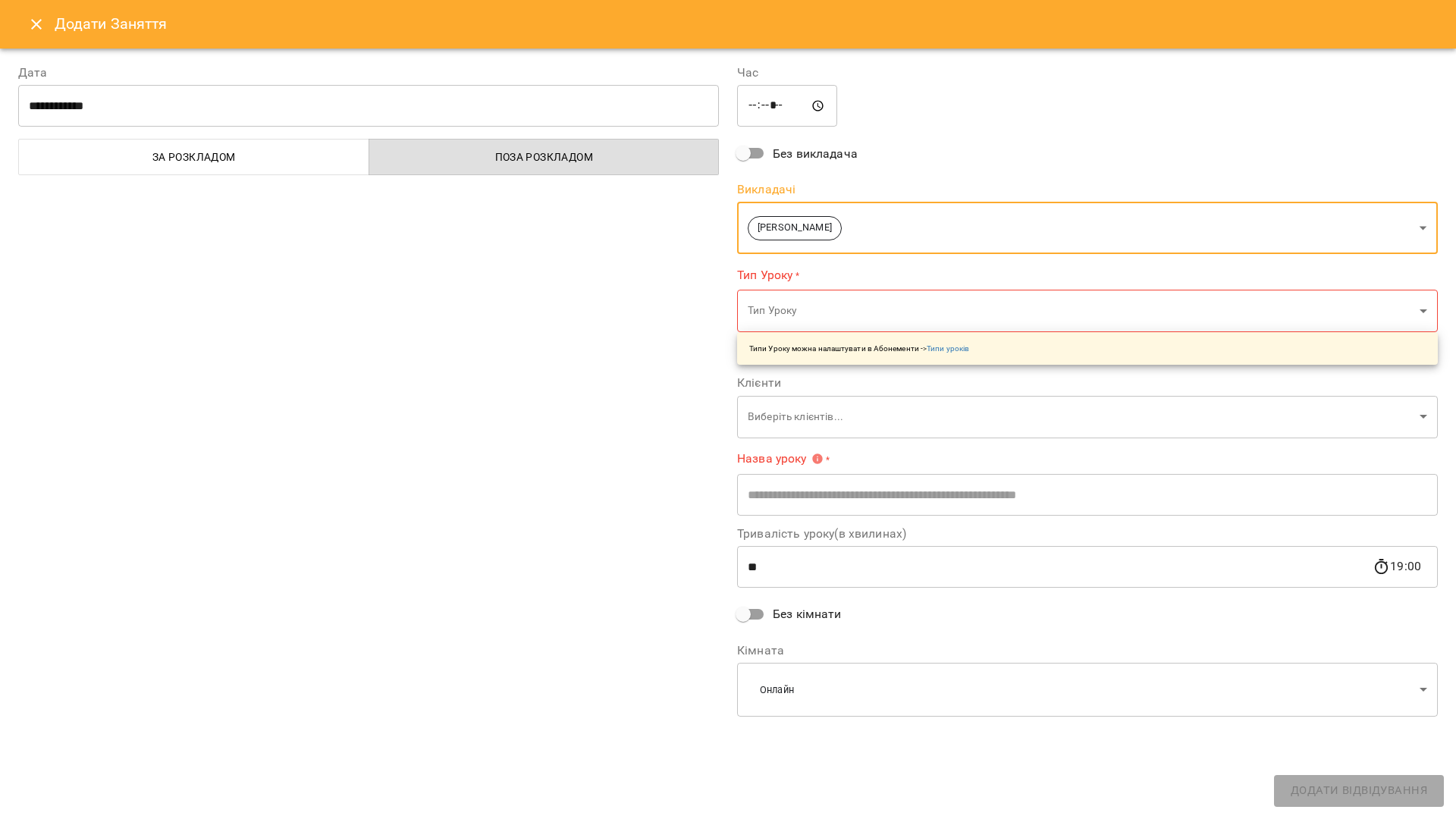
click at [756, 315] on body "For Business 79 UA [DATE] [DATE] [DATE] [DATE] [DATE] [DATE] Нд [DATE] 09 10 11…" at bounding box center [728, 717] width 1456 height 1435
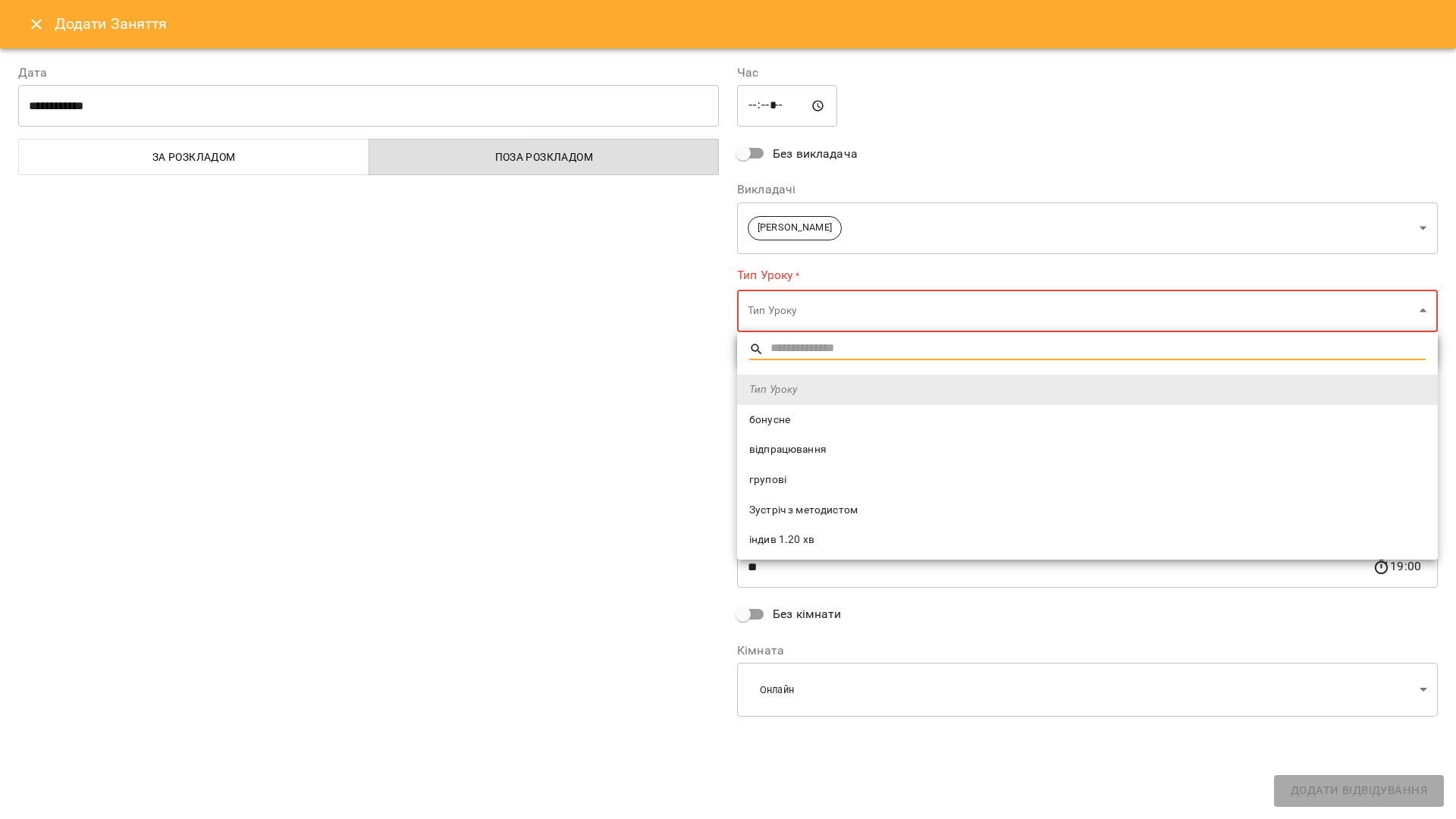
click at [773, 448] on span "відпрацювання" at bounding box center [1087, 450] width 676 height 15
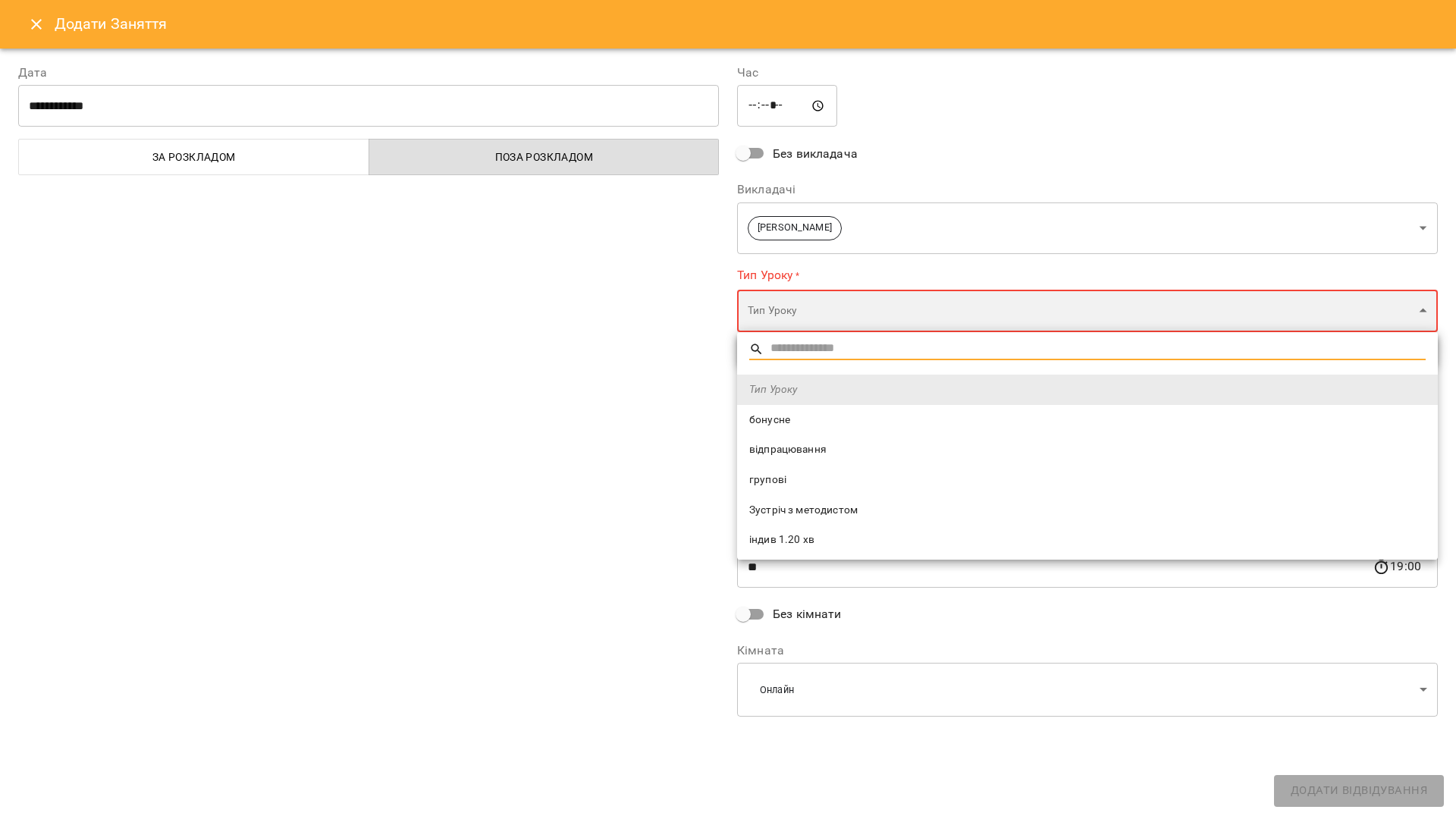
type input "**********"
type input "**"
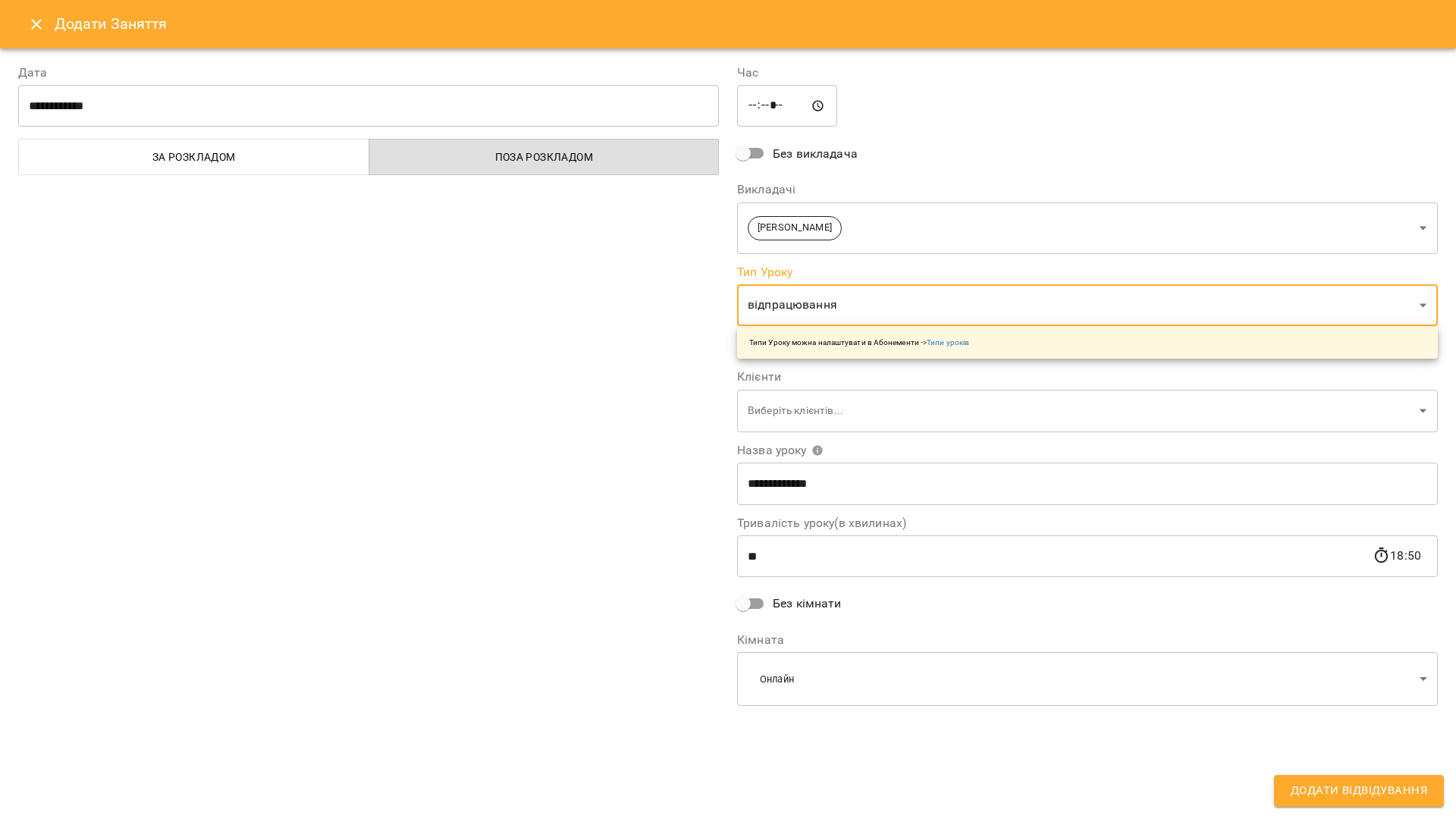
click at [761, 406] on body "For Business 79 UA [DATE] [DATE] [DATE] [DATE] [DATE] [DATE] Нд [DATE] 09 10 11…" at bounding box center [728, 717] width 1456 height 1435
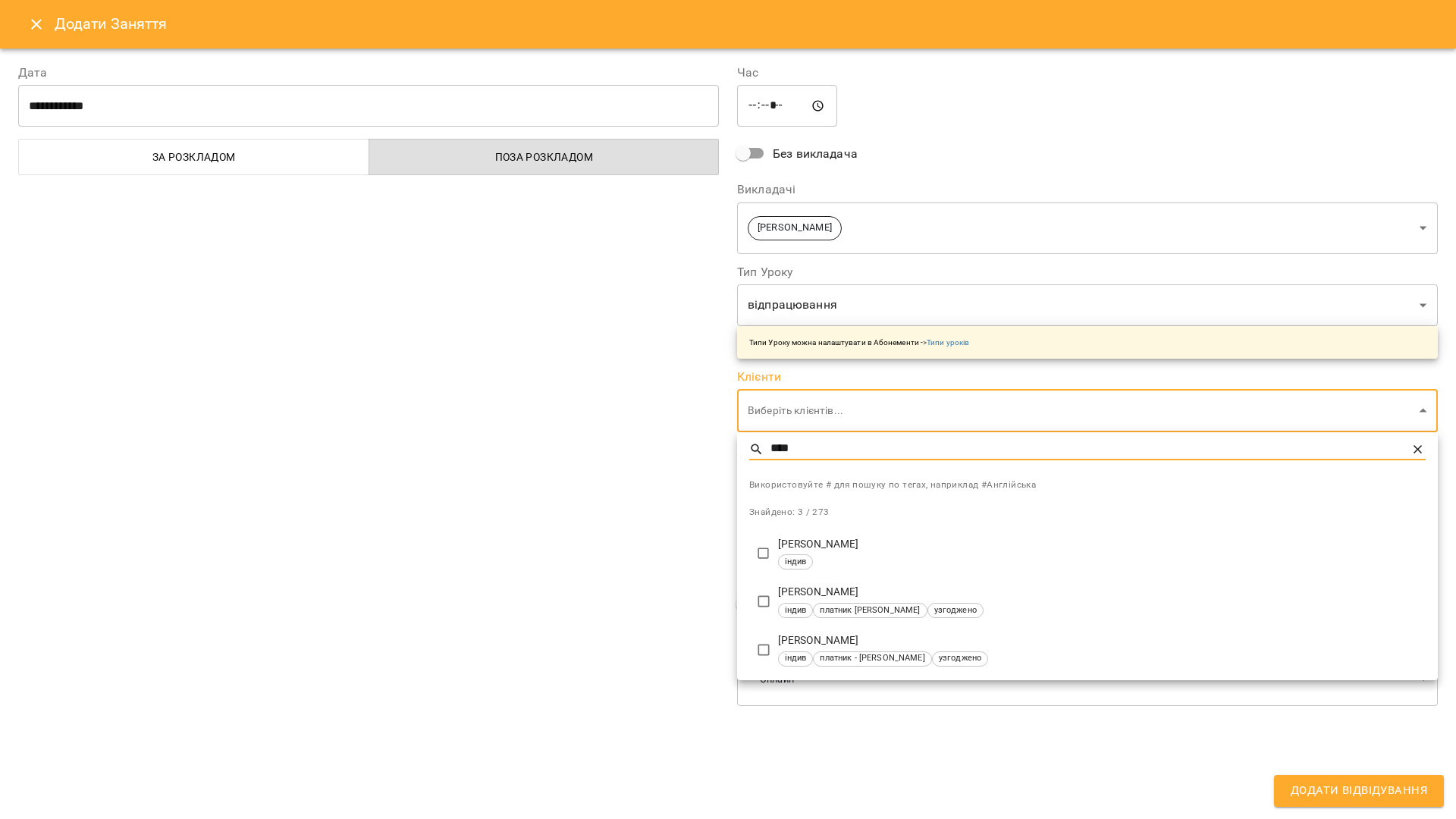
type input "****"
type input "**********"
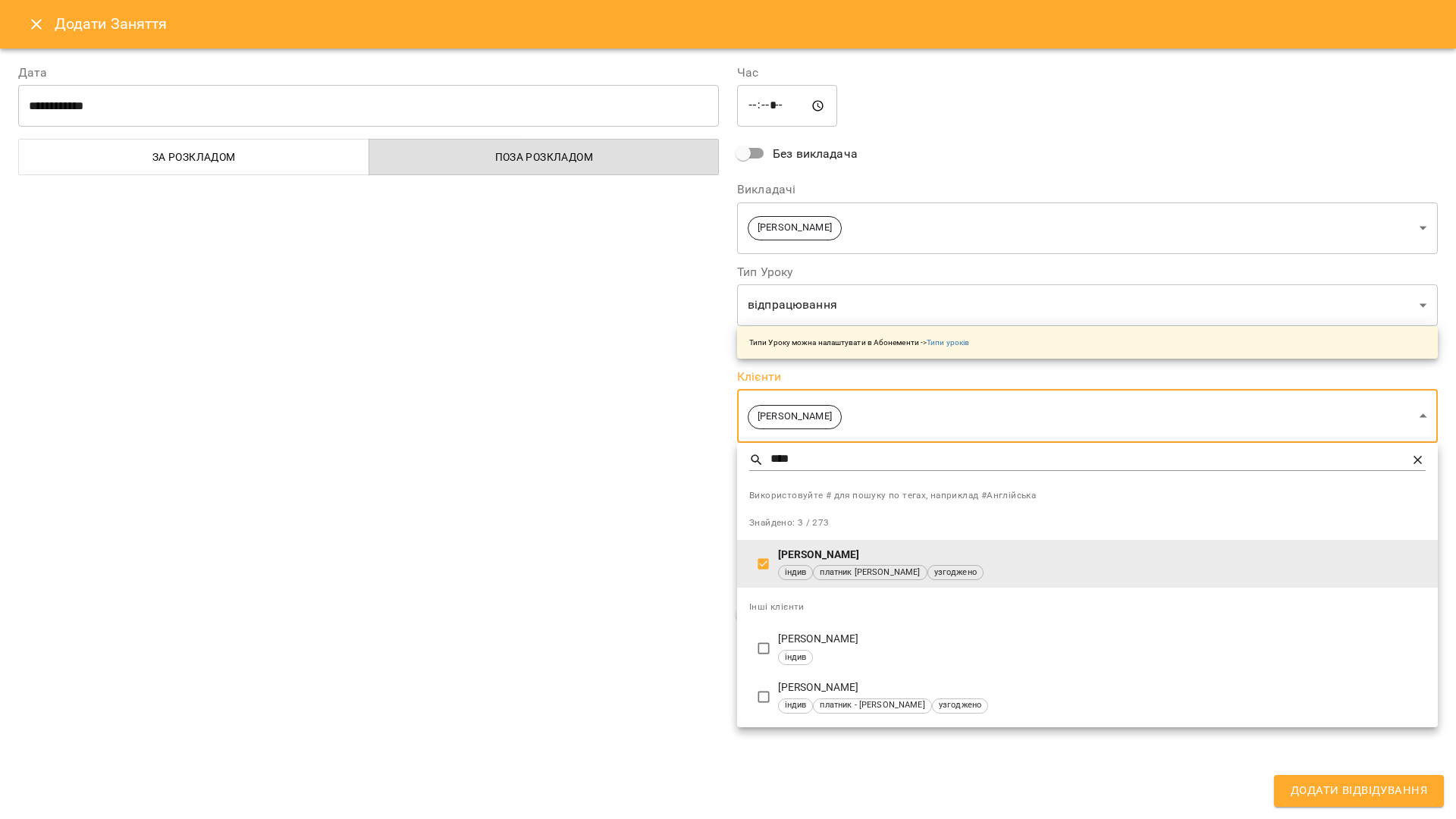
click at [1359, 790] on div at bounding box center [728, 409] width 1456 height 819
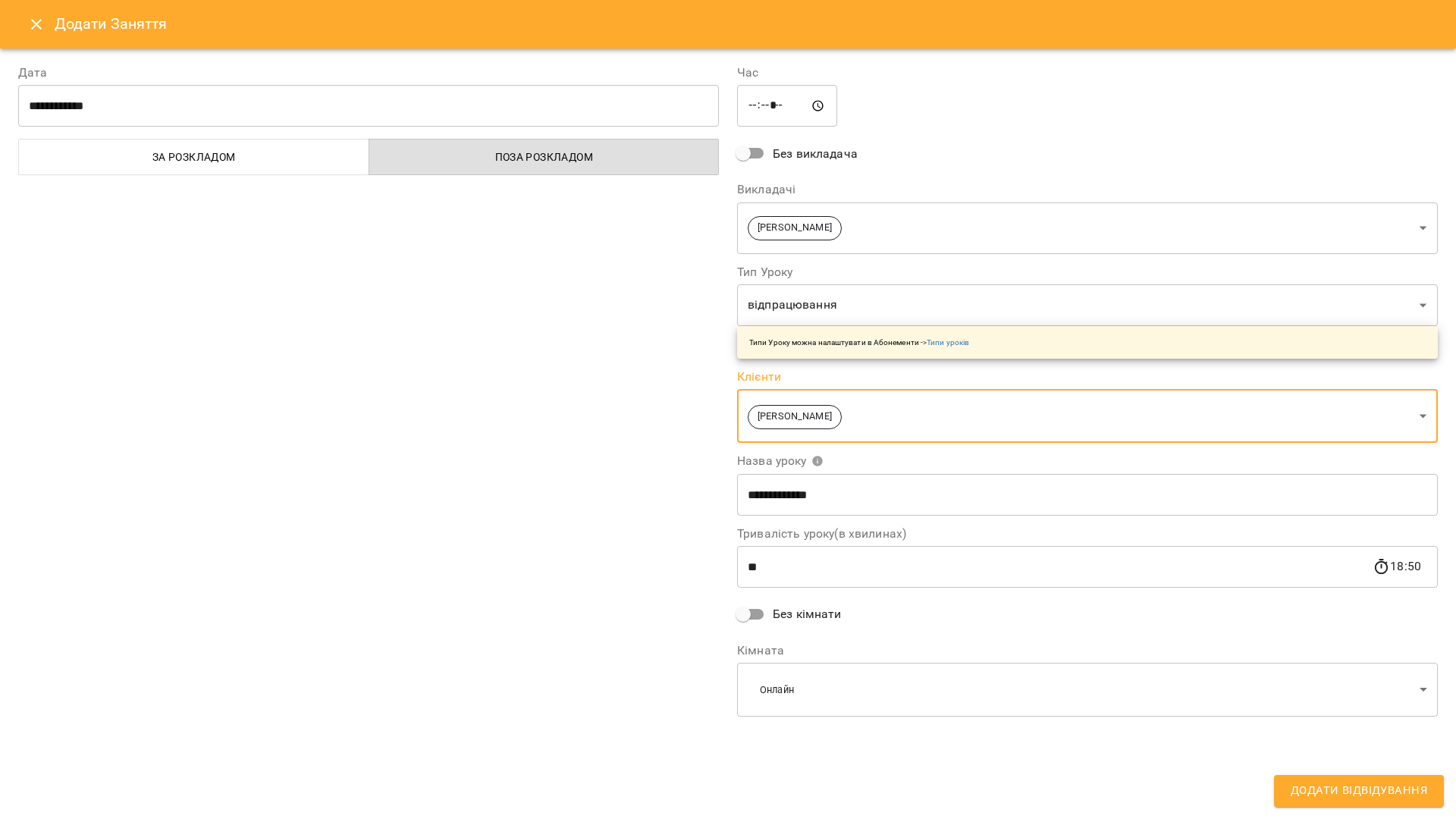
click at [1350, 790] on div "Використовуйте # для пошуку по тегах, наприклад #Англійська Всього: 273 клієнті…" at bounding box center [728, 409] width 1456 height 819
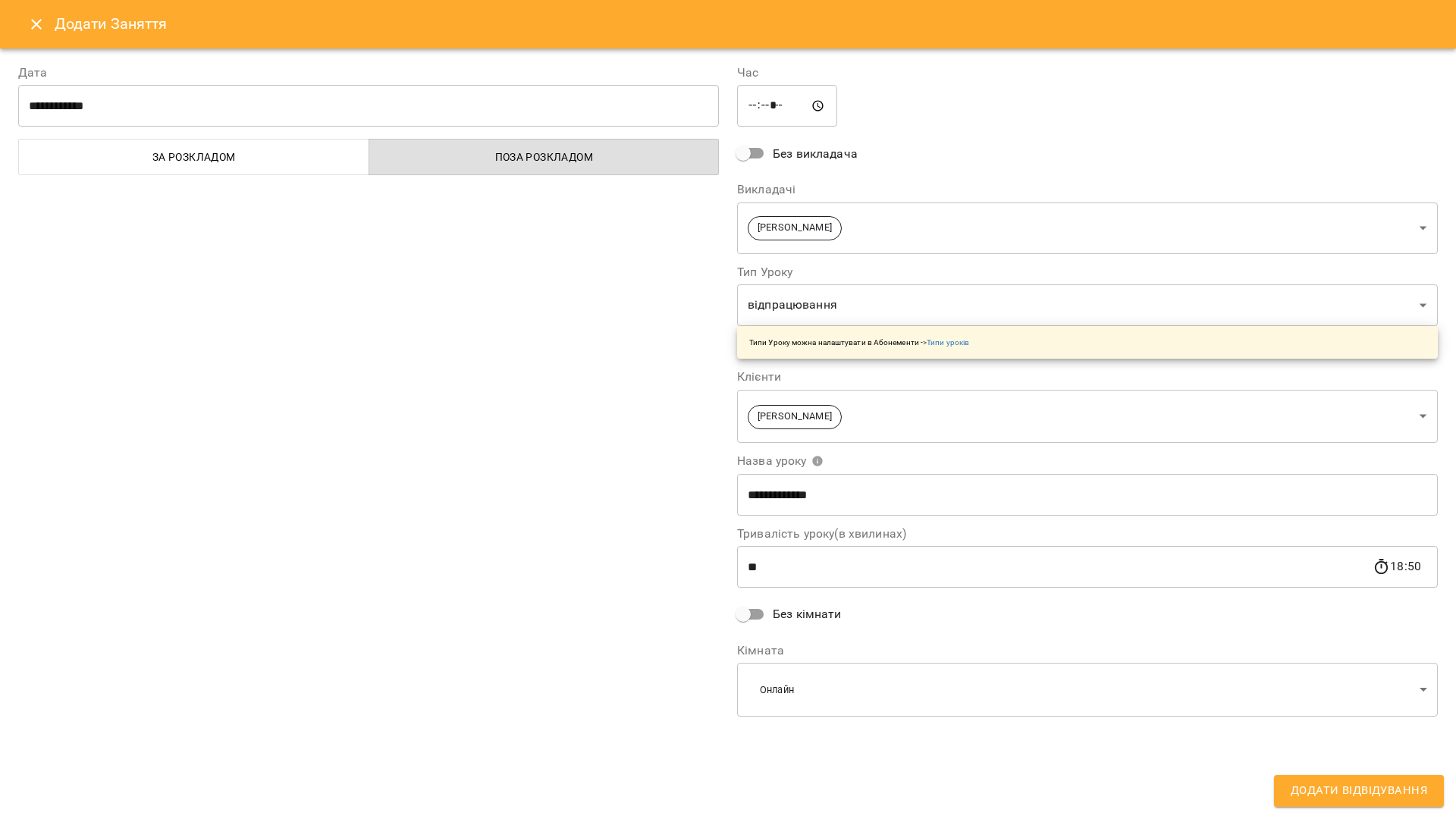
click at [1351, 790] on span "Додати Відвідування" at bounding box center [1358, 790] width 136 height 20
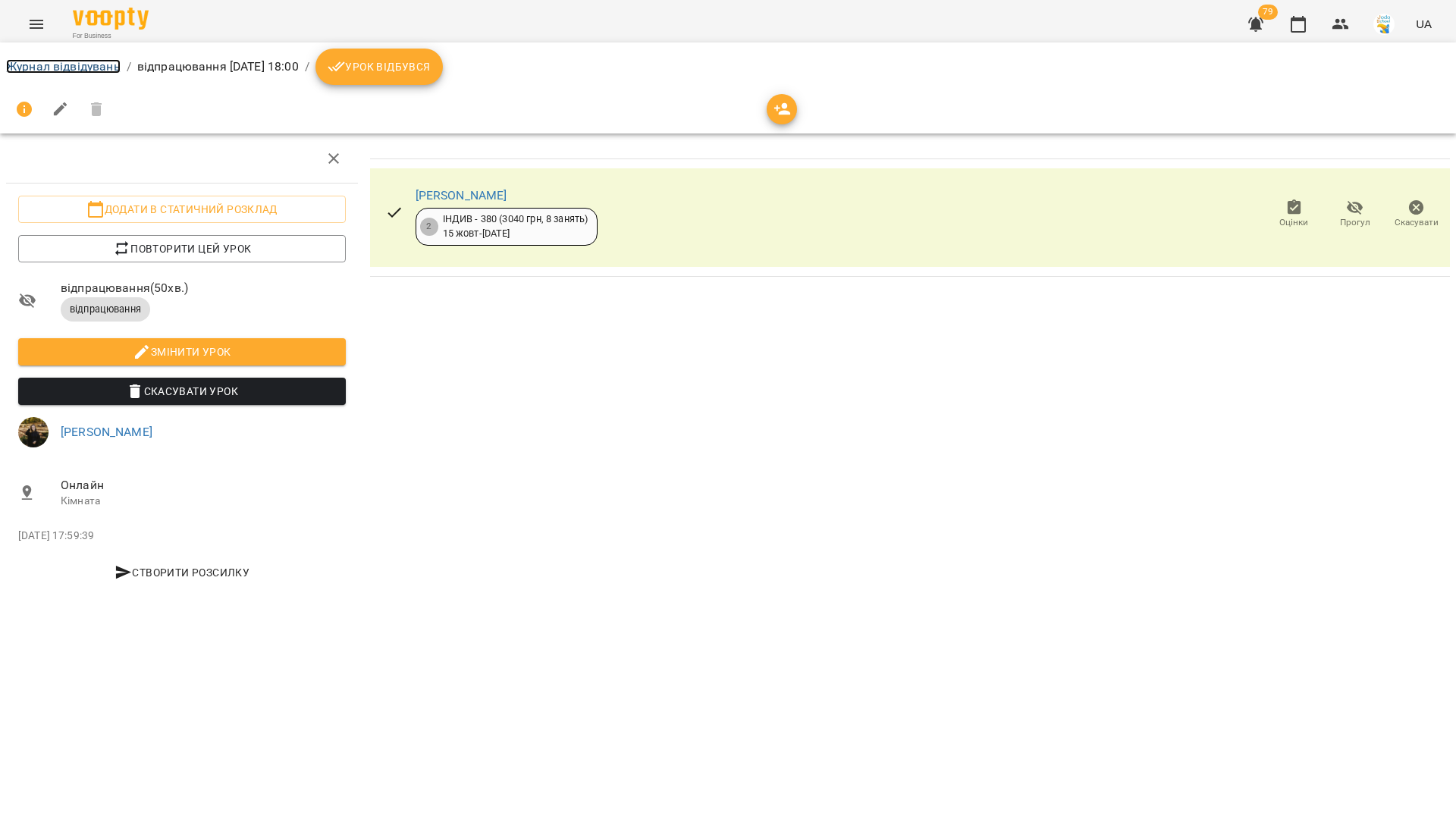
click at [92, 66] on link "Журнал відвідувань" at bounding box center [63, 66] width 114 height 14
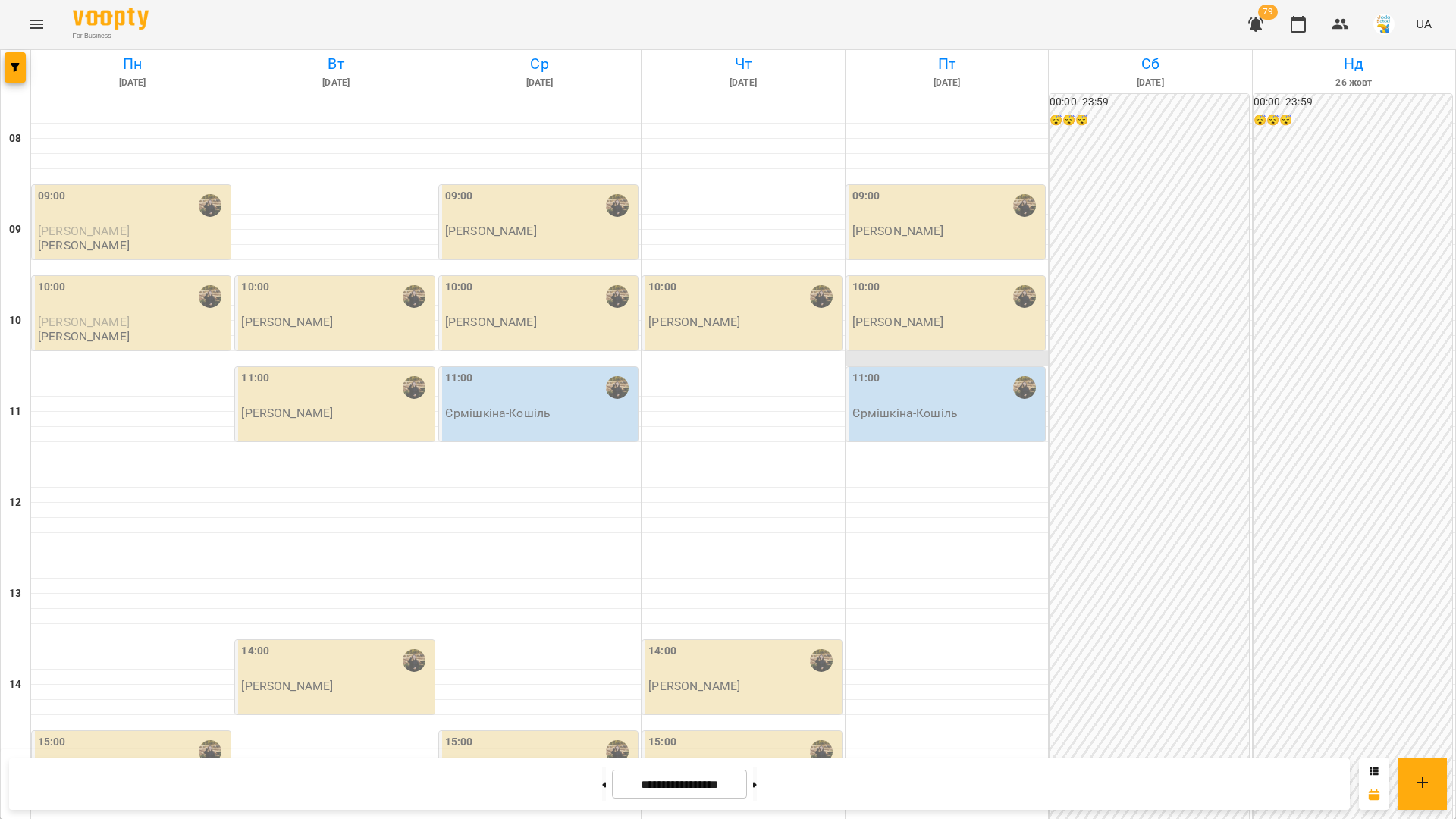
scroll to position [616, 0]
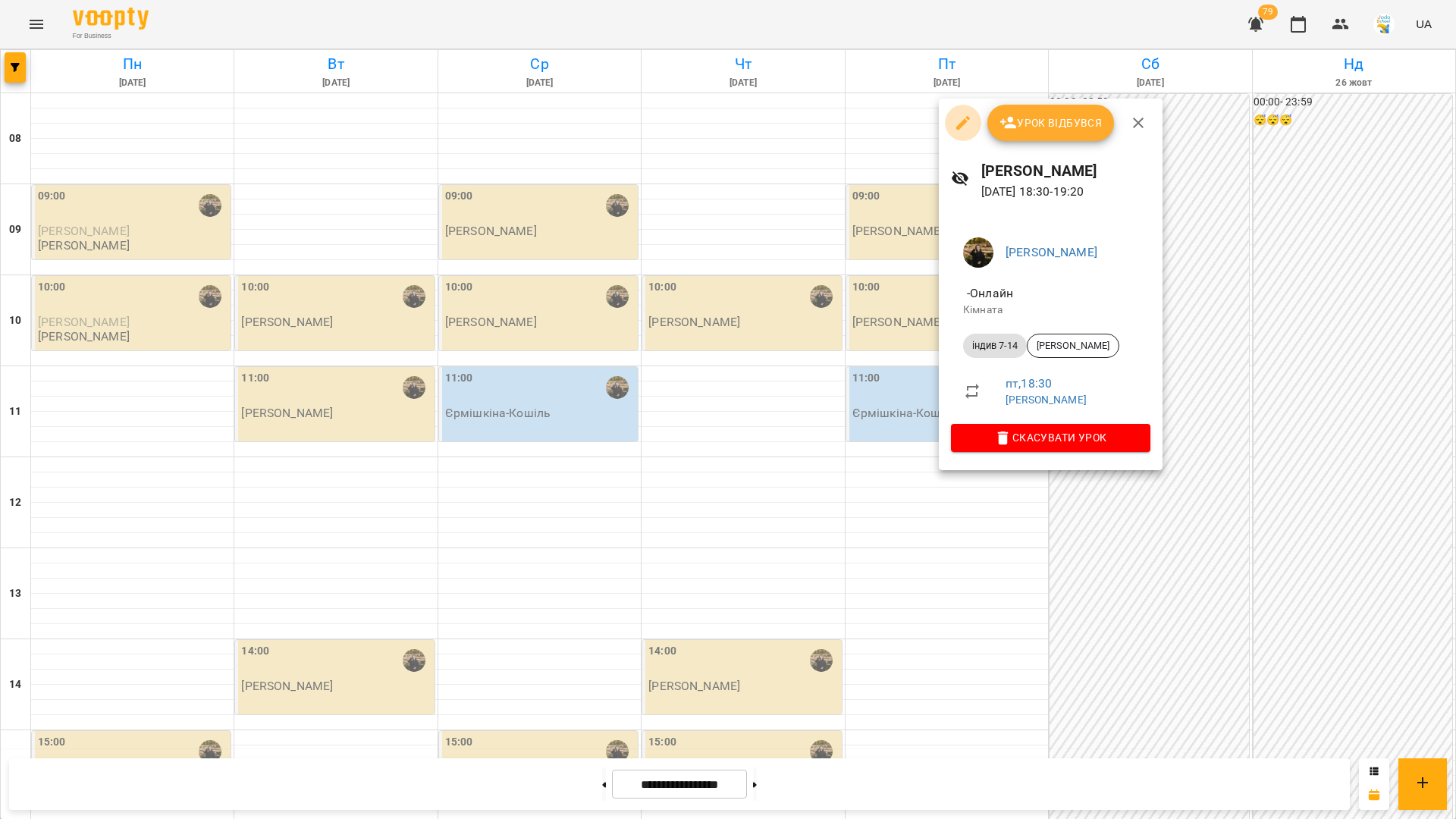
click at [955, 121] on icon "button" at bounding box center [962, 123] width 18 height 18
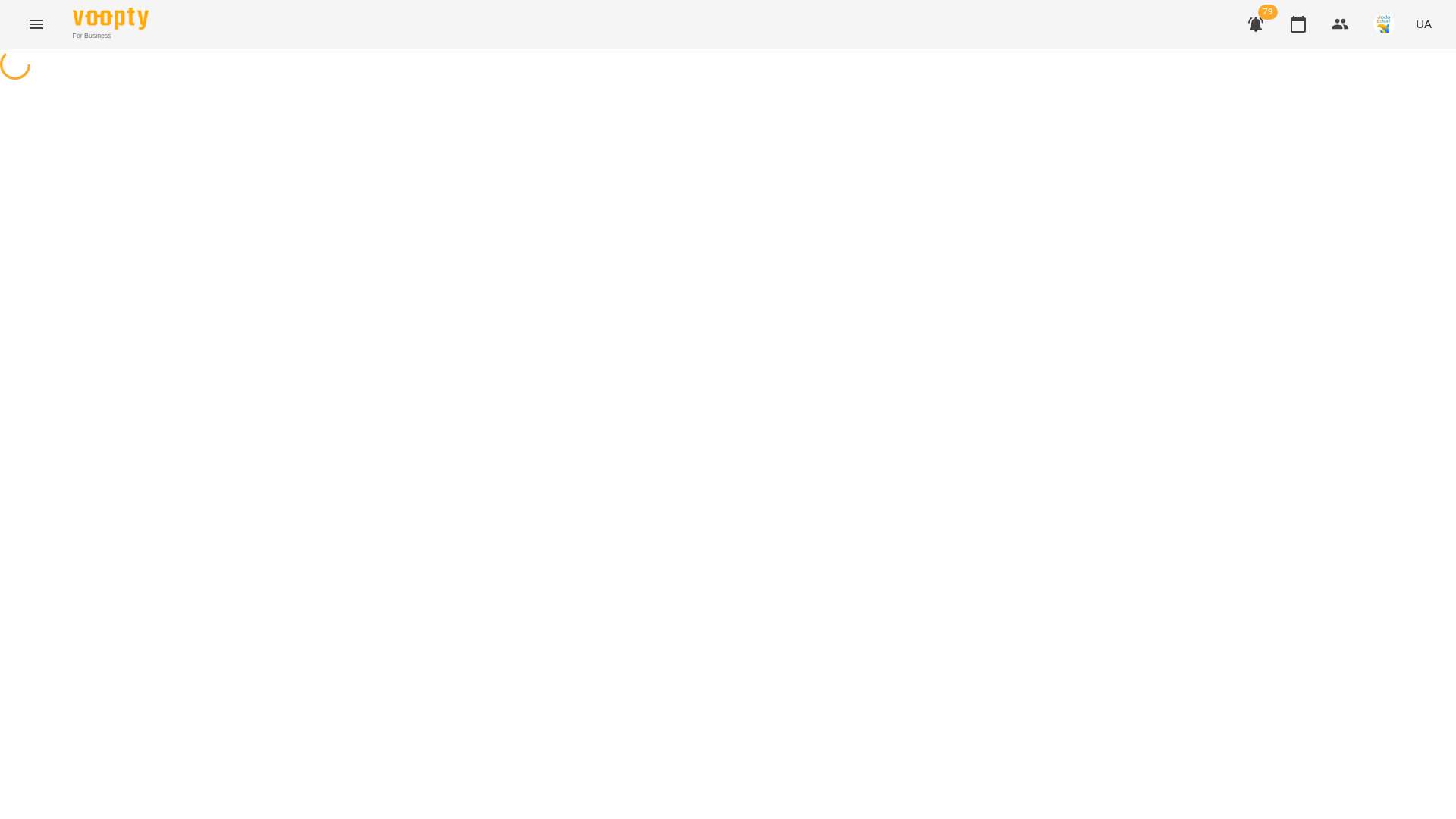
select select "**********"
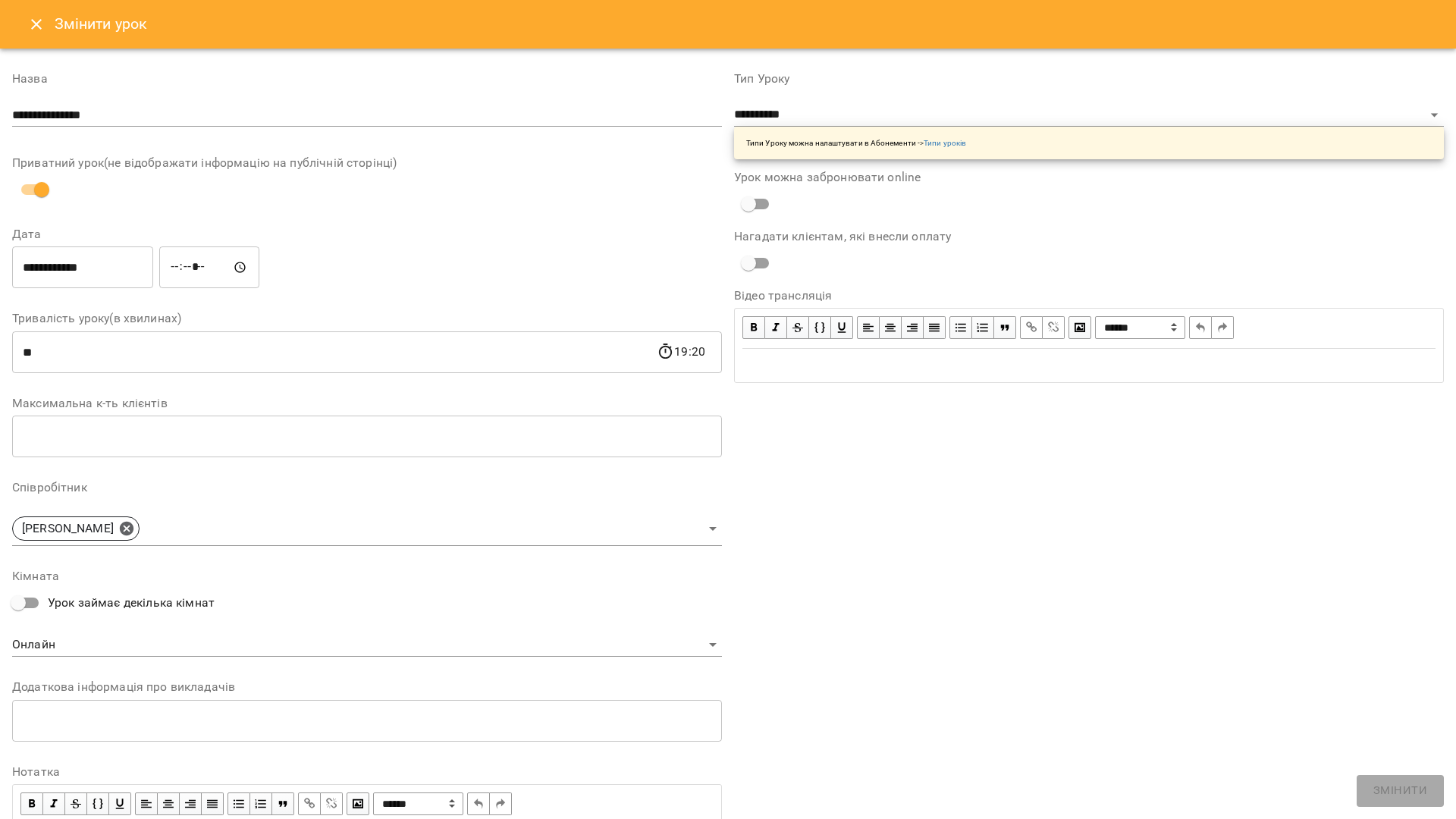
click at [184, 267] on input "*****" at bounding box center [208, 267] width 100 height 43
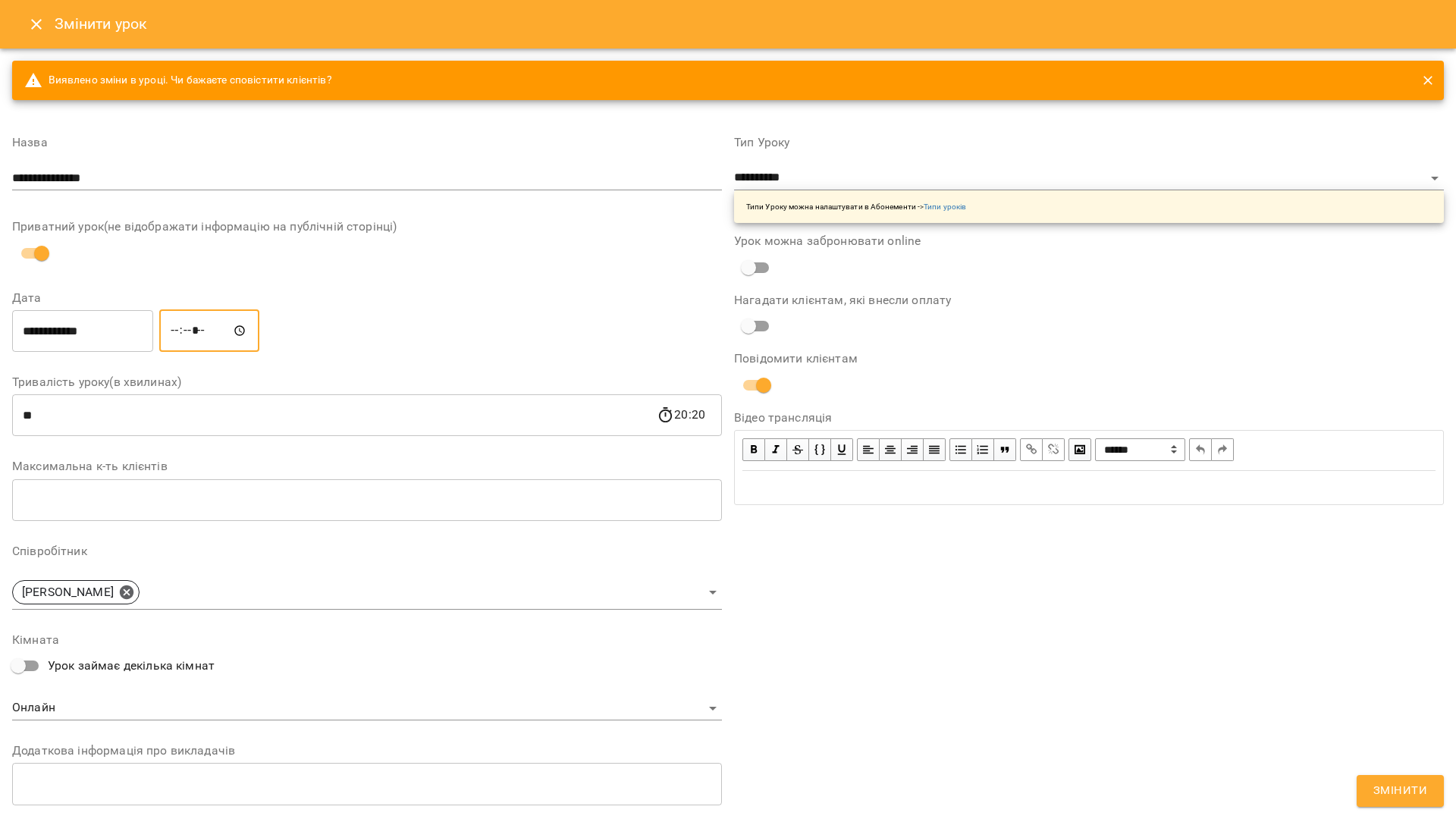
type input "*****"
click at [1372, 777] on button "Змінити" at bounding box center [1400, 790] width 87 height 31
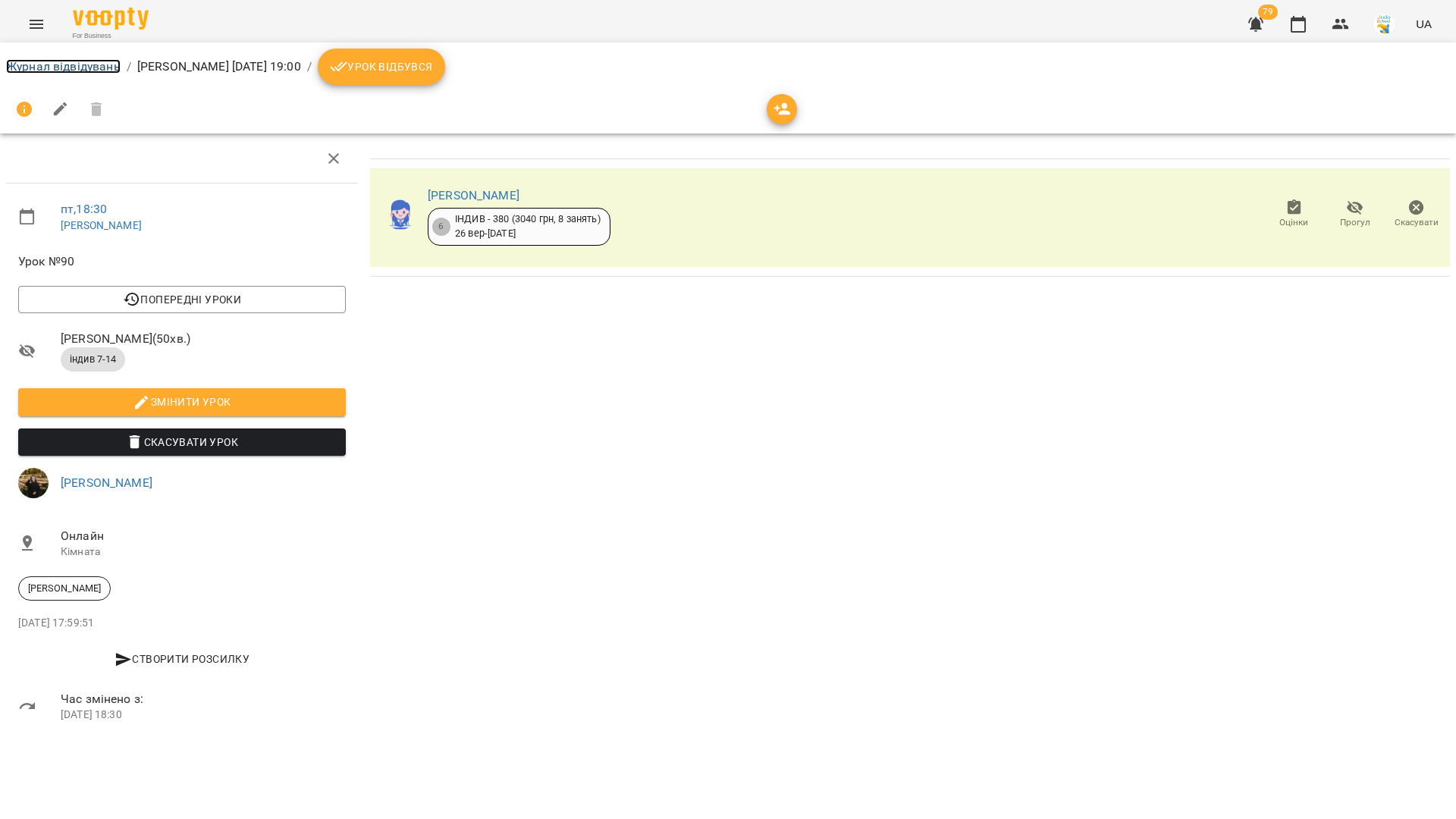
click at [82, 66] on link "Журнал відвідувань" at bounding box center [63, 66] width 114 height 14
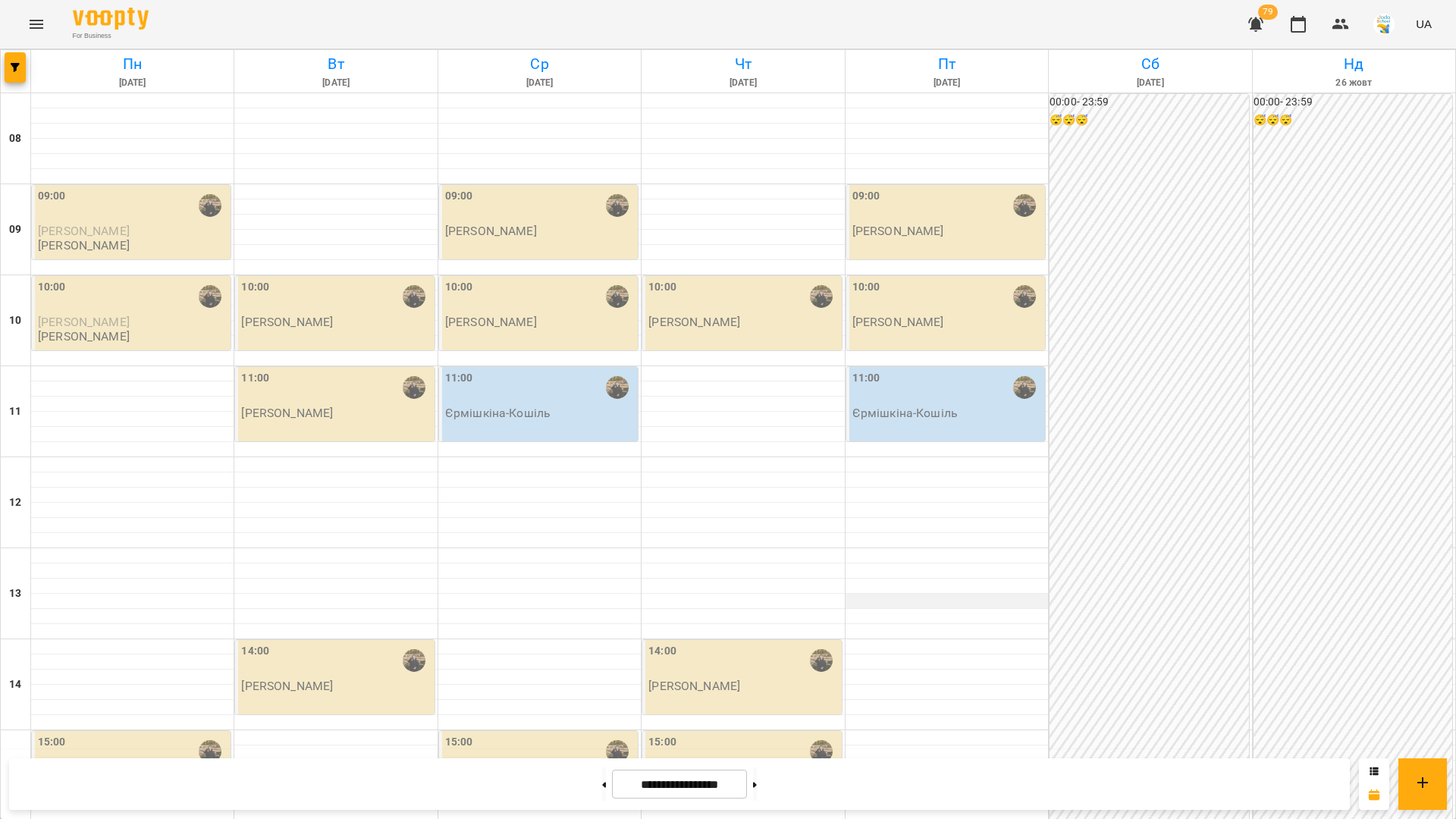
scroll to position [616, 0]
click at [602, 787] on button at bounding box center [604, 784] width 4 height 33
type input "**********"
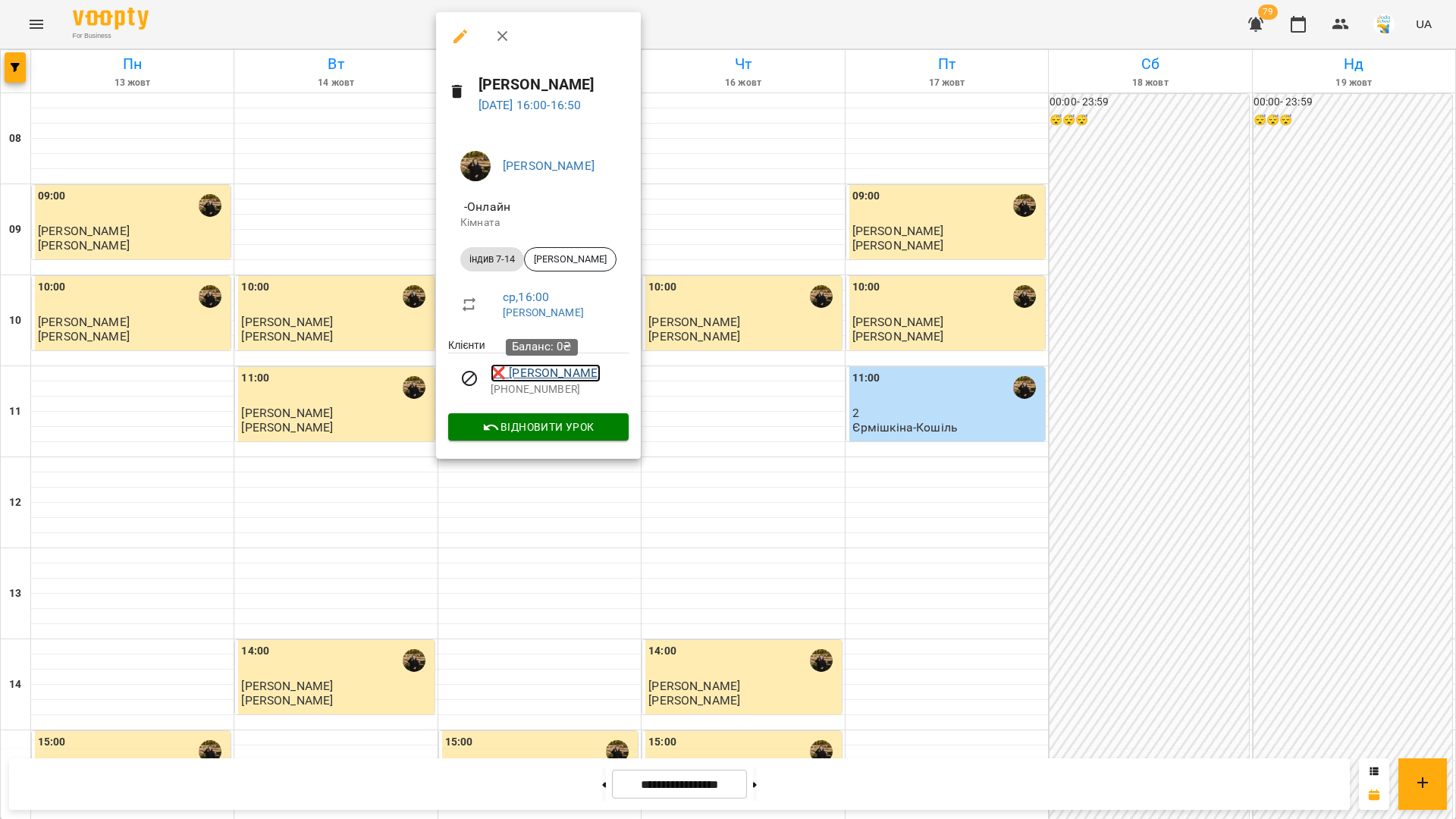
click at [550, 372] on link "❌ [PERSON_NAME]" at bounding box center [546, 373] width 110 height 18
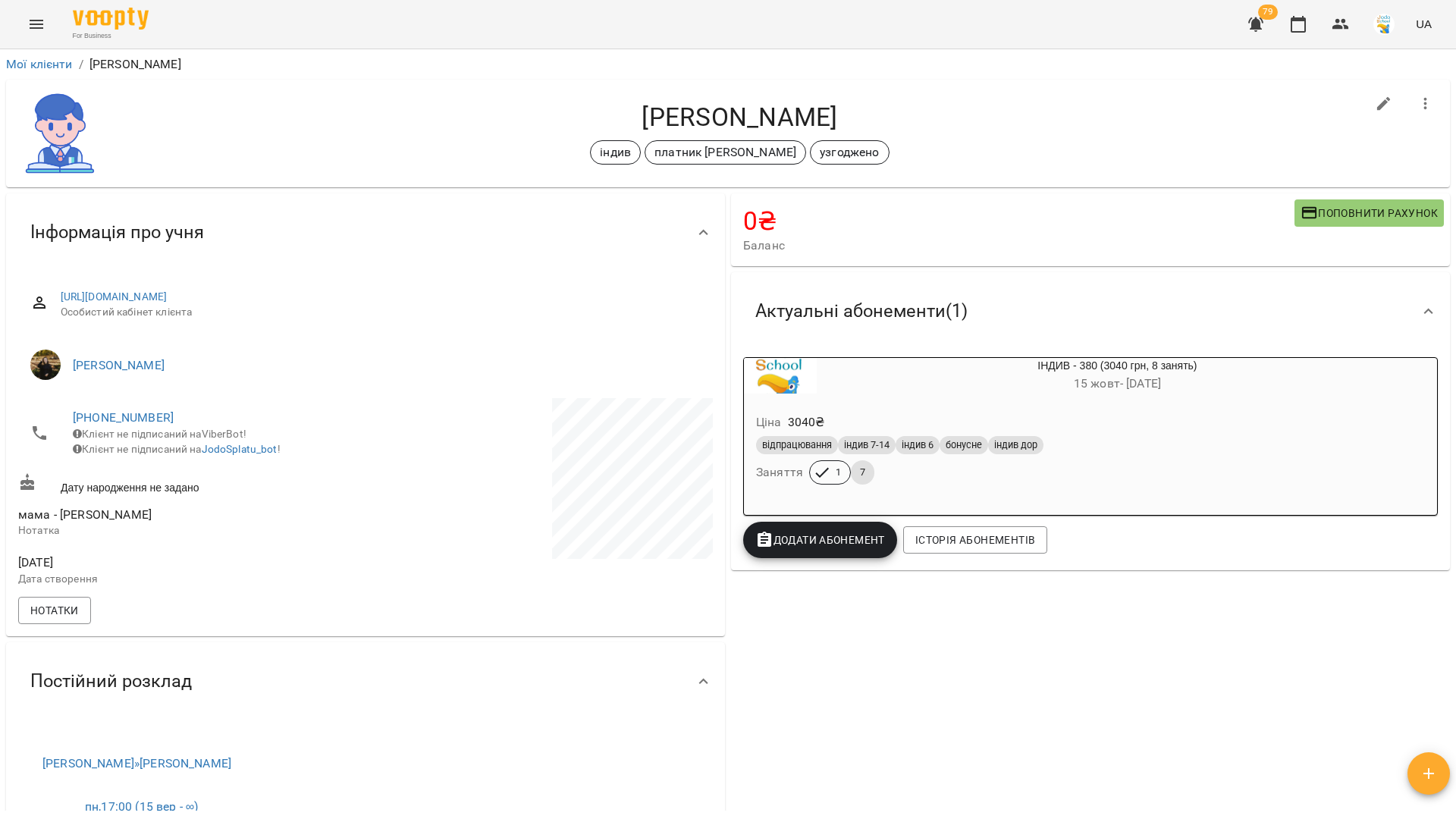
click at [935, 384] on h6 "[DATE] - [DATE]" at bounding box center [1117, 383] width 601 height 21
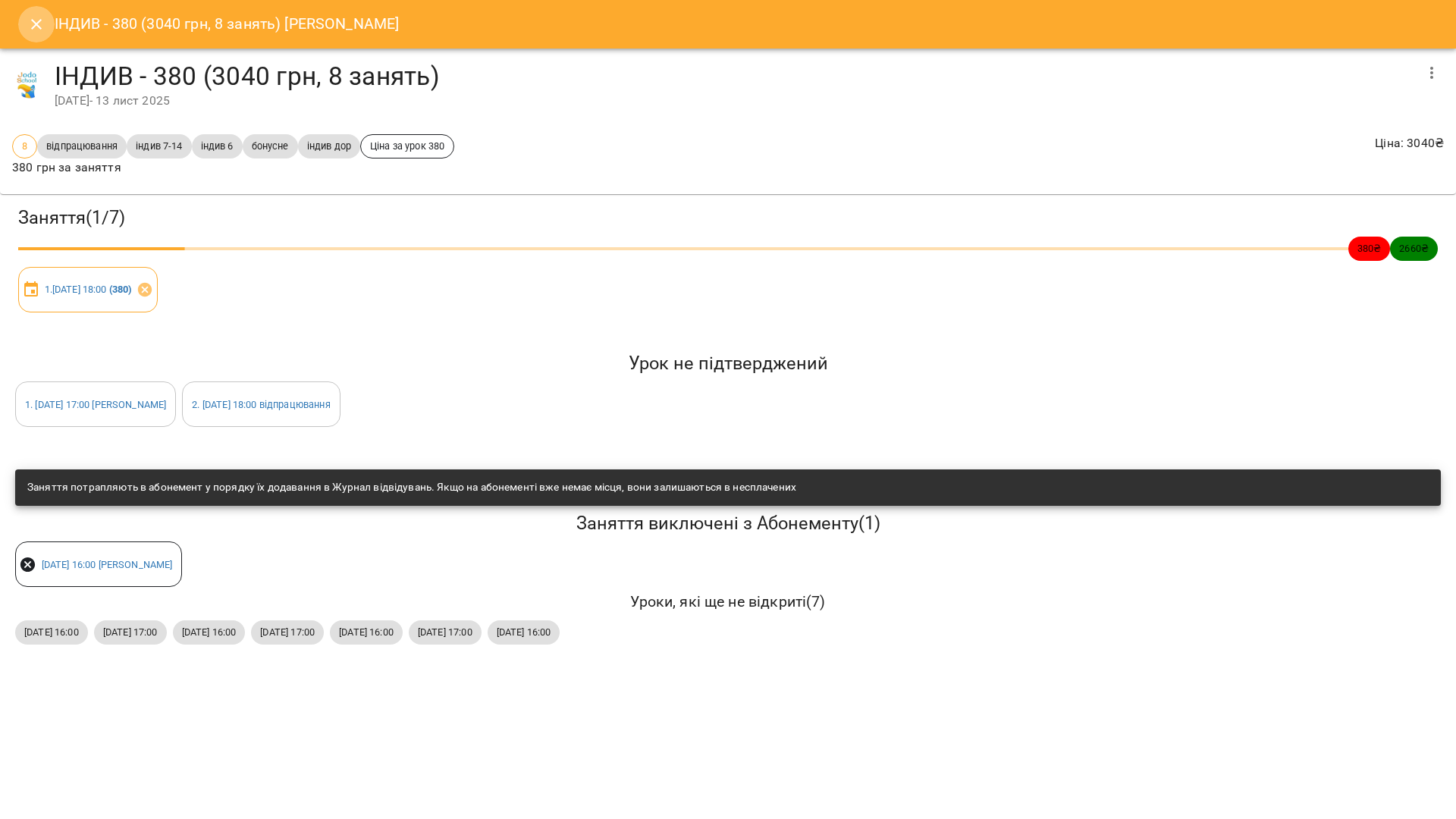
click at [45, 24] on icon "Close" at bounding box center [36, 24] width 18 height 18
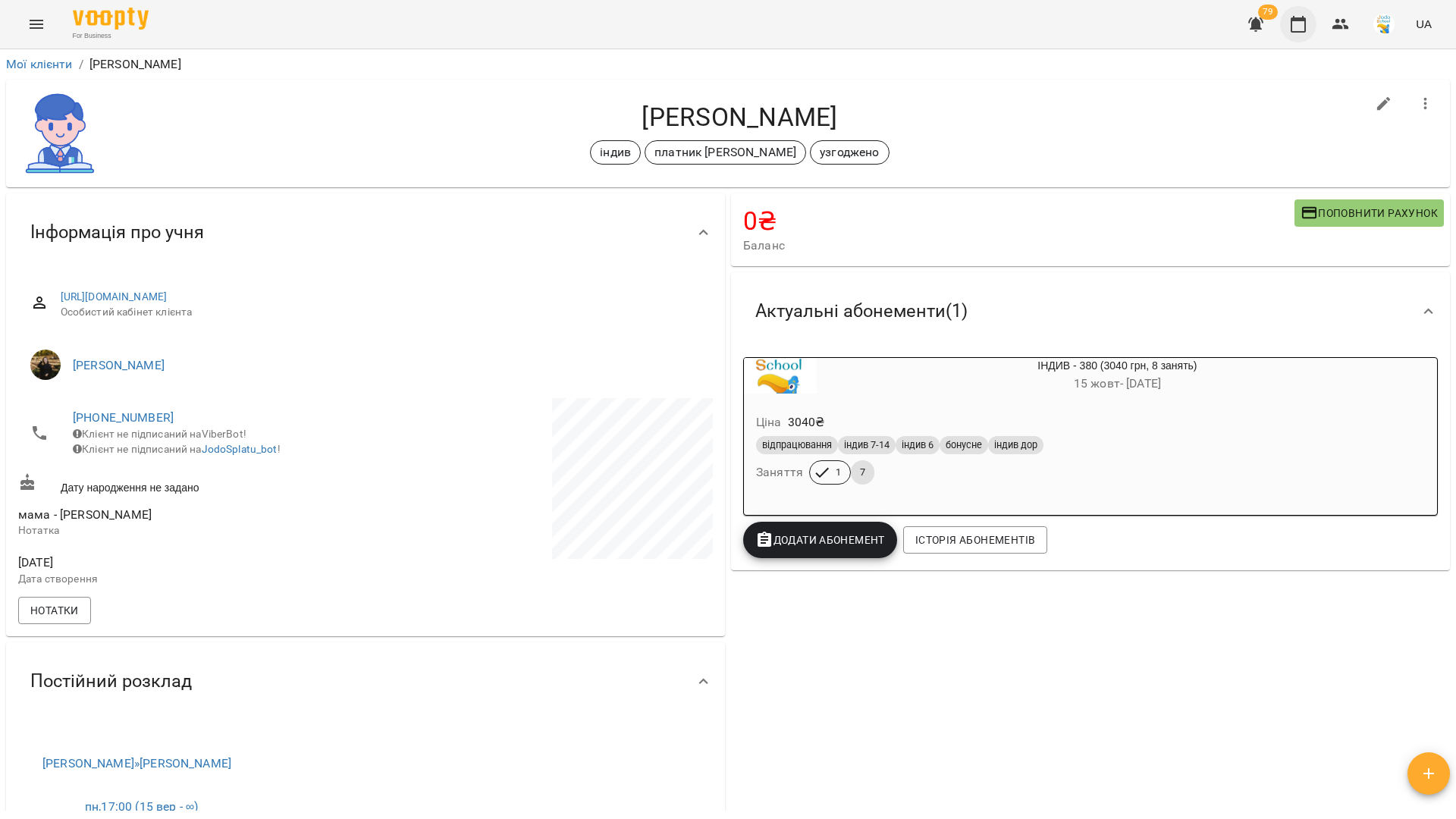
click at [1308, 26] on button "button" at bounding box center [1298, 24] width 36 height 36
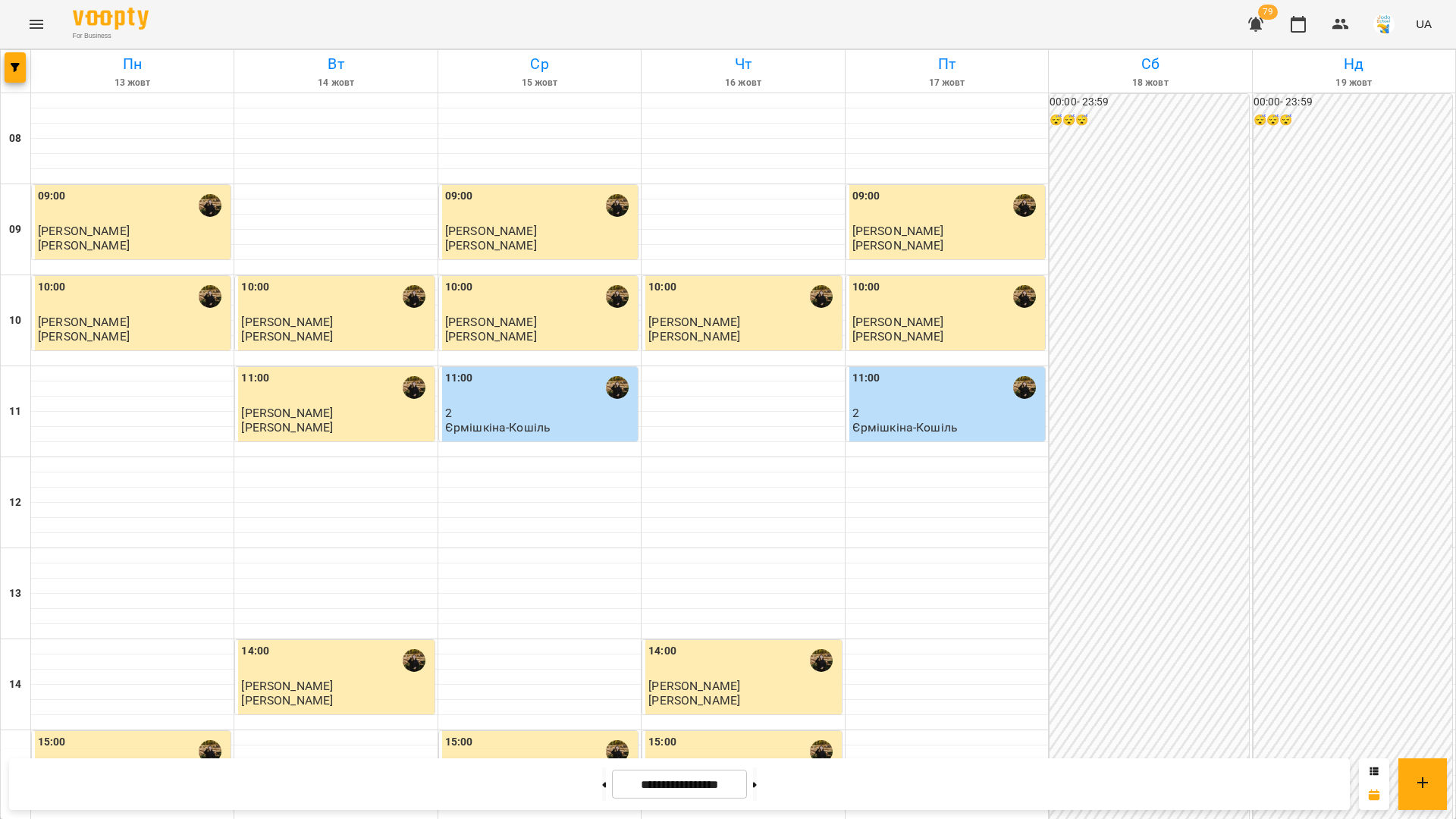
scroll to position [113, 0]
click at [10, 64] on span "button" at bounding box center [15, 68] width 21 height 10
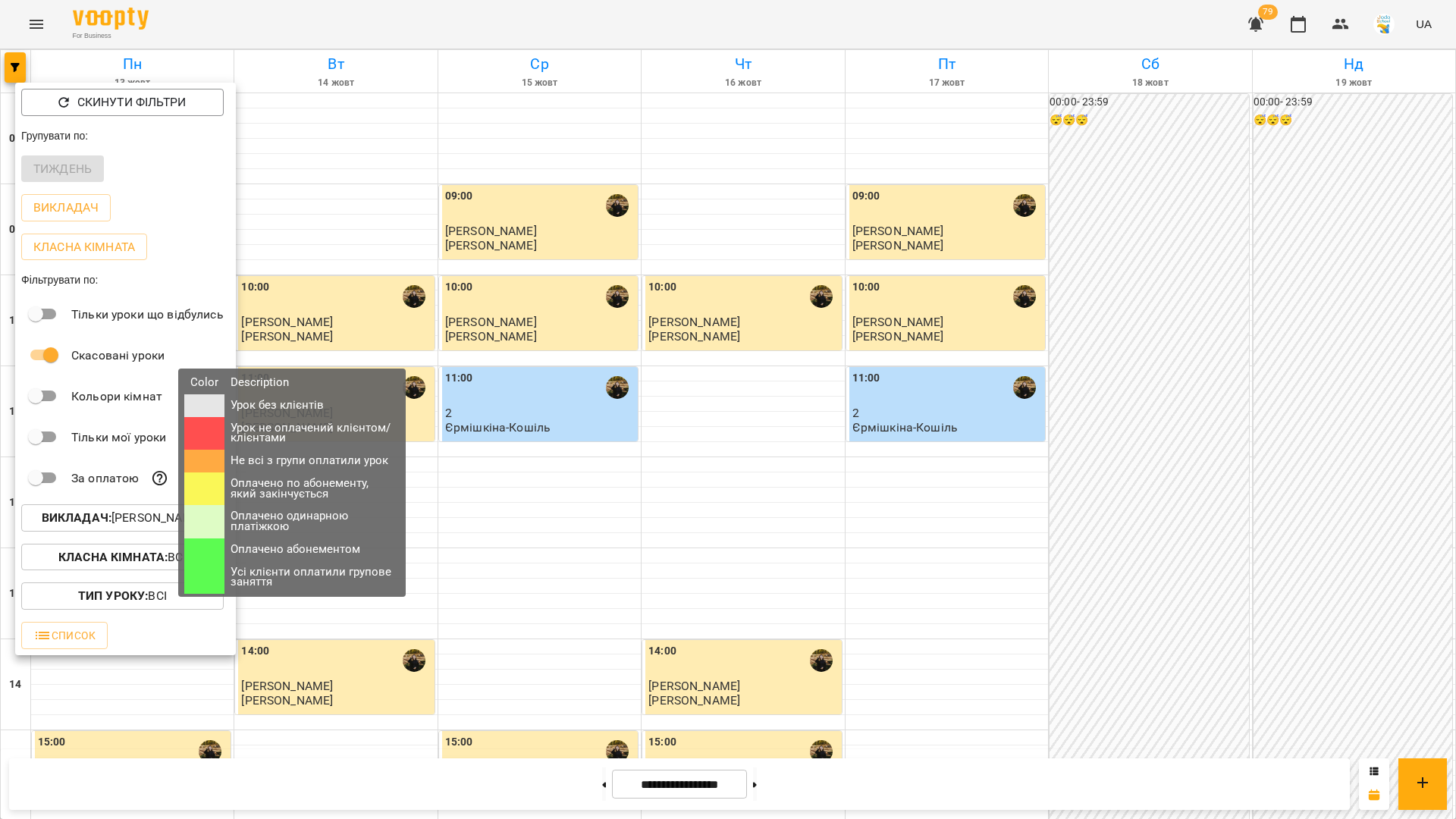
click at [170, 514] on div "Color Description Урок без клієнтів Урок не оплачений клієнтом/клієнтами Не всі…" at bounding box center [291, 482] width 248 height 228
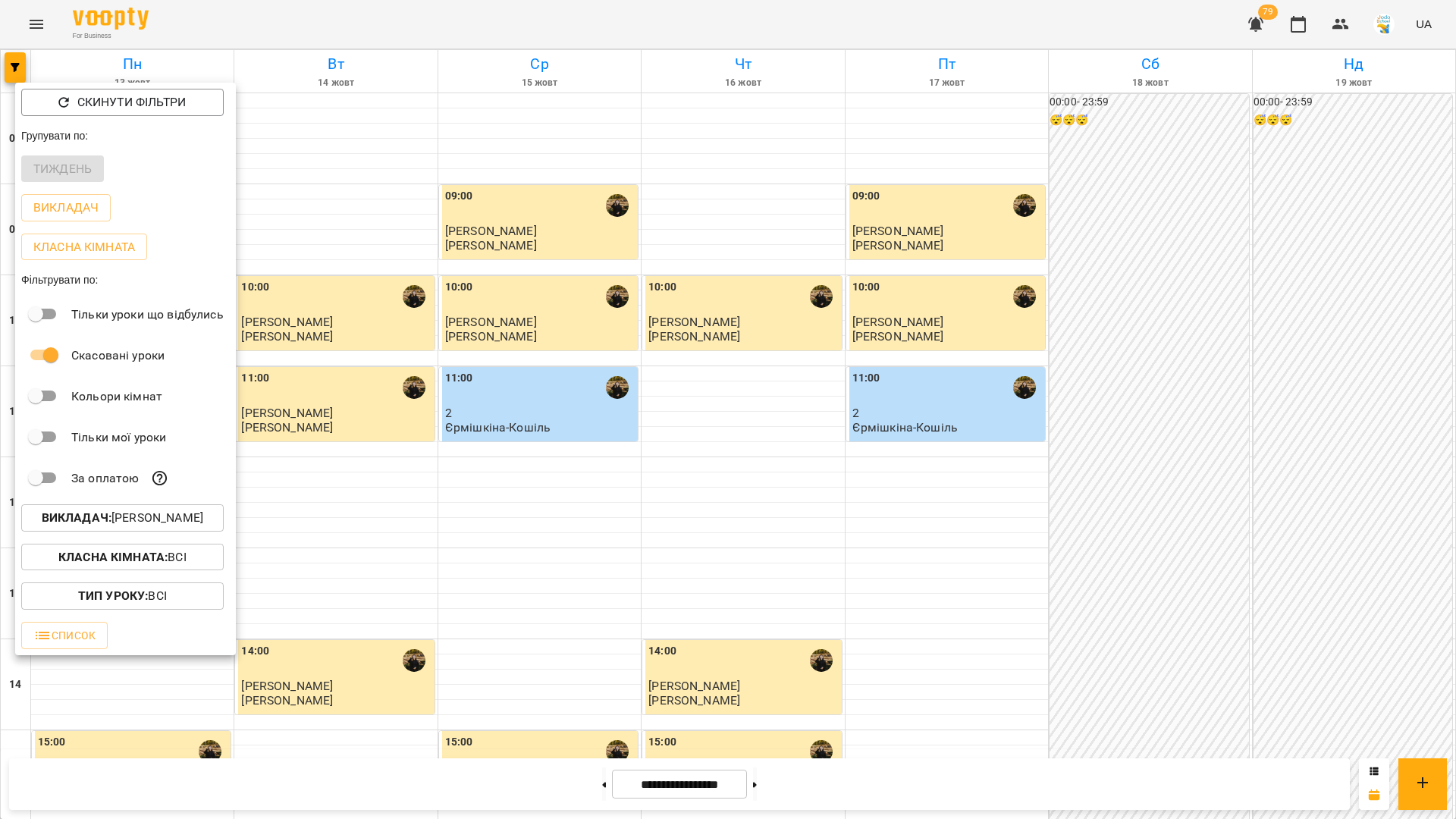
click at [145, 522] on p "Викладач : [PERSON_NAME]" at bounding box center [123, 517] width 162 height 18
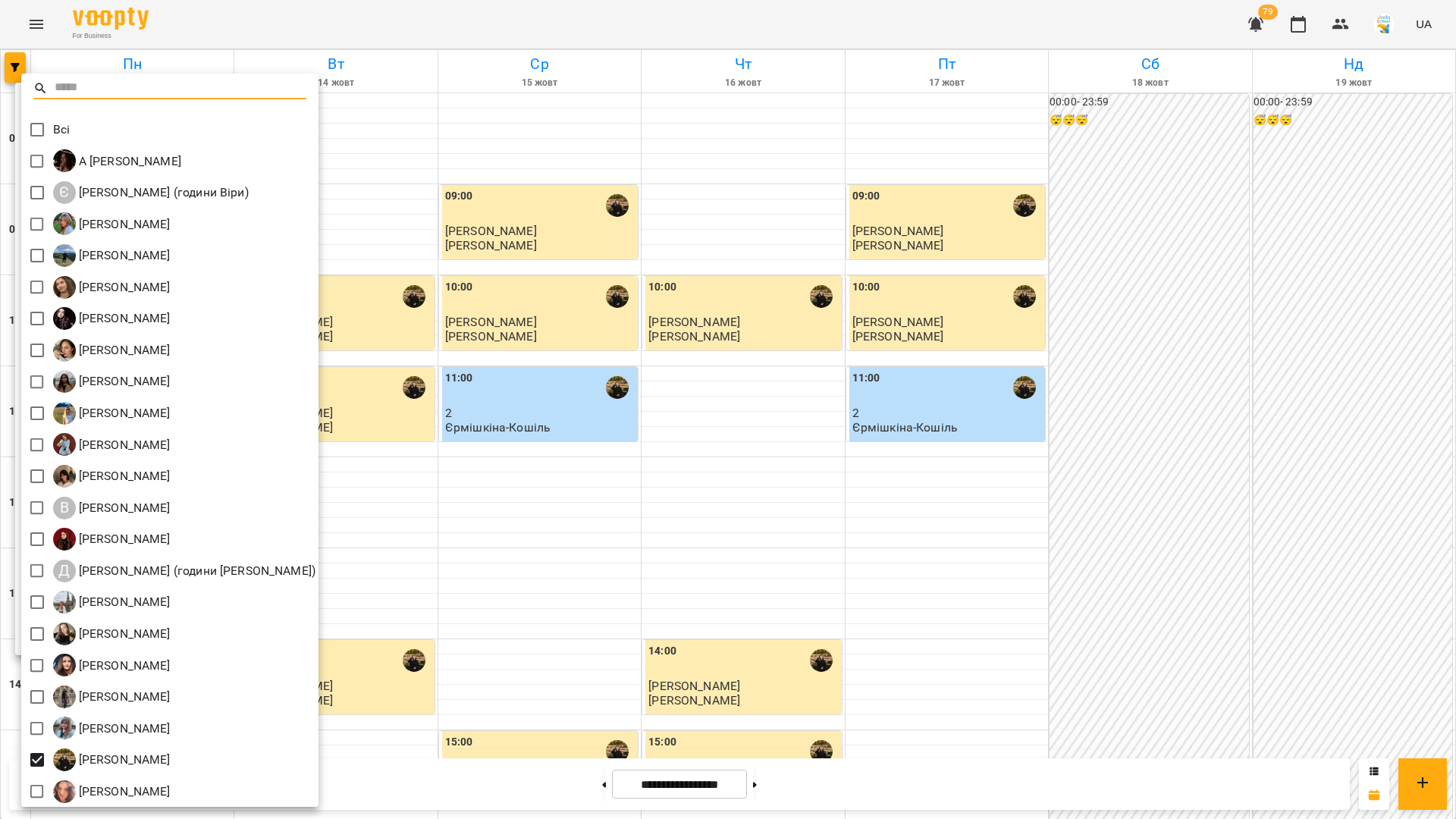
scroll to position [3, 0]
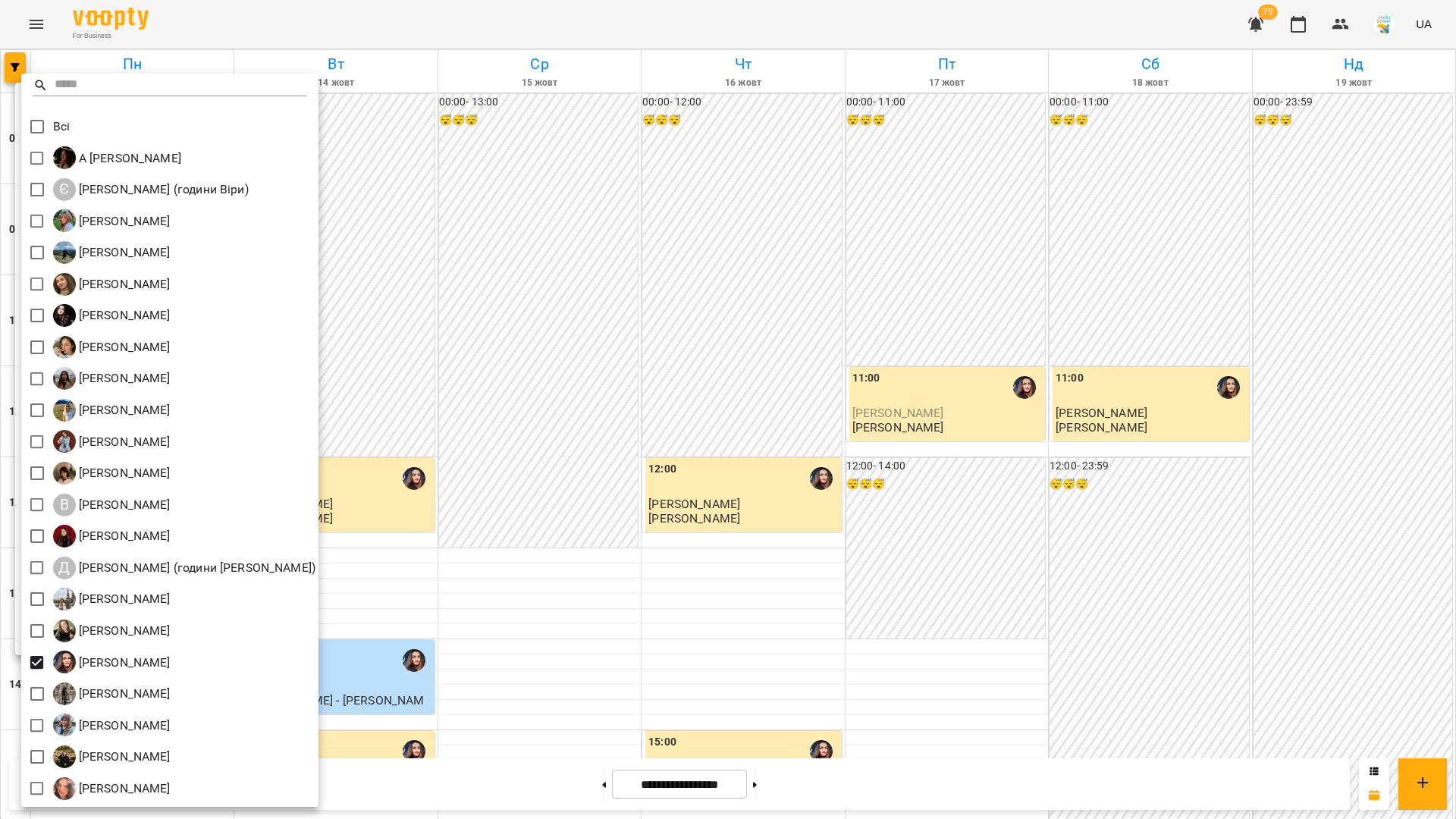
click at [431, 458] on div at bounding box center [728, 409] width 1456 height 819
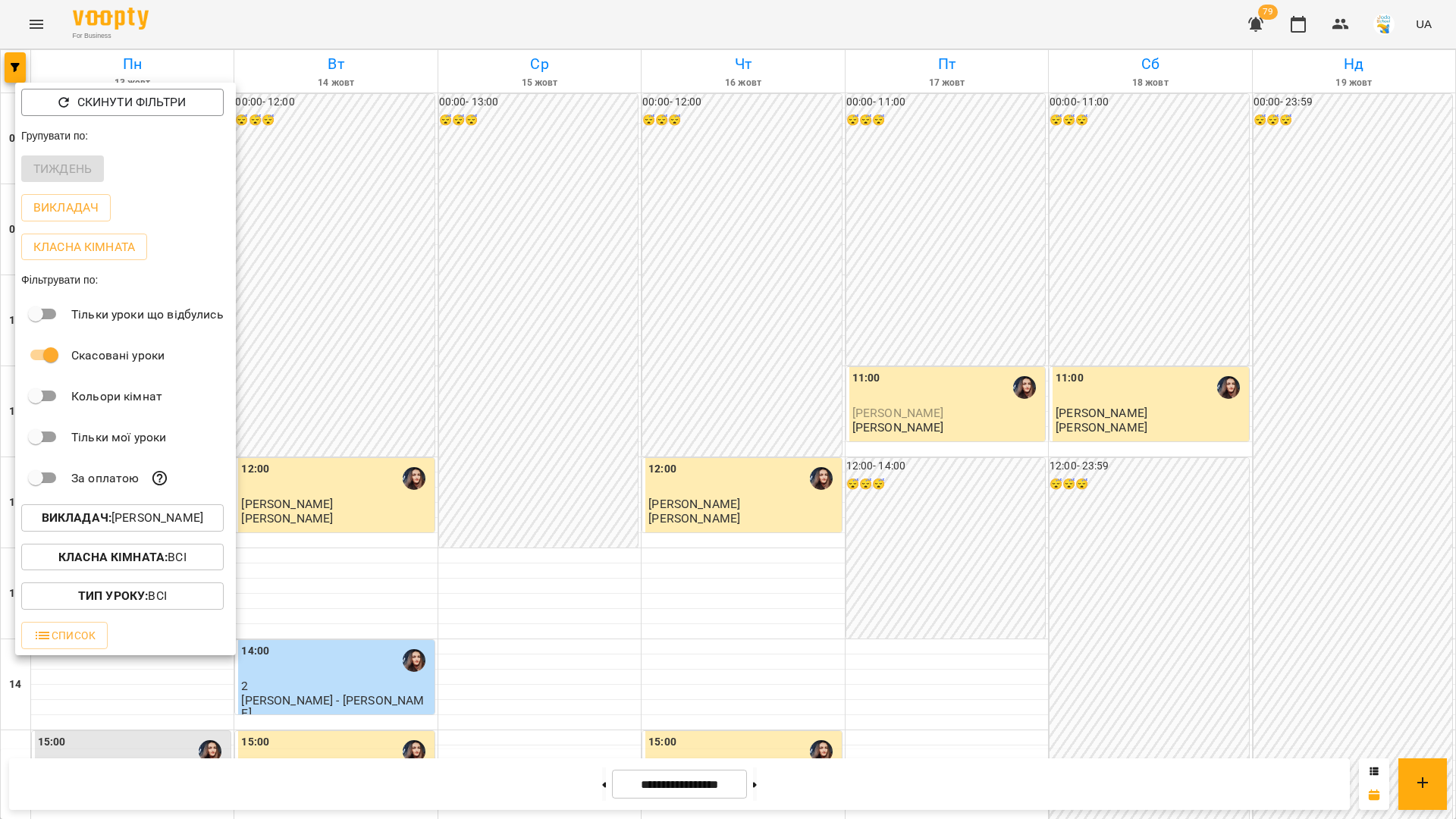
click at [417, 478] on div at bounding box center [728, 409] width 1456 height 819
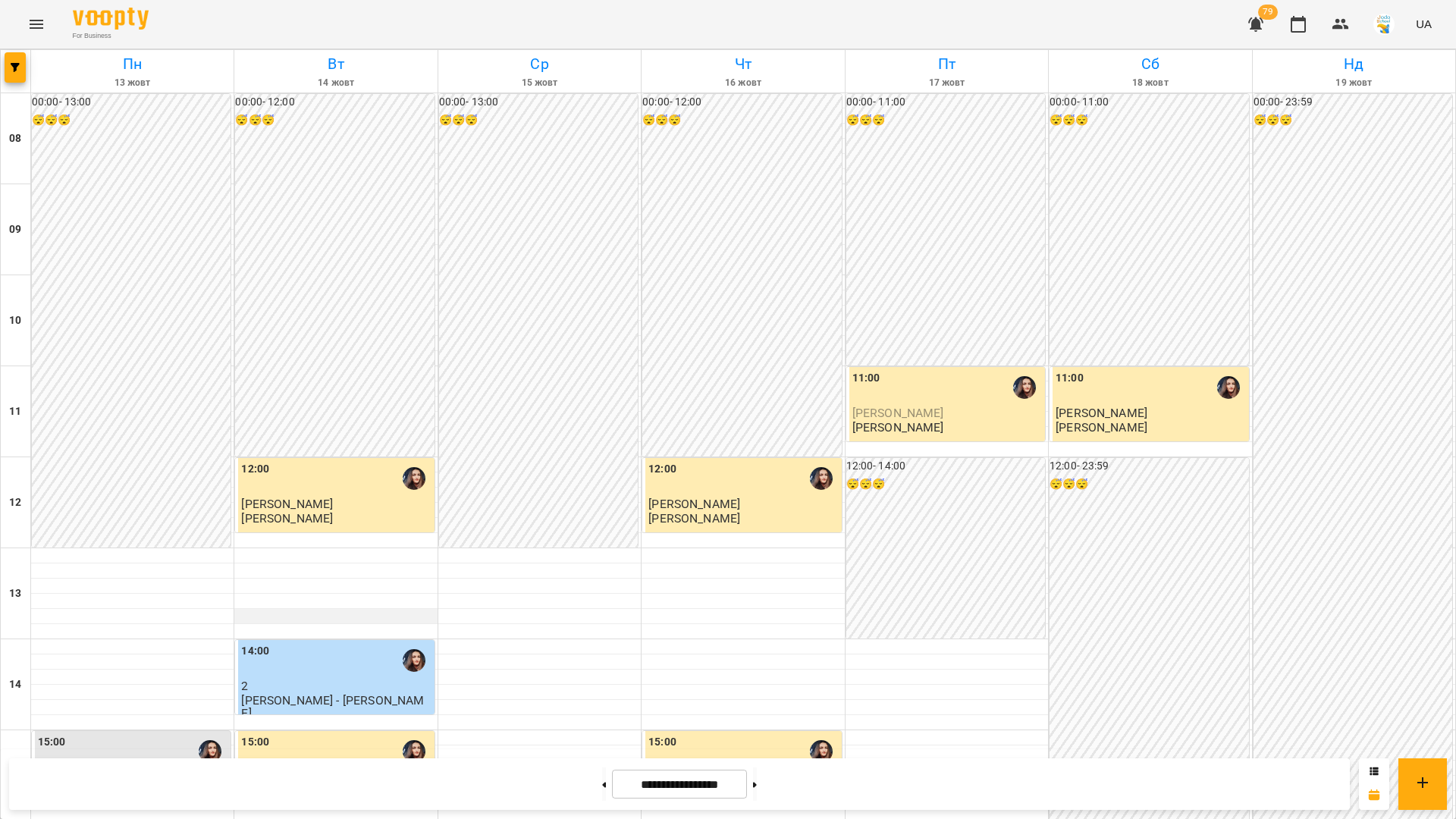
scroll to position [616, 0]
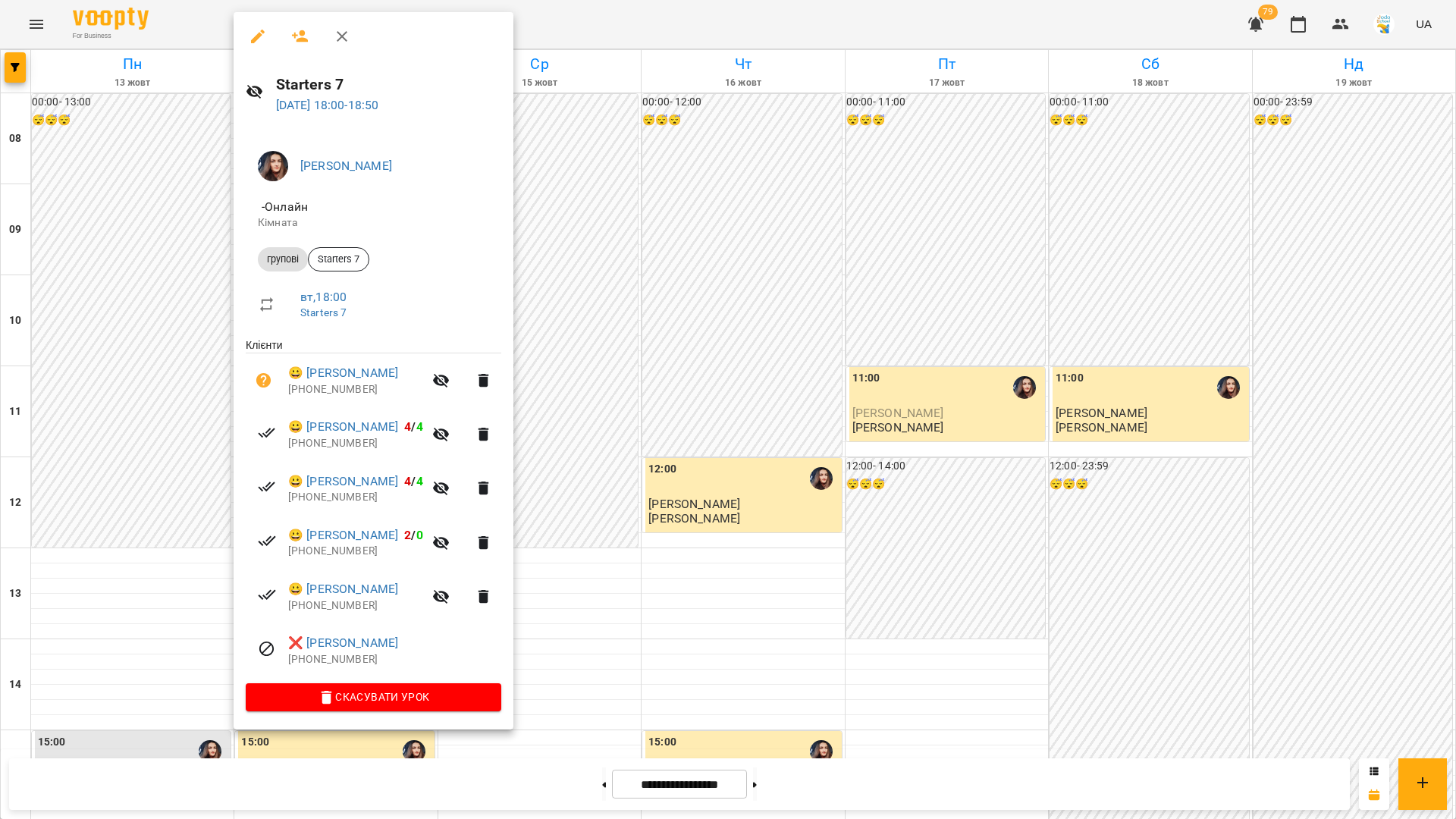
click at [349, 35] on icon "button" at bounding box center [341, 36] width 18 height 18
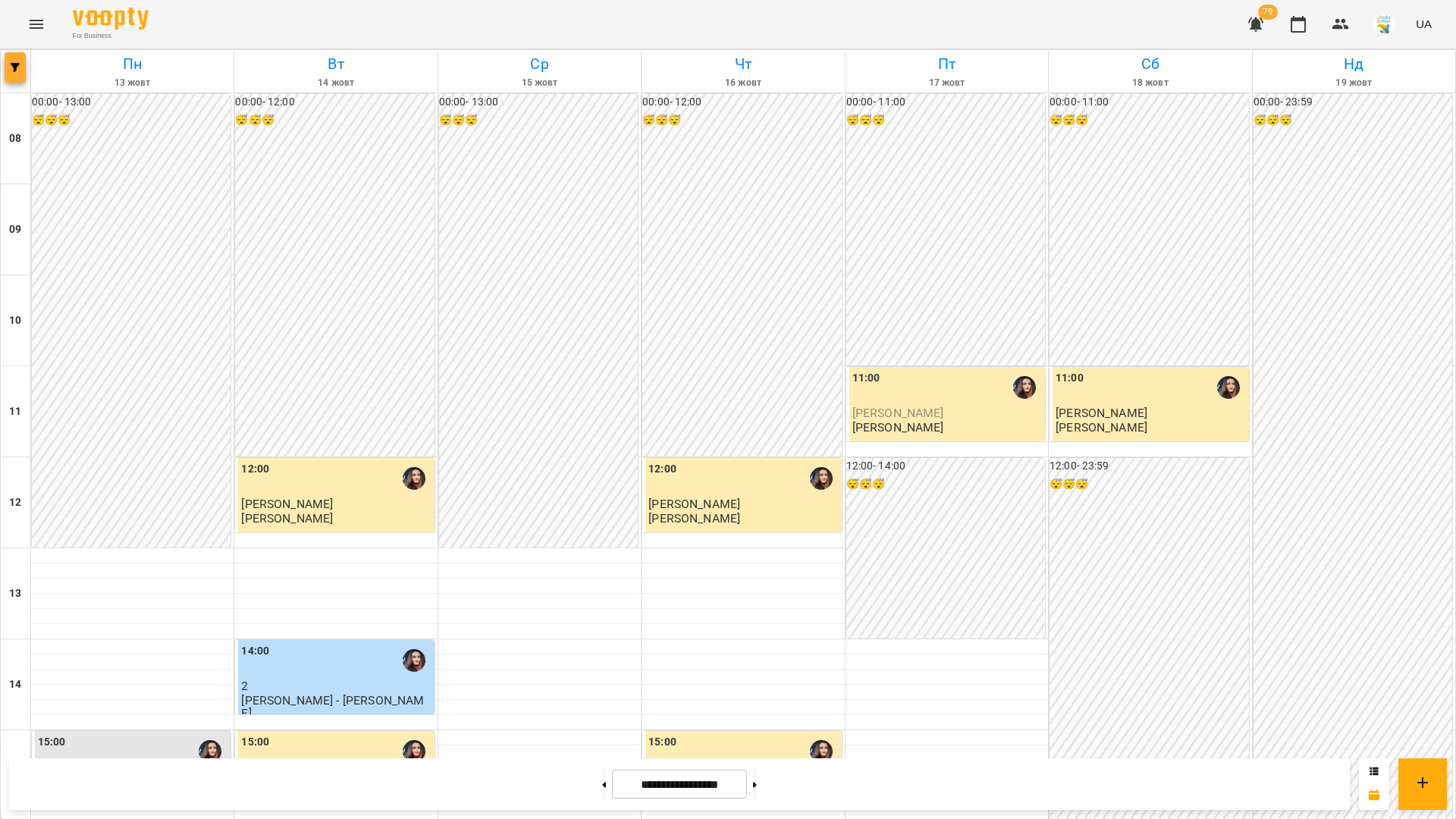
click at [6, 70] on span "button" at bounding box center [15, 68] width 21 height 10
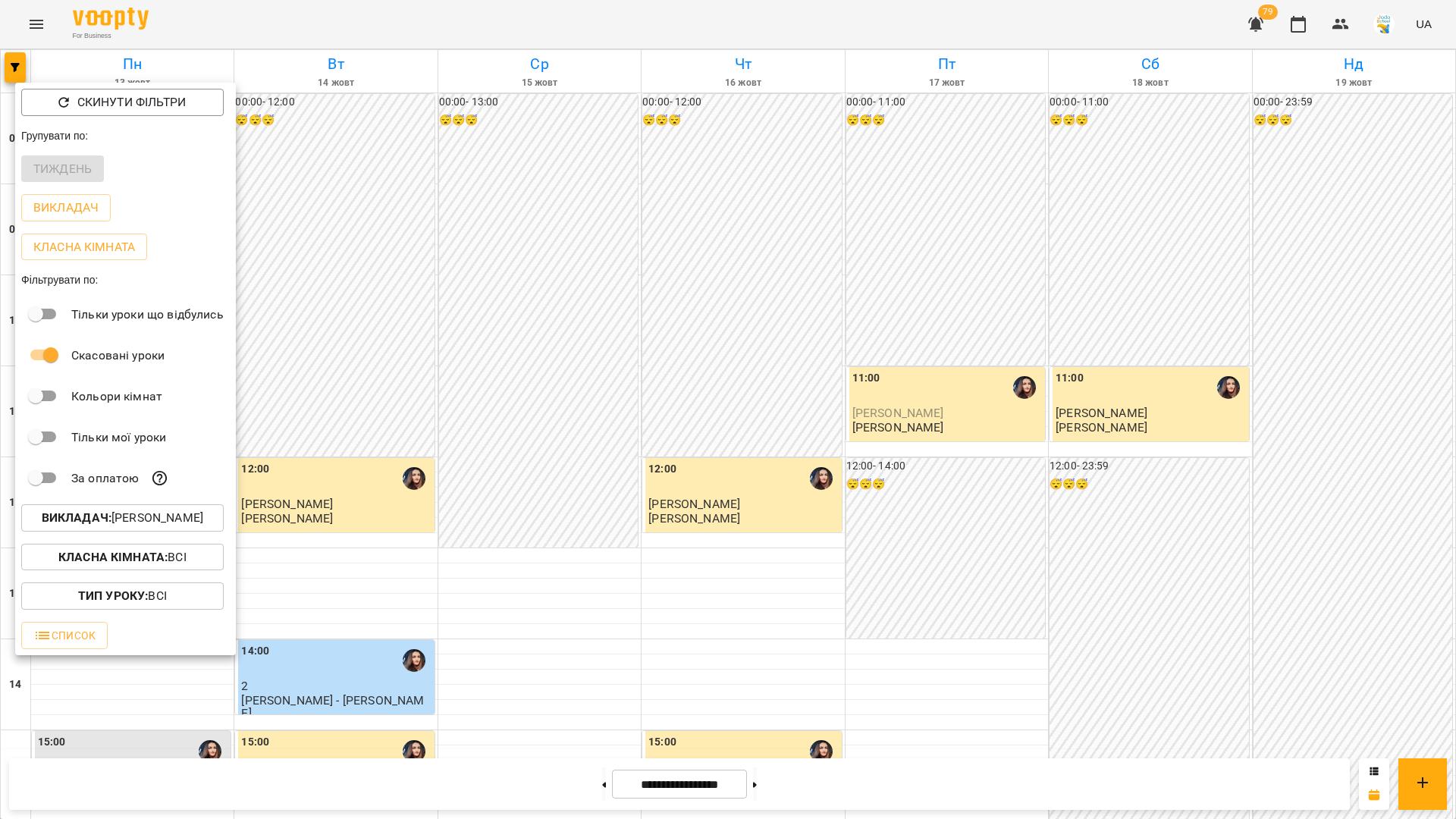
click at [117, 525] on p "Викладач : [PERSON_NAME]" at bounding box center [123, 517] width 162 height 18
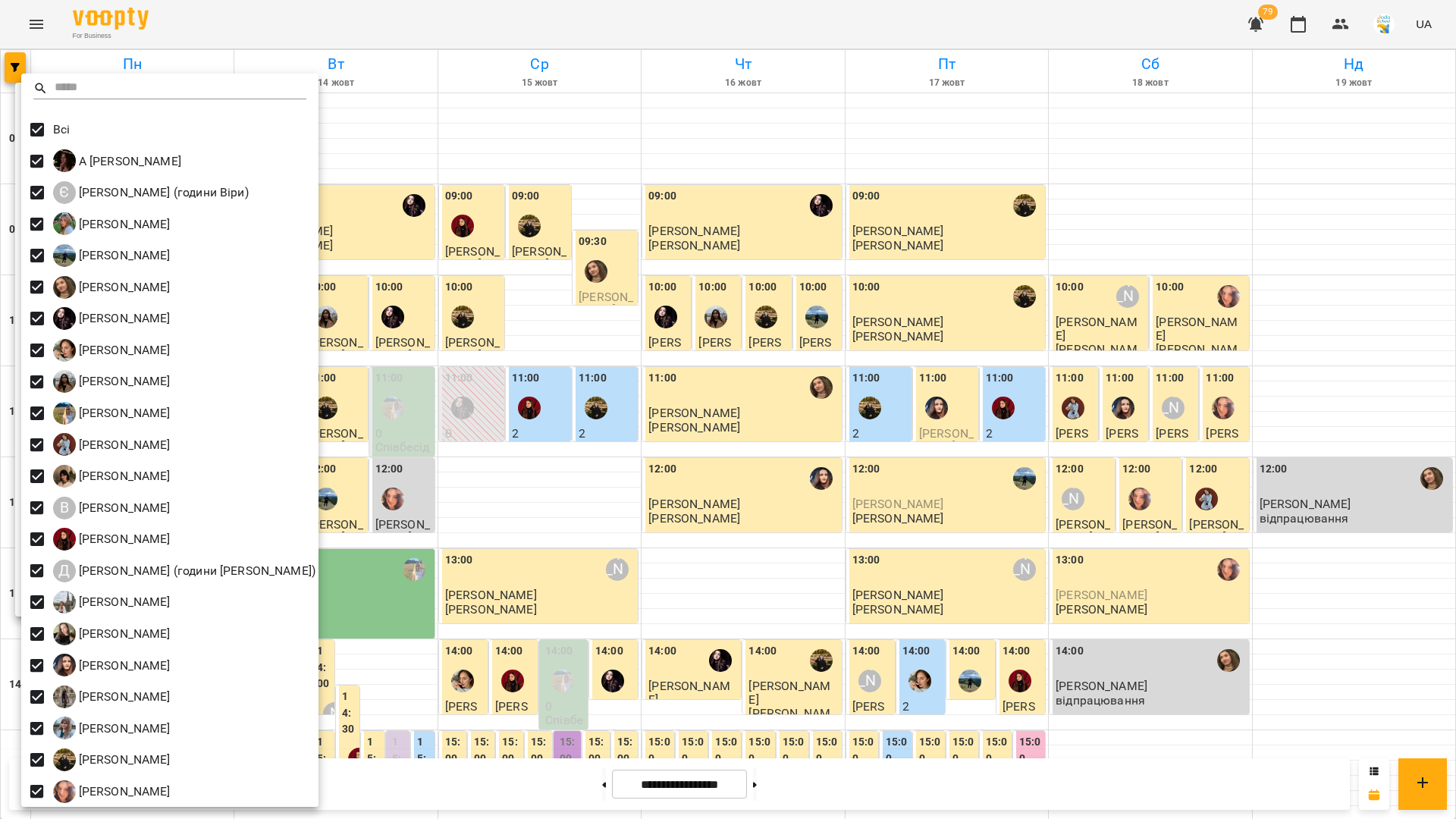
click at [348, 78] on div at bounding box center [728, 409] width 1456 height 819
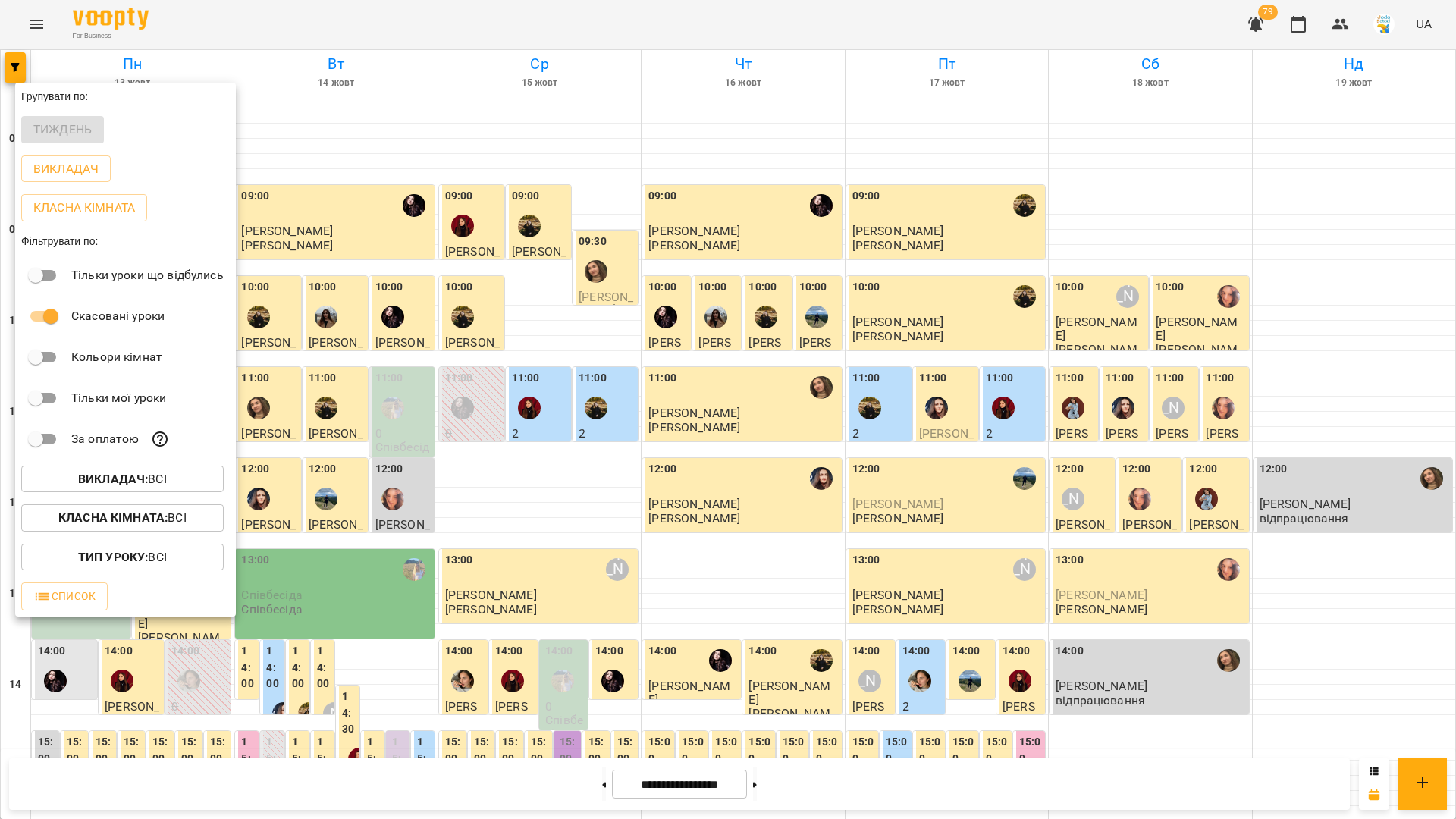
click at [336, 64] on div at bounding box center [728, 409] width 1456 height 819
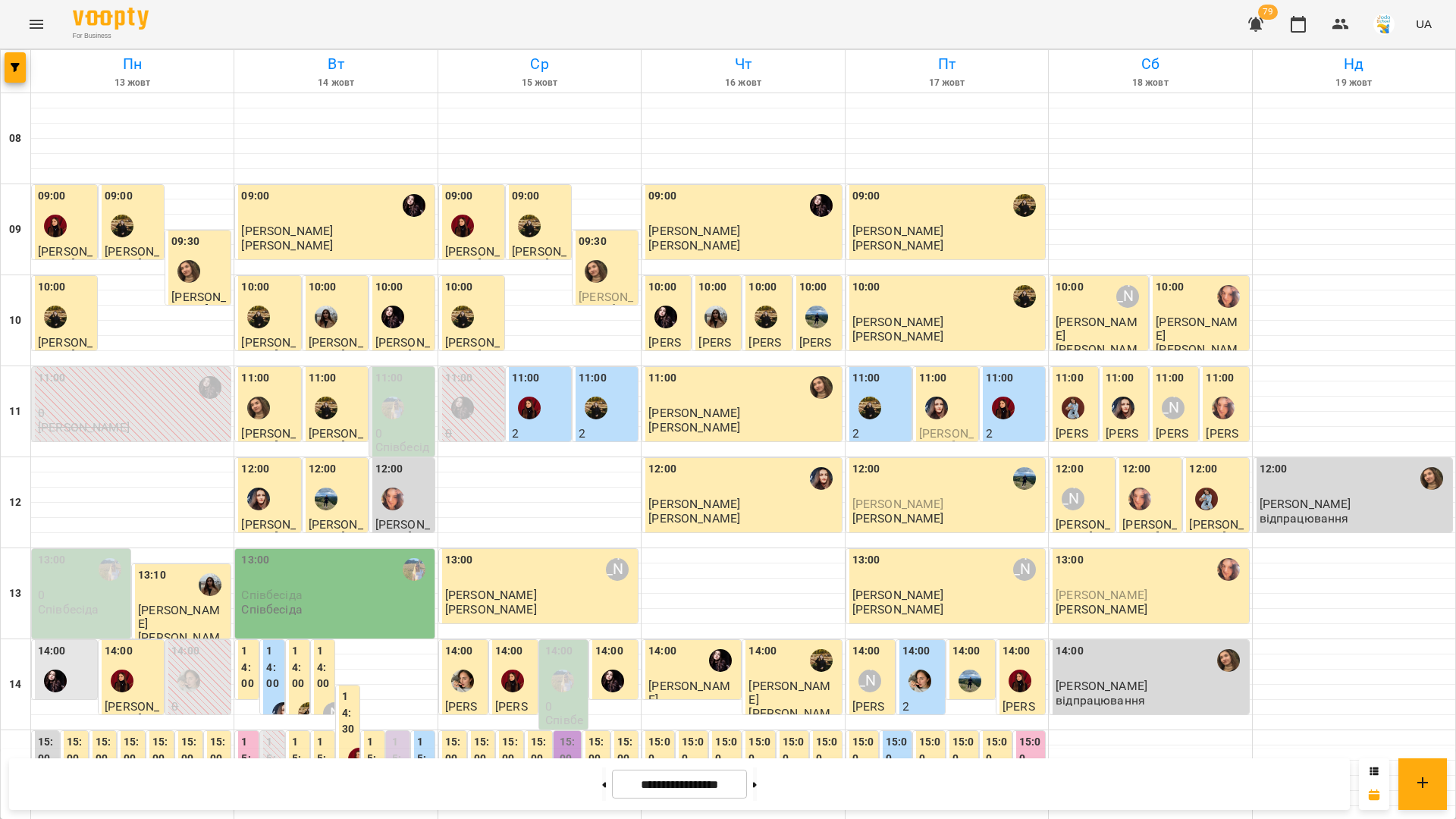
click at [334, 62] on h6 "Вт" at bounding box center [336, 64] width 198 height 24
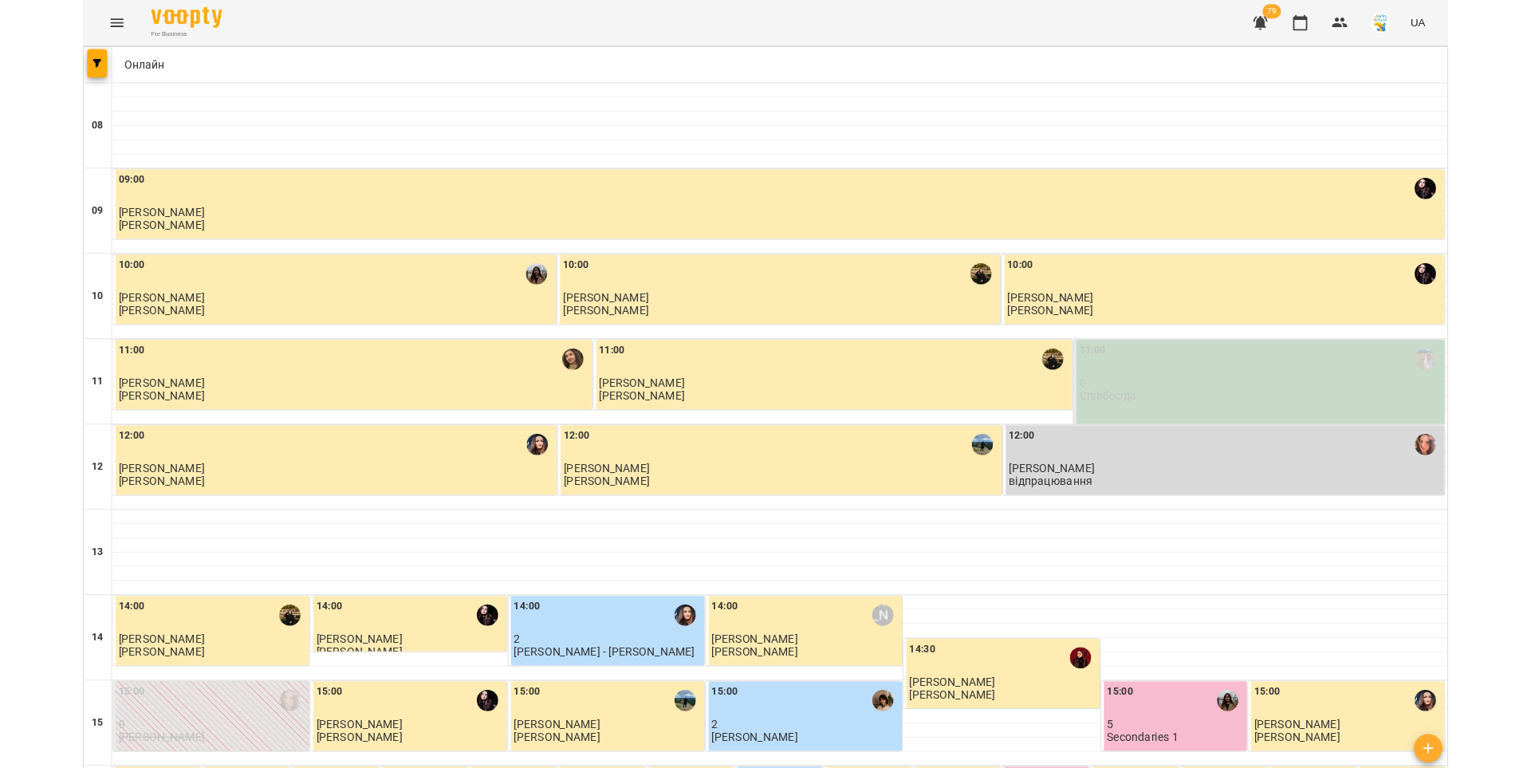
scroll to position [678, 0]
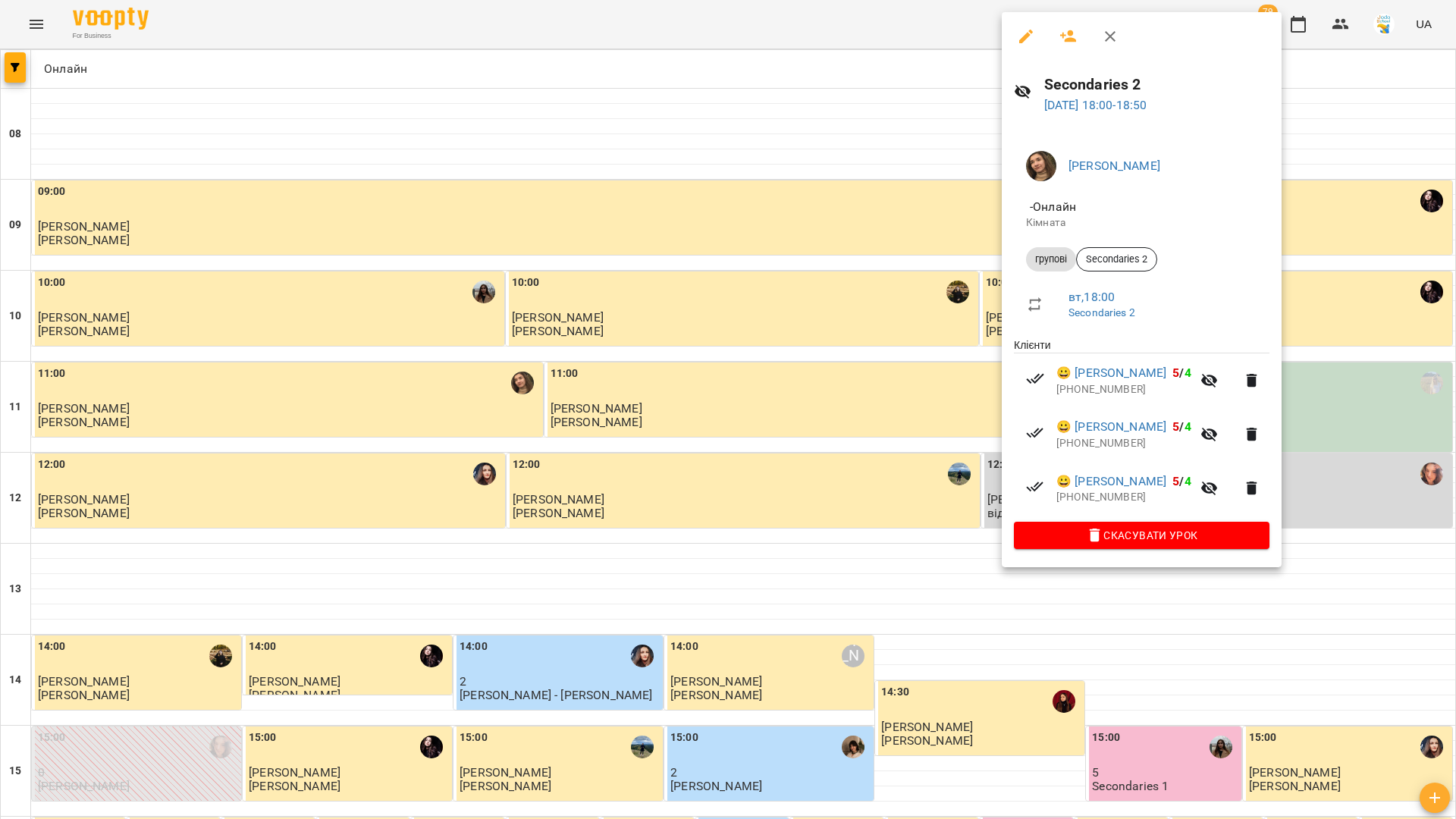
click at [1109, 39] on icon "button" at bounding box center [1110, 36] width 18 height 18
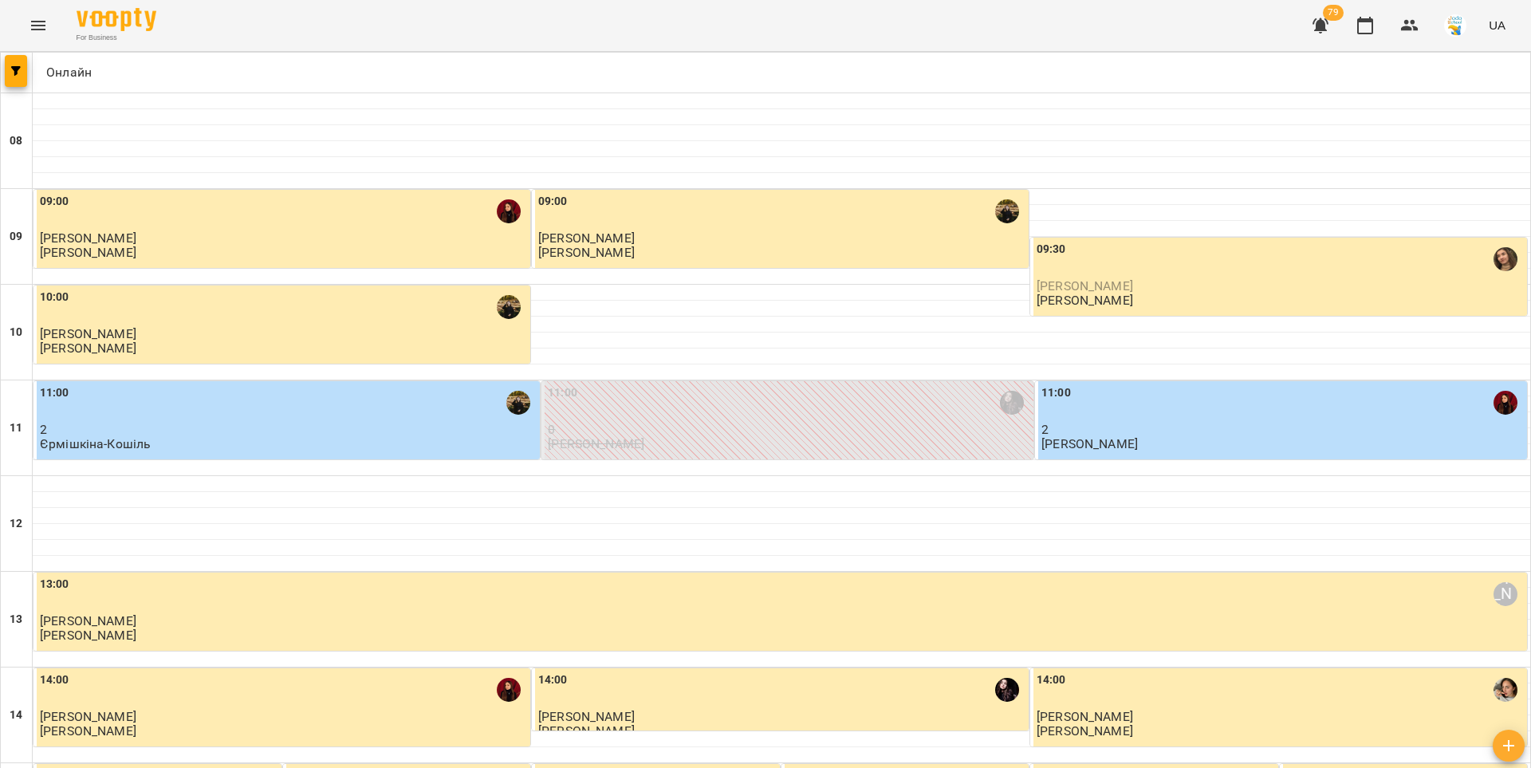
scroll to position [647, 0]
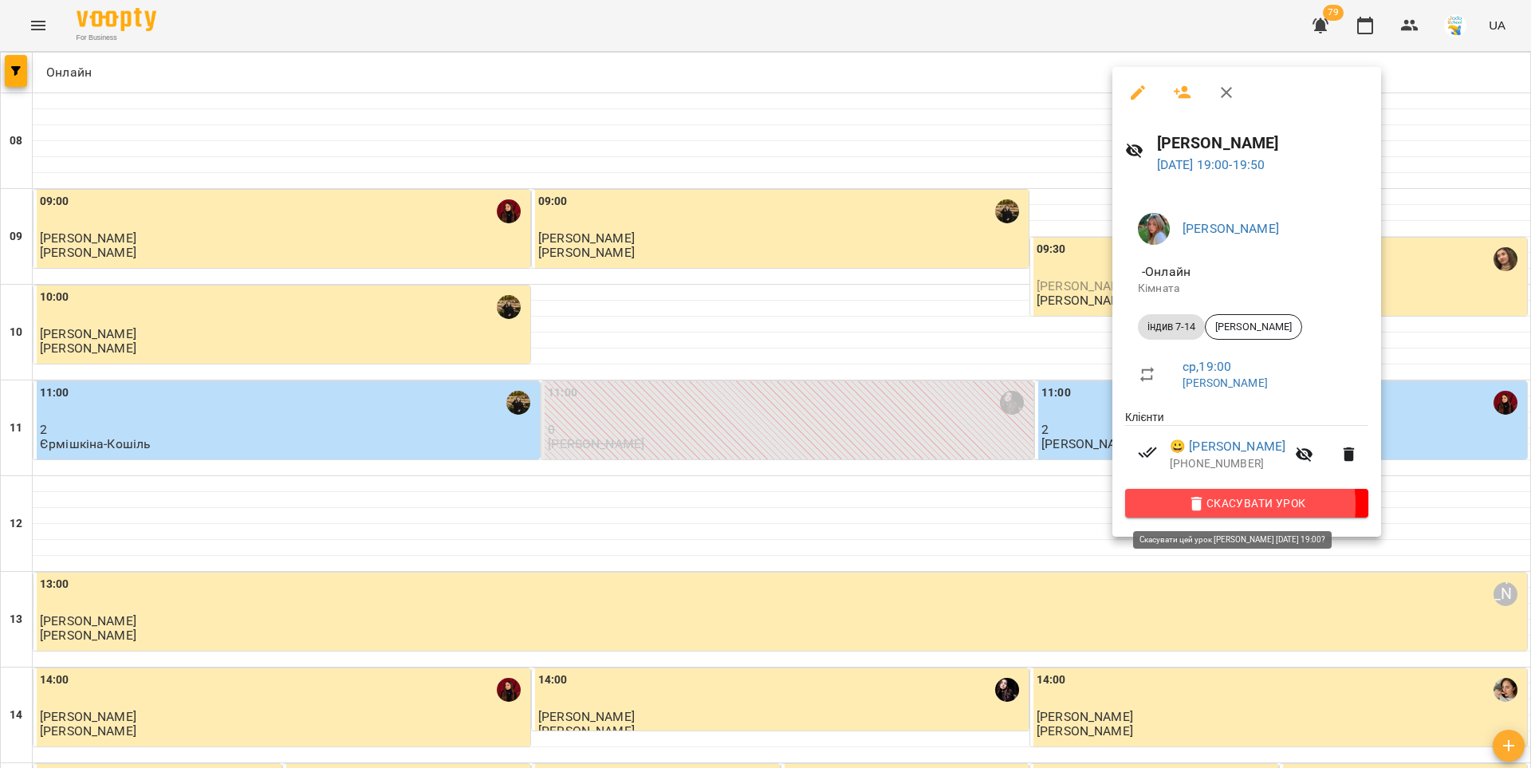
click at [1217, 507] on span "Скасувати Урок" at bounding box center [1247, 502] width 218 height 19
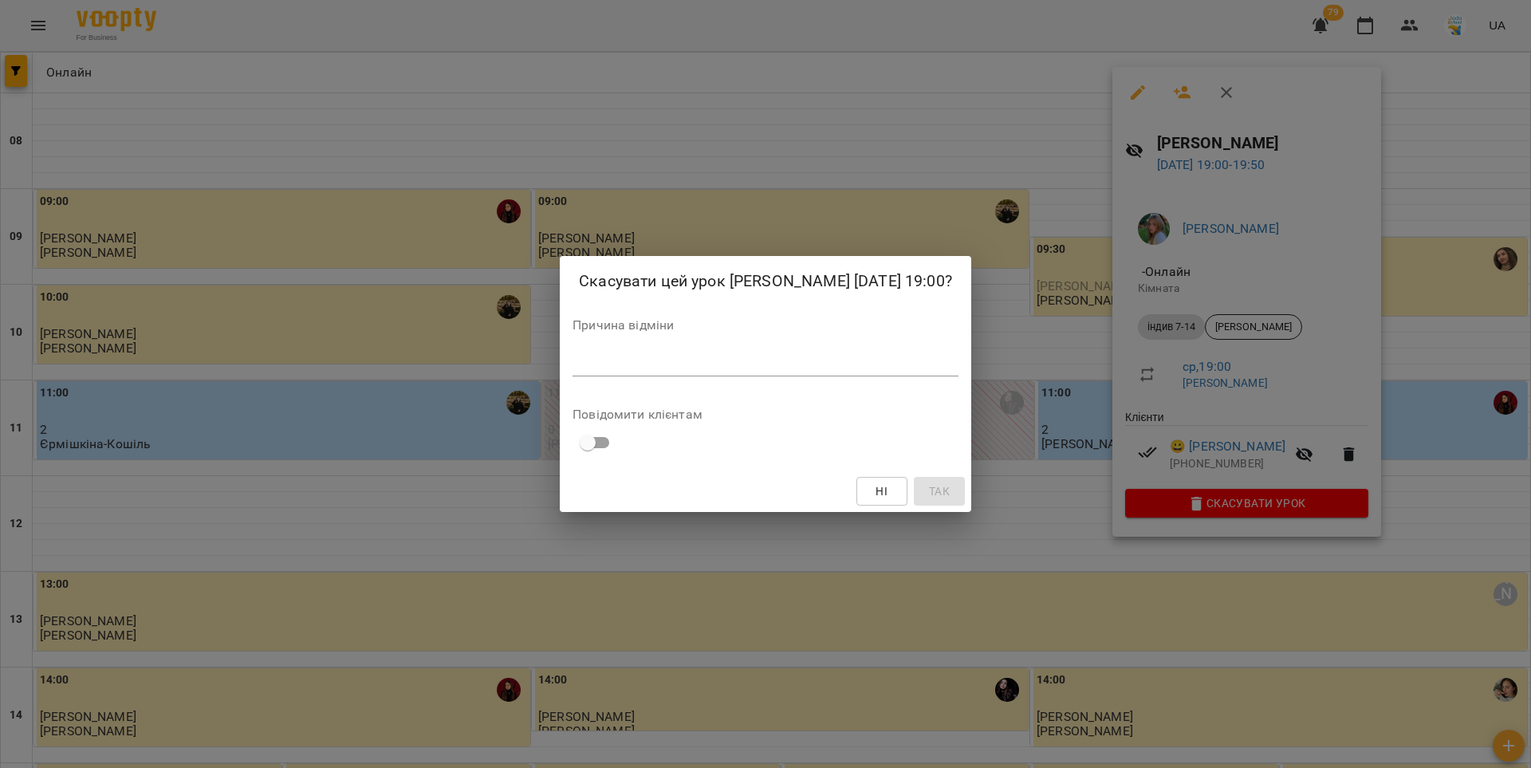
click at [934, 365] on textarea at bounding box center [765, 363] width 386 height 15
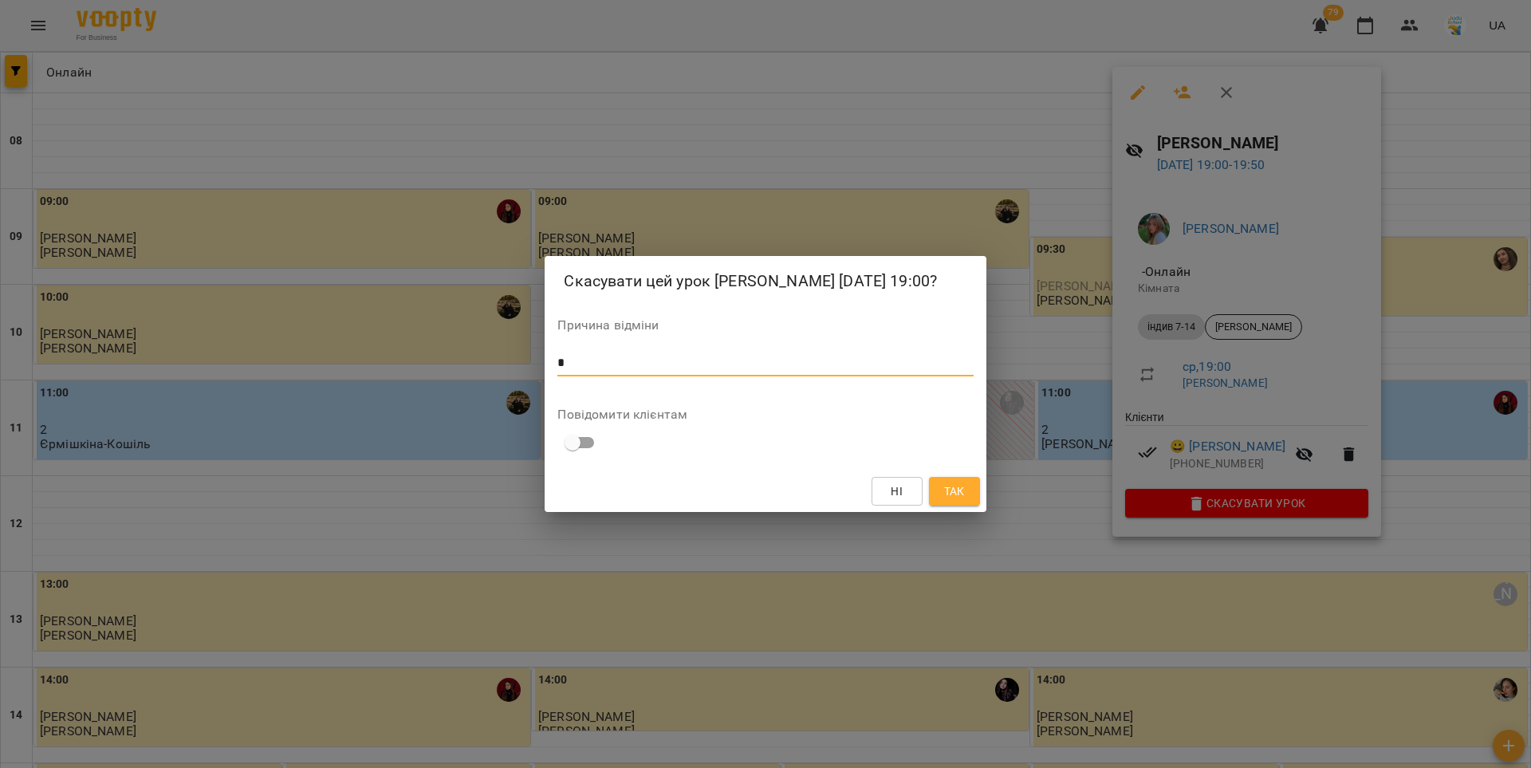
type textarea "*"
click at [945, 488] on span "Так" at bounding box center [954, 491] width 21 height 19
